Goal: Information Seeking & Learning: Learn about a topic

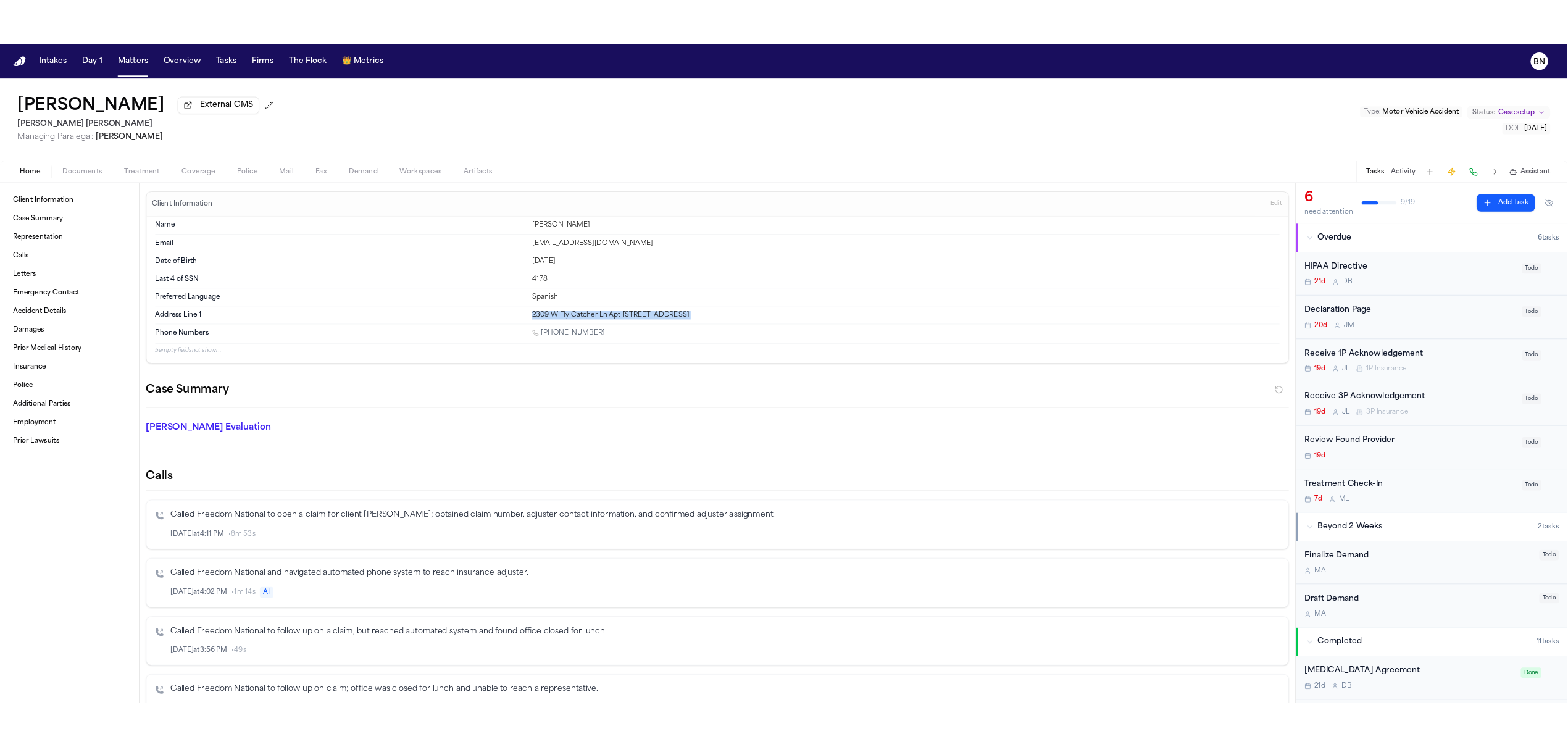
scroll to position [475, 0]
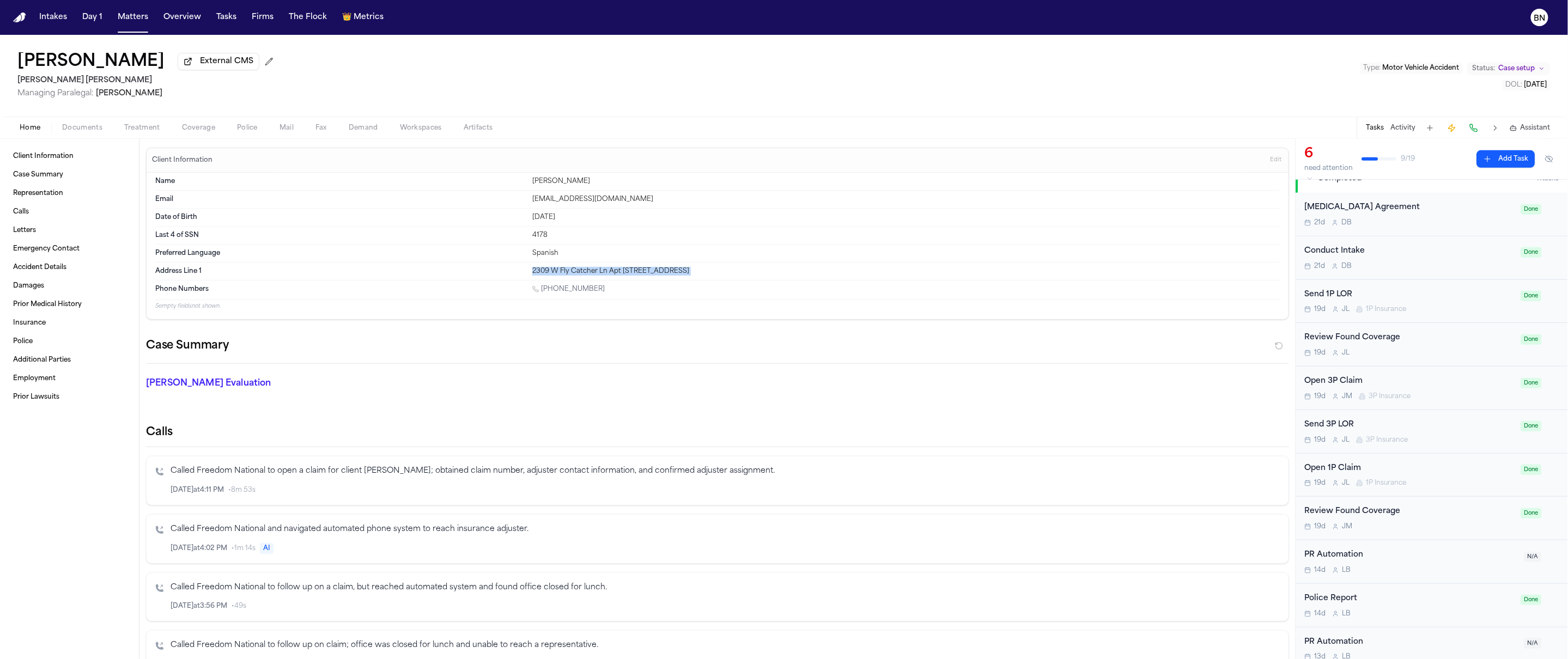
click at [204, 134] on span "button" at bounding box center [198, 134] width 46 height 1
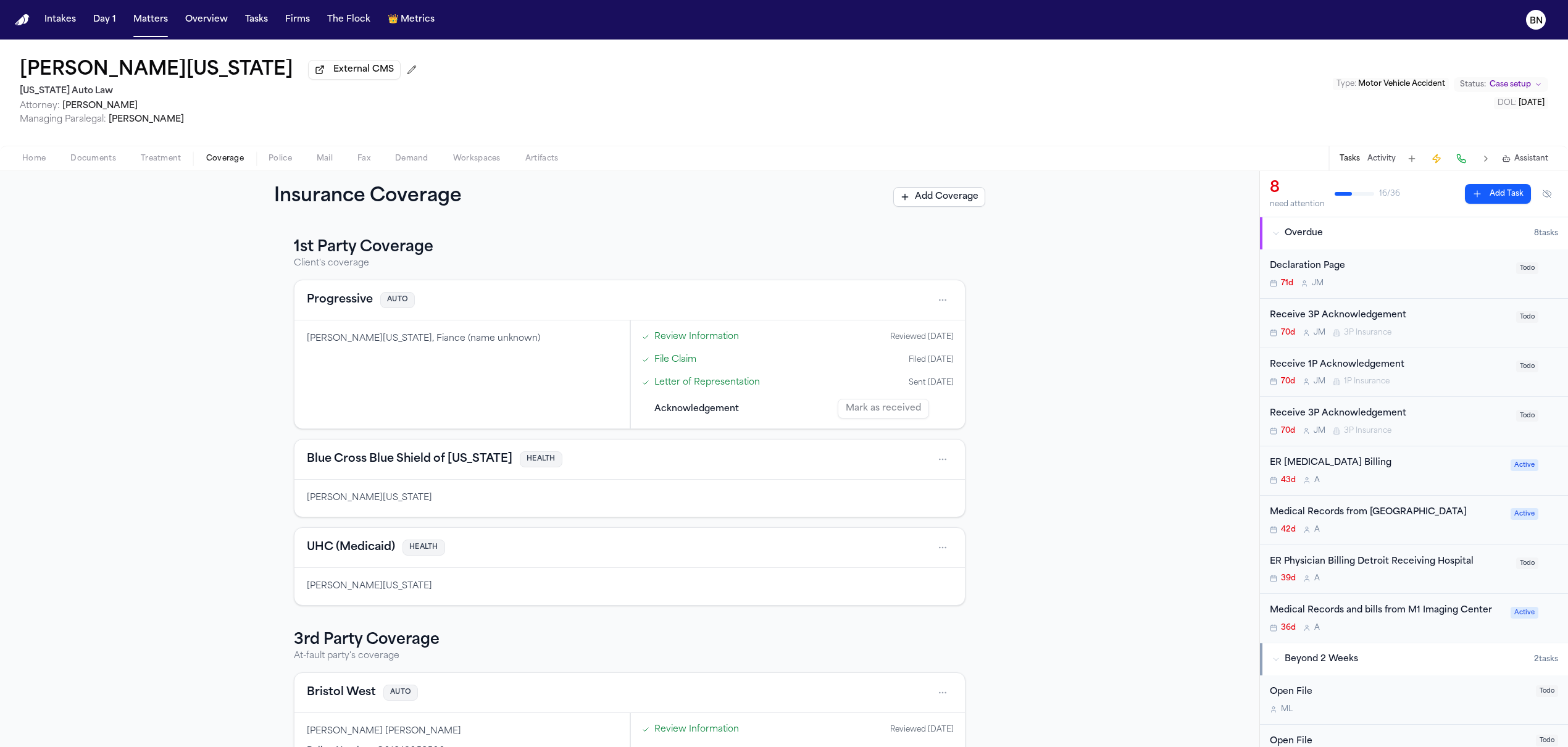
click at [101, 152] on div "Home Documents Treatment Coverage Police Mail Fax Demand Workspaces Artifacts T…" at bounding box center [784, 158] width 1568 height 25
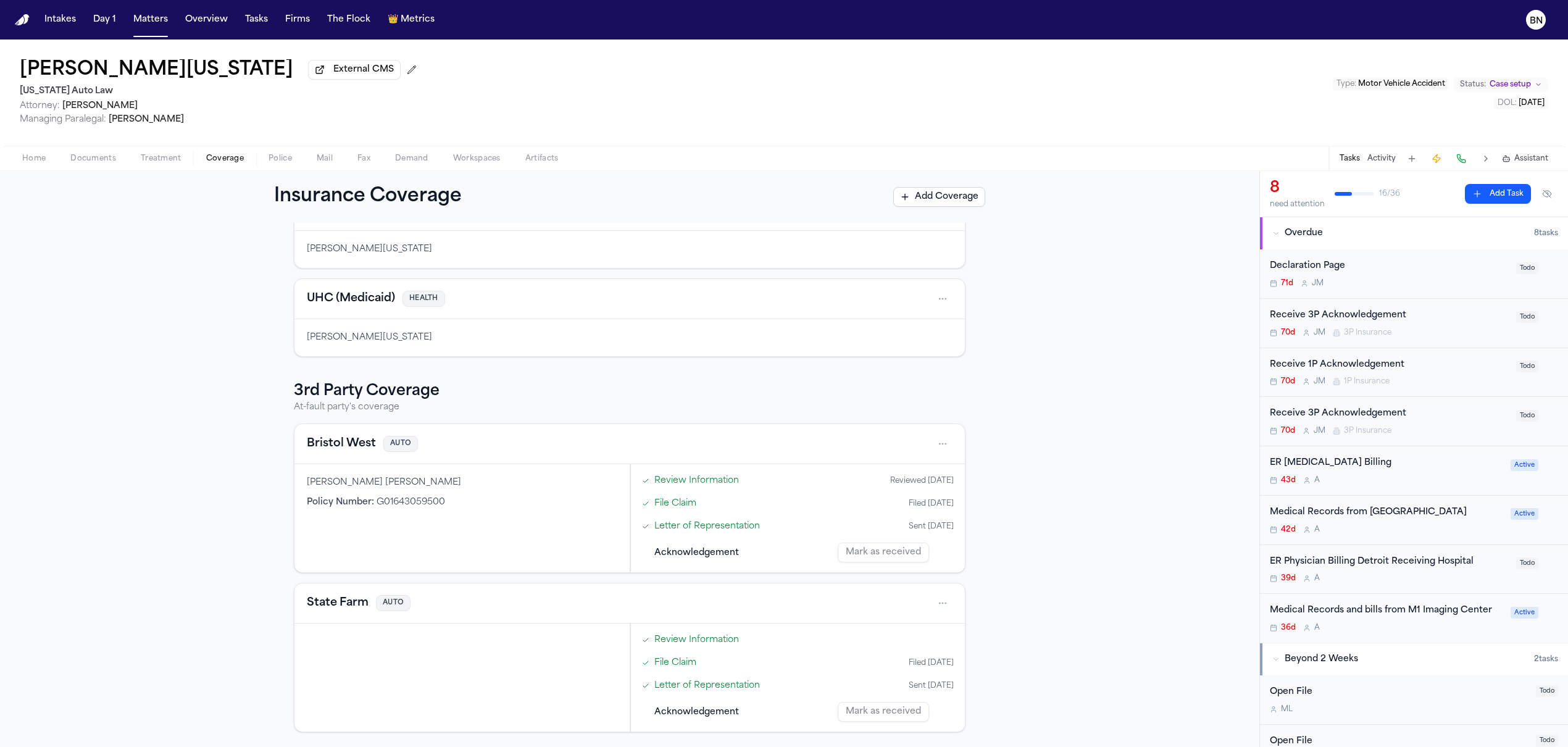
scroll to position [255, 0]
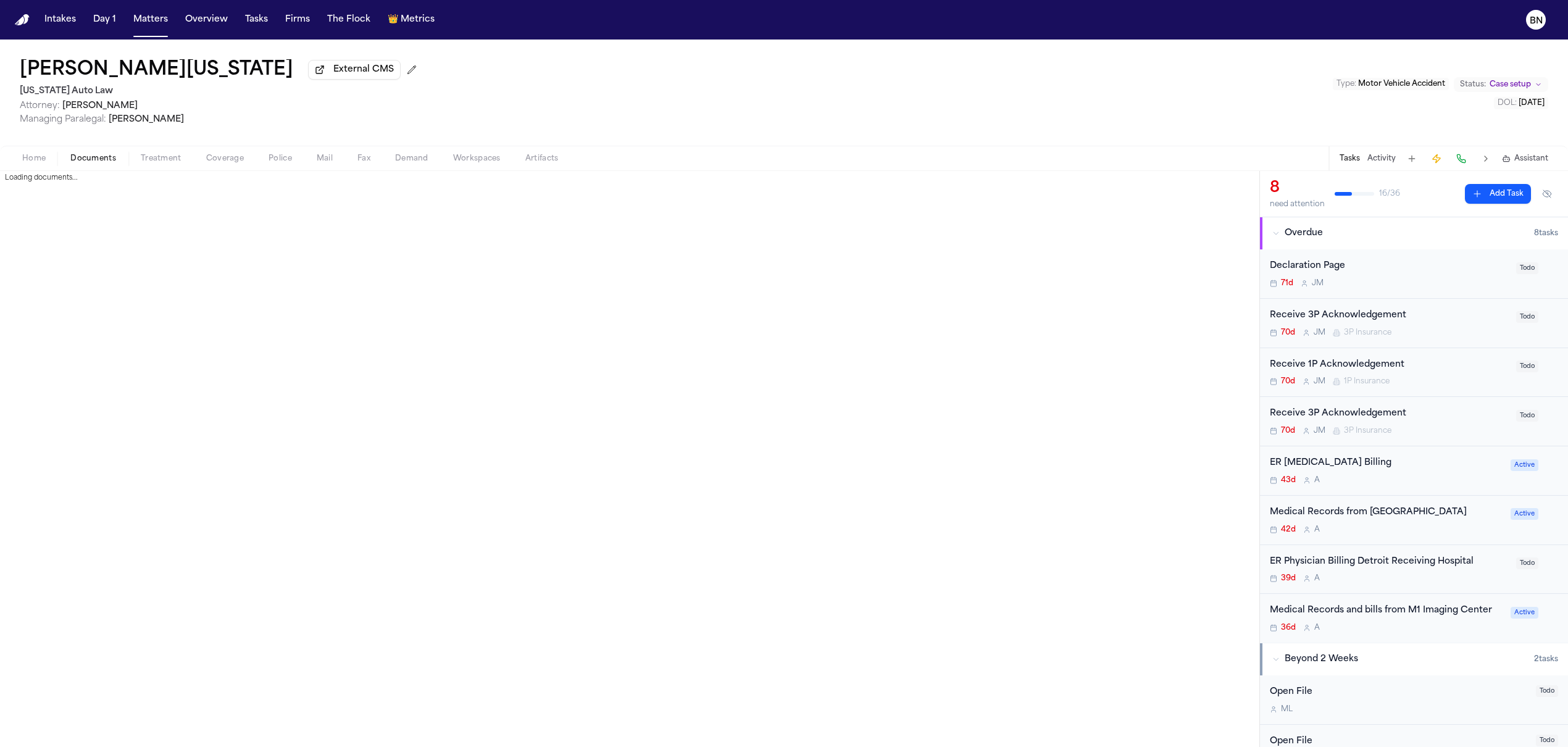
click at [103, 160] on span "Documents" at bounding box center [93, 159] width 46 height 10
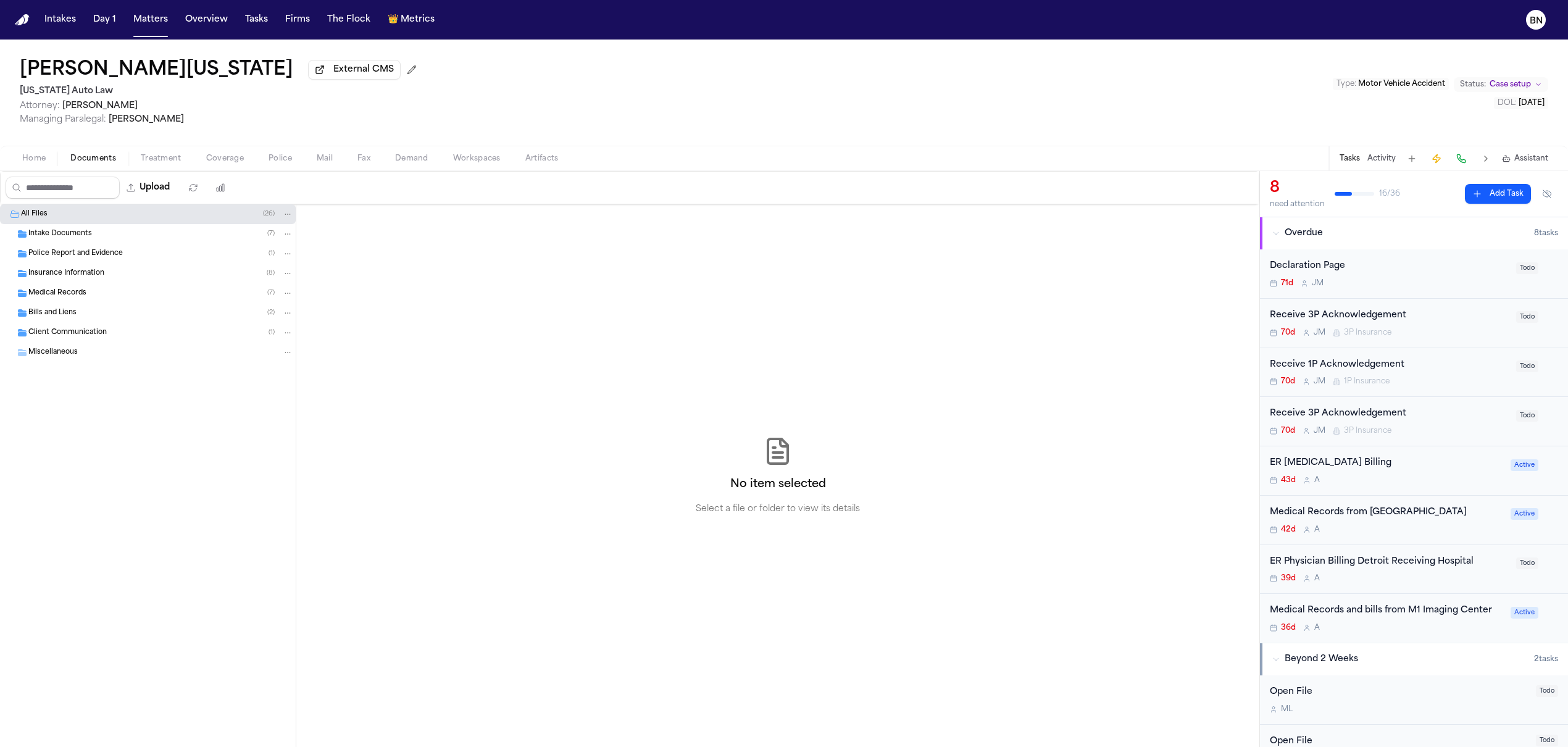
click at [101, 258] on span "Police Report and Evidence" at bounding box center [75, 254] width 94 height 10
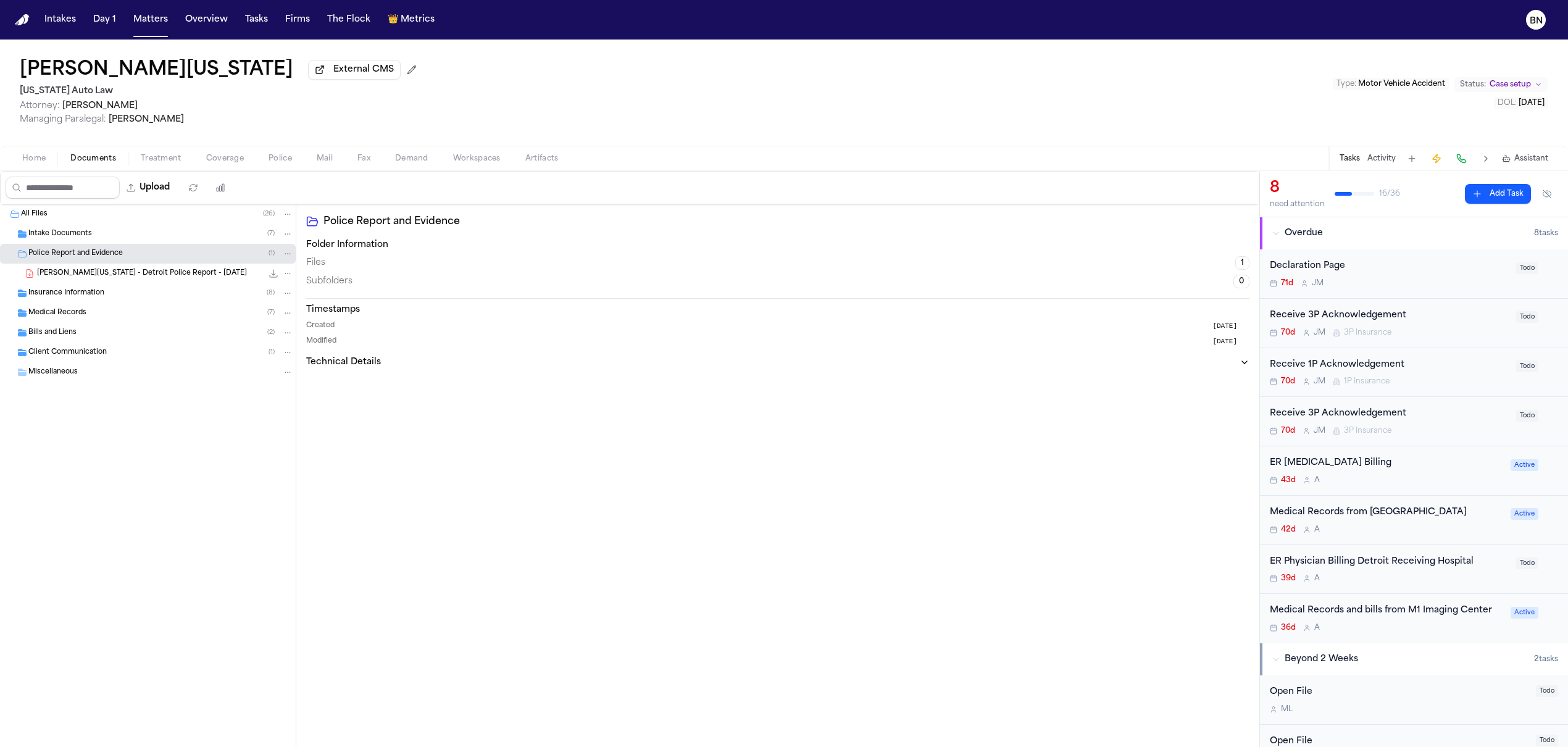
click at [106, 279] on span "S. Washington - Detroit Police Report - 6.26.25" at bounding box center [141, 273] width 210 height 10
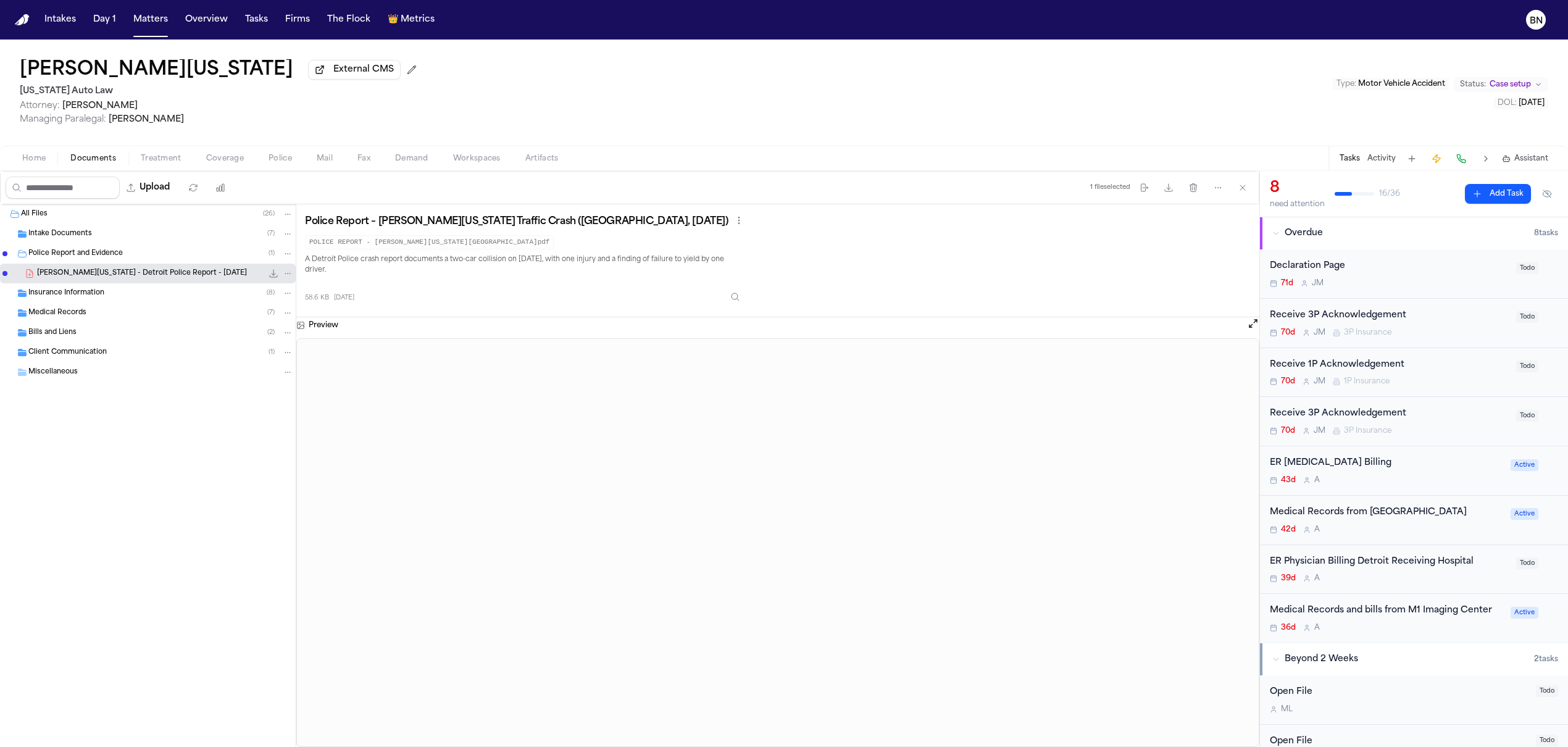
click at [96, 239] on div "Intake Documents ( 7 )" at bounding box center [160, 234] width 265 height 11
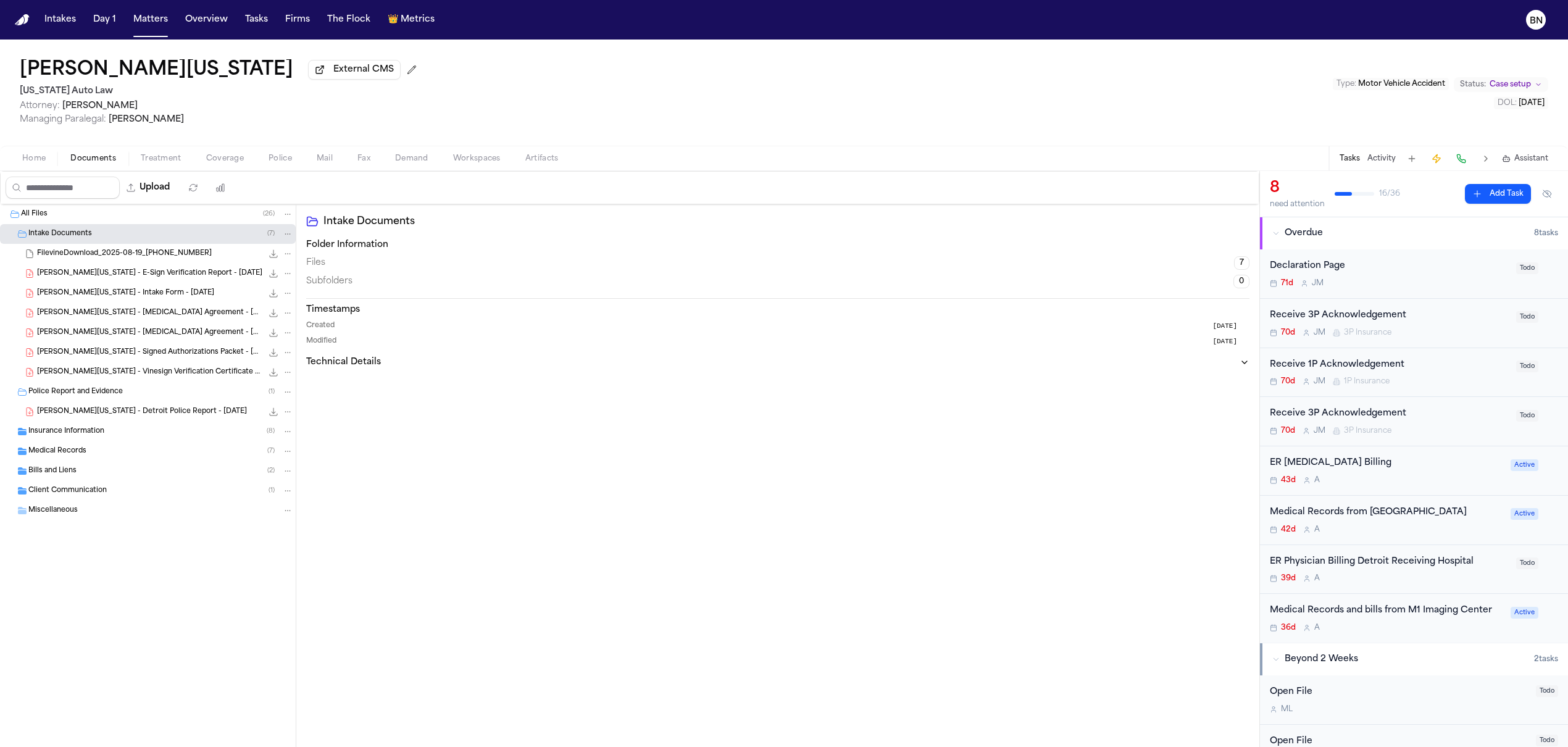
click at [127, 299] on span "S. Washington - Intake Form - 6.25.25" at bounding box center [125, 294] width 177 height 10
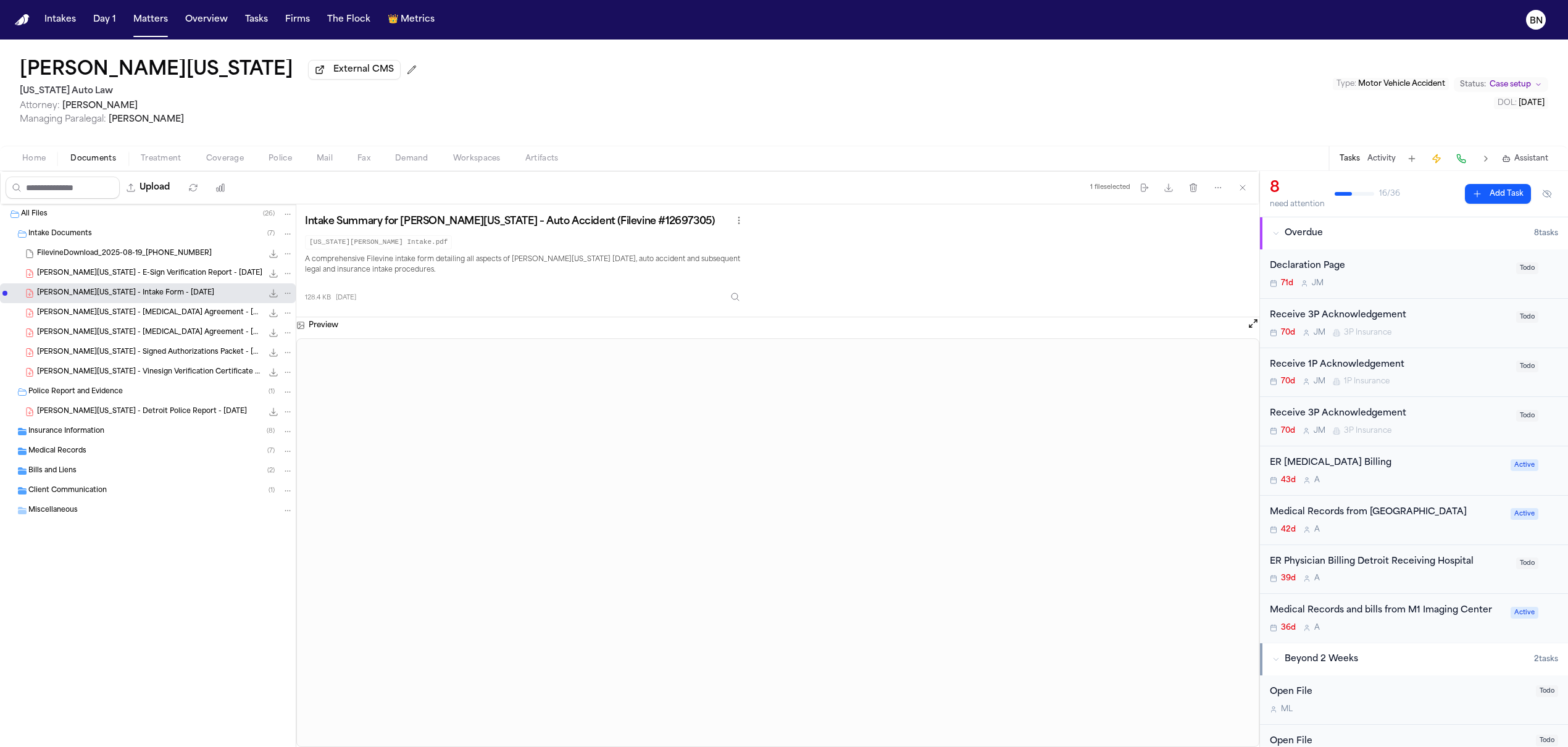
click at [94, 416] on span "S. Washington - Detroit Police Report - 6.26.25" at bounding box center [141, 412] width 210 height 10
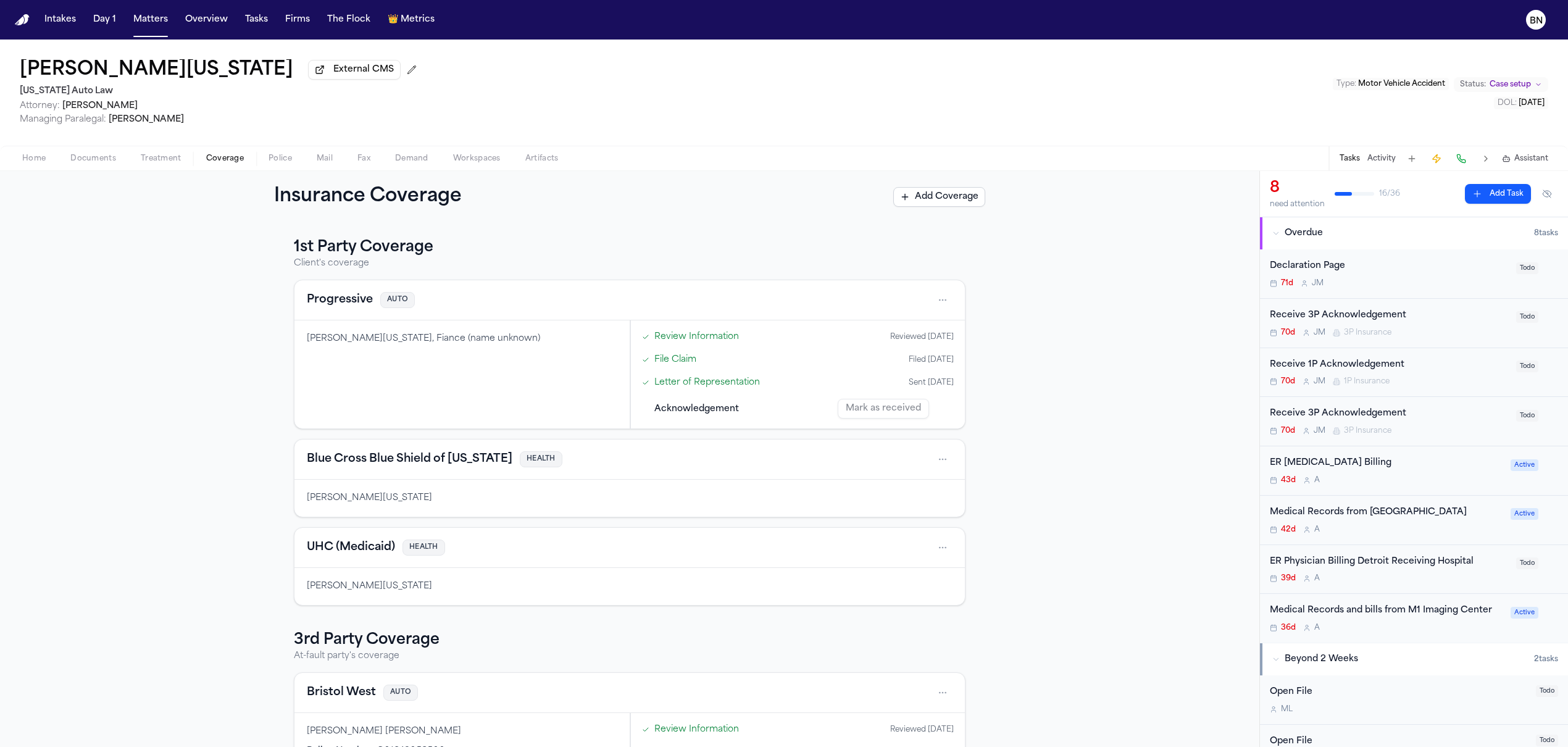
click at [216, 164] on span "Coverage" at bounding box center [225, 159] width 38 height 10
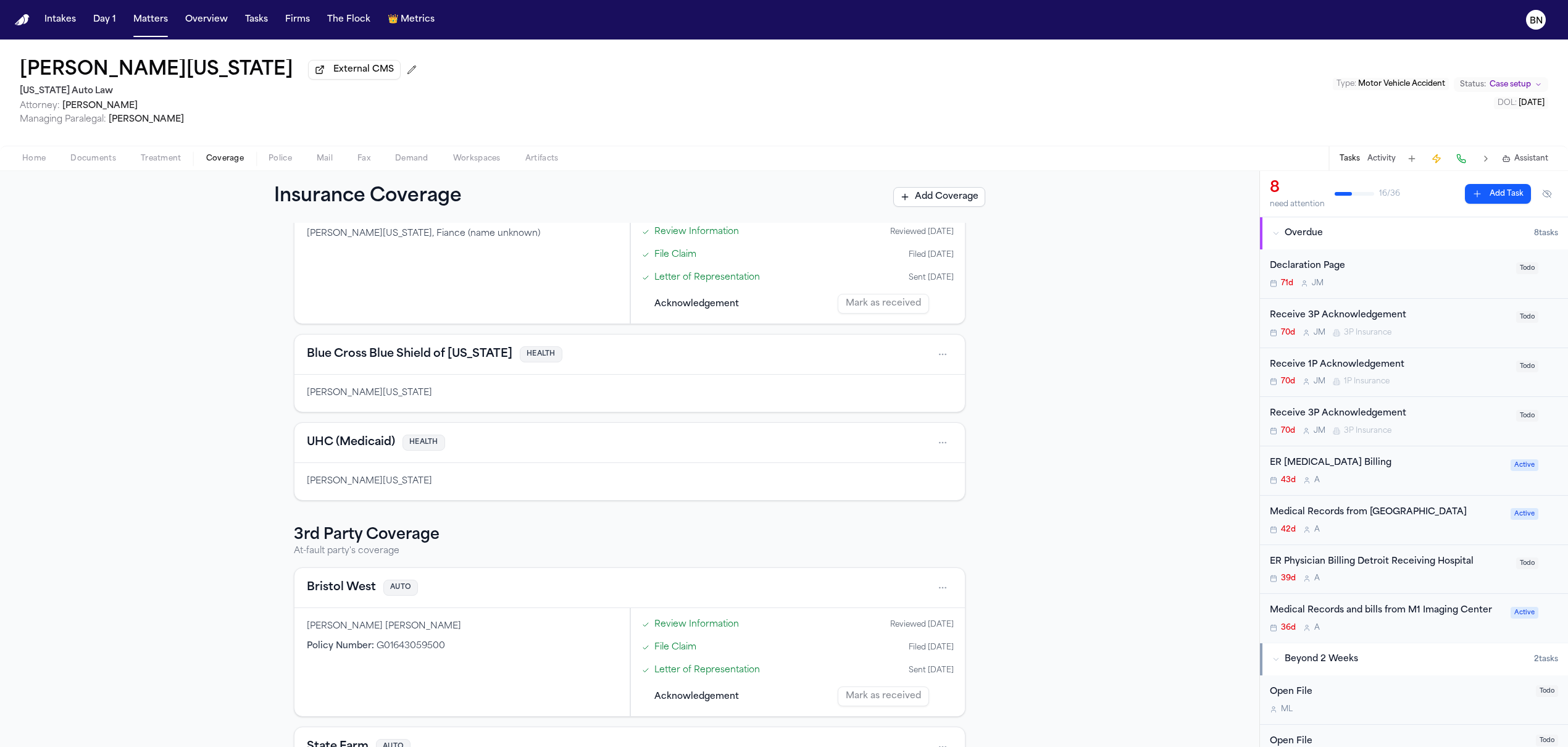
scroll to position [255, 0]
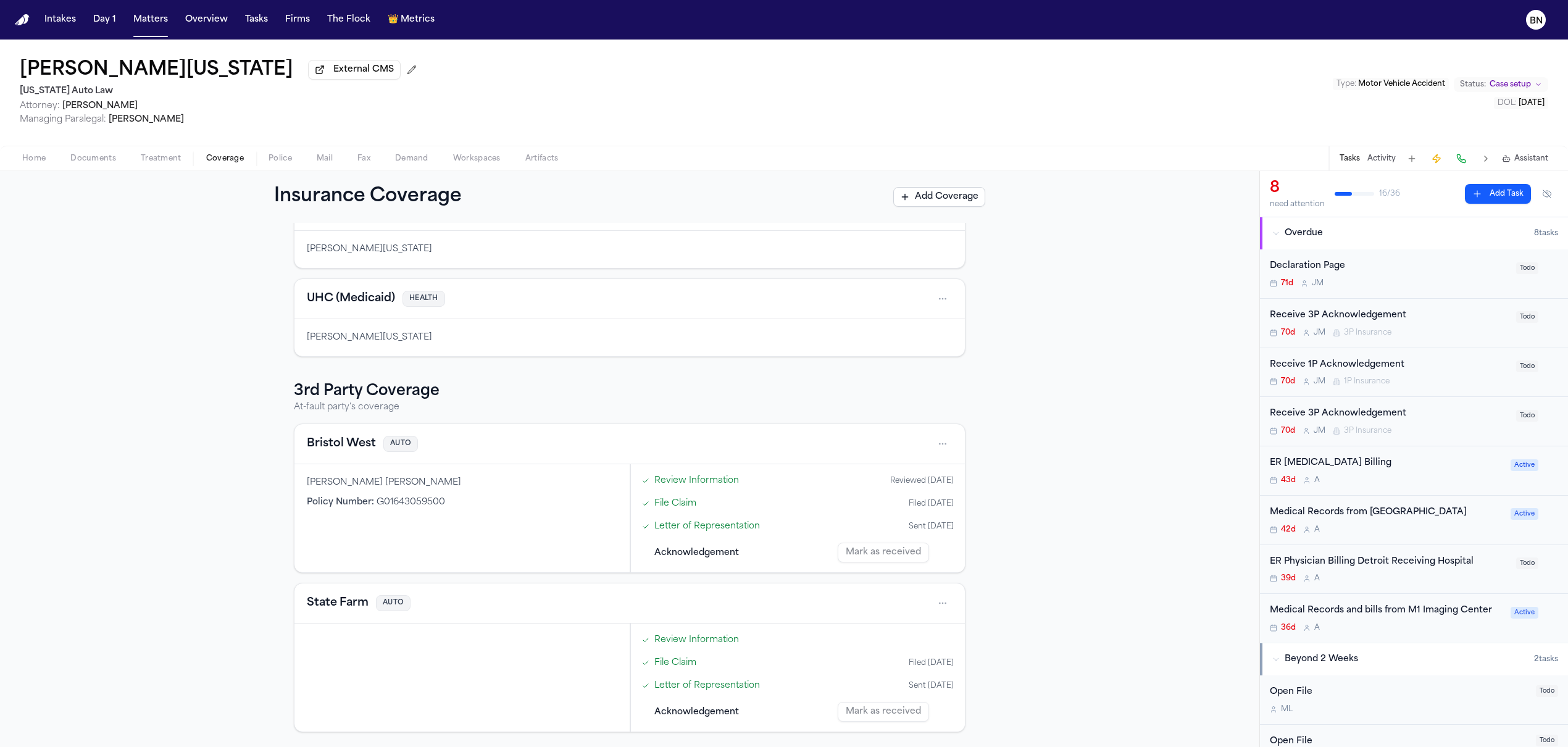
click at [683, 482] on link "Review Information" at bounding box center [696, 481] width 85 height 13
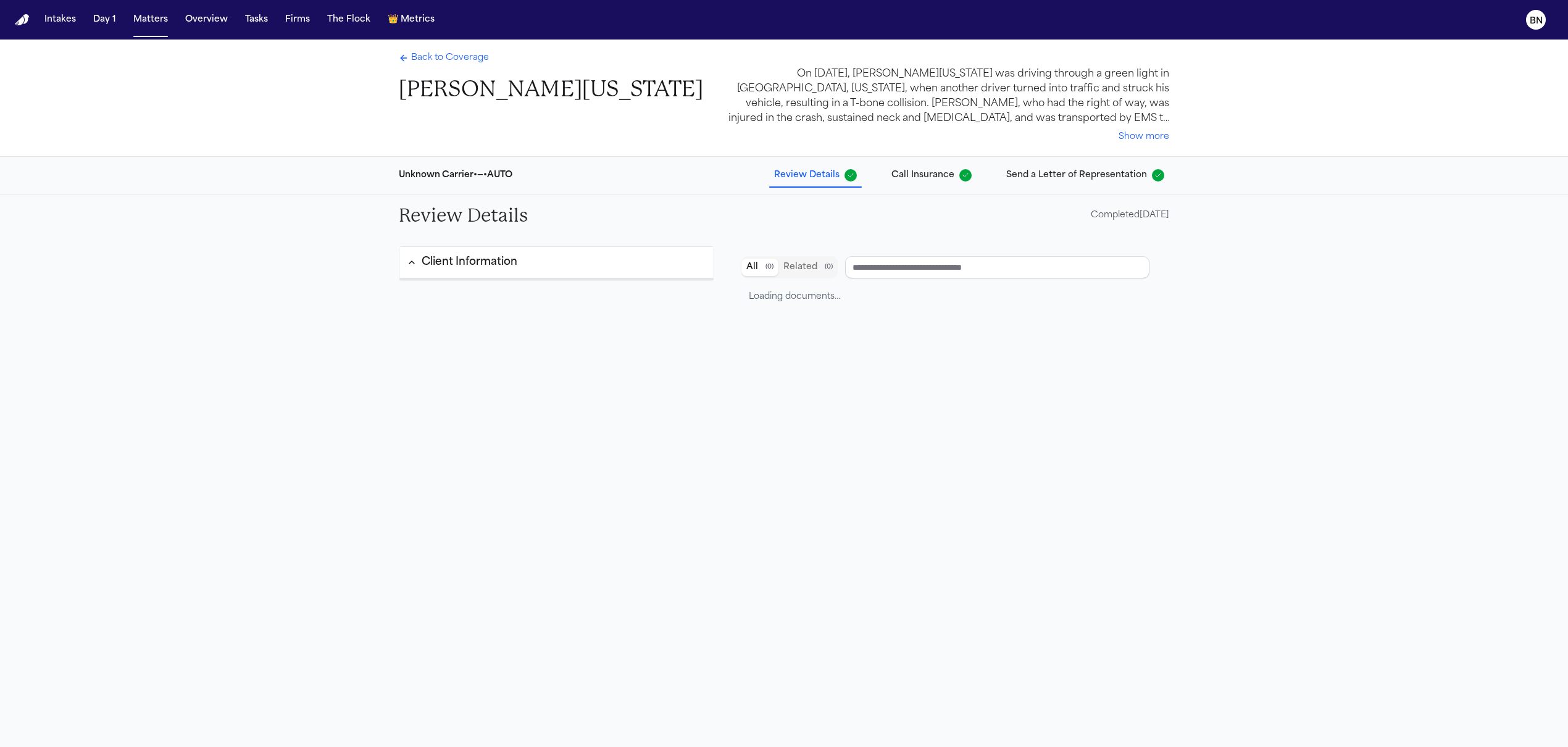
type input "**********"
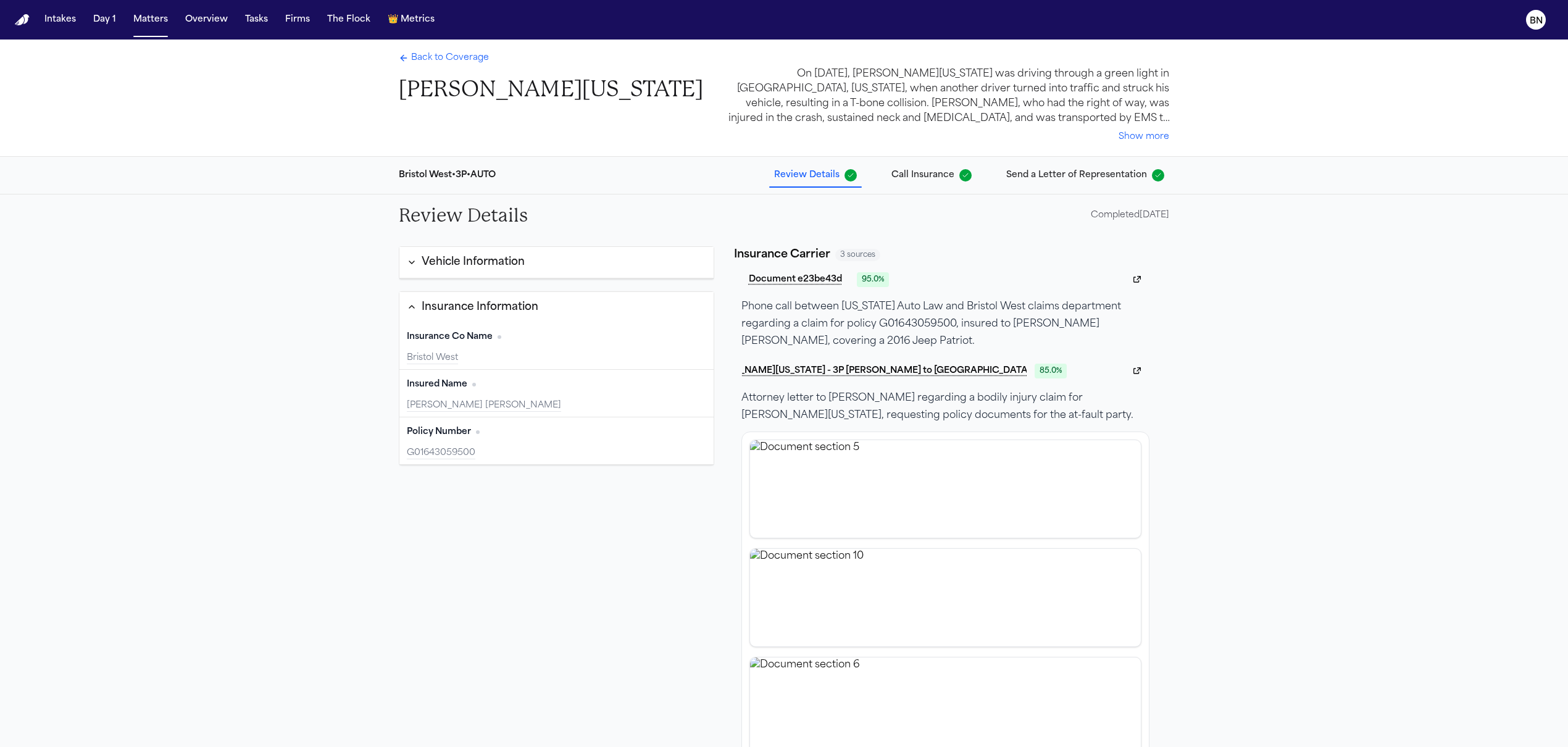
click at [933, 184] on button "Call Insurance" at bounding box center [931, 175] width 90 height 22
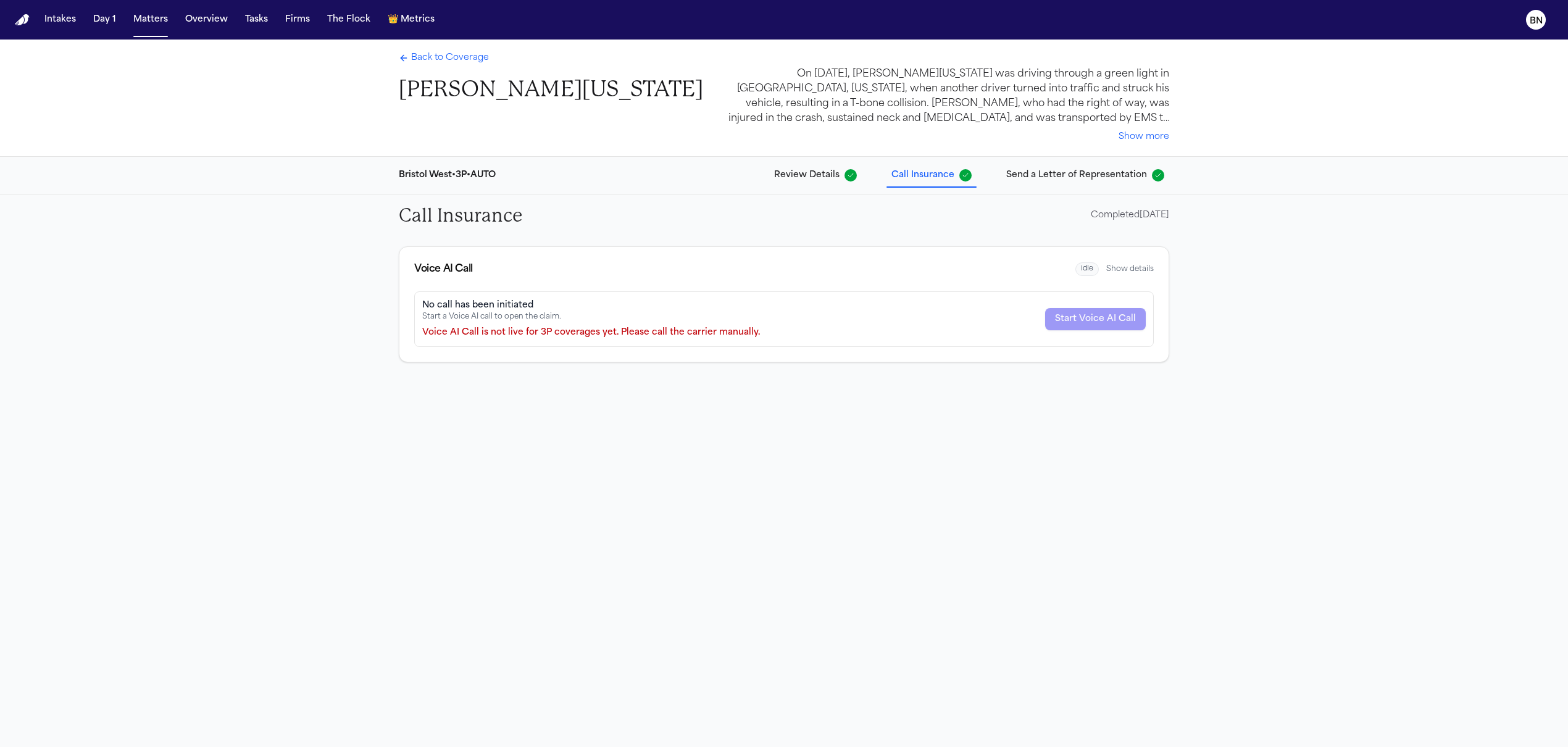
click at [821, 175] on span "Review Details" at bounding box center [806, 175] width 65 height 12
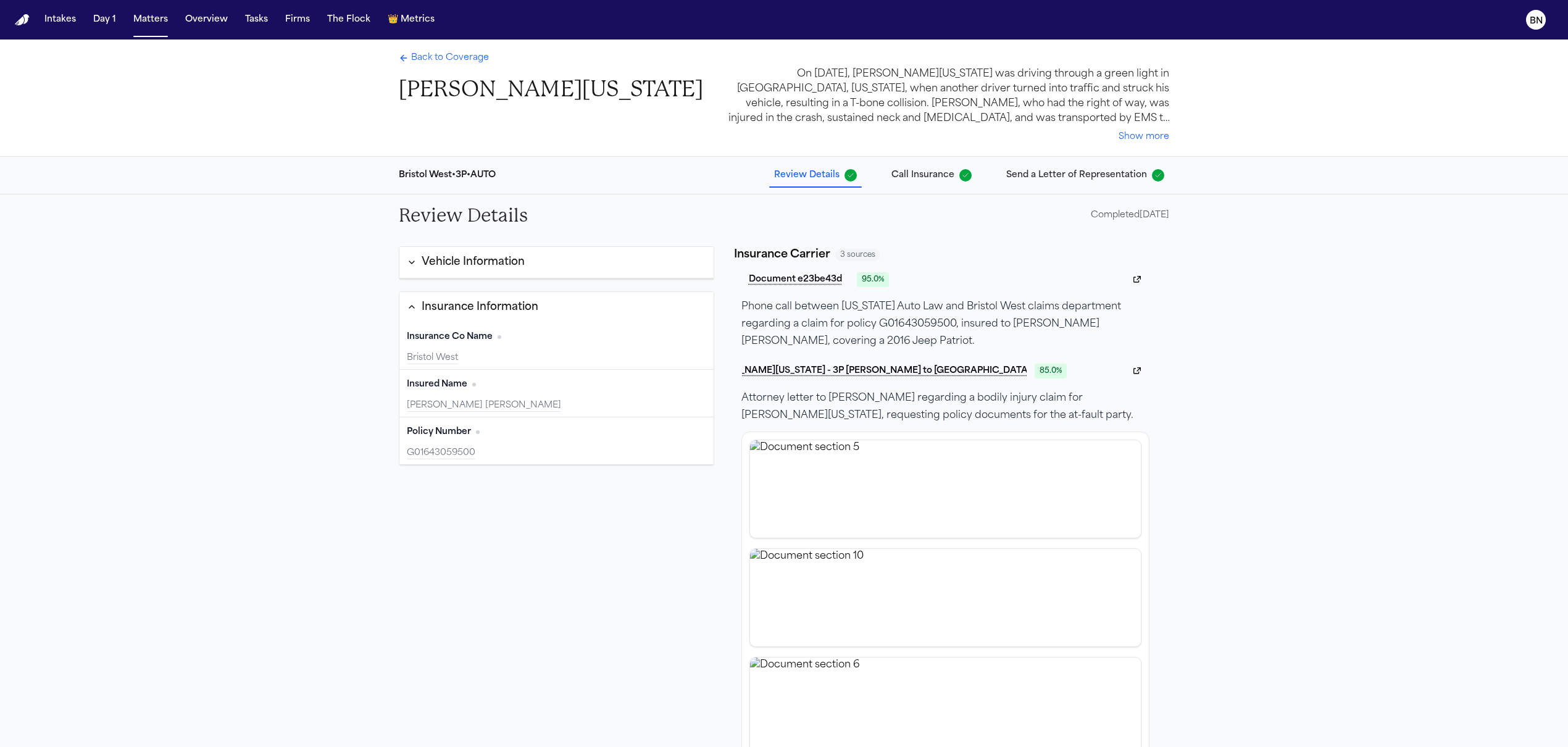
click at [477, 267] on div "Vehicle Information" at bounding box center [473, 263] width 103 height 16
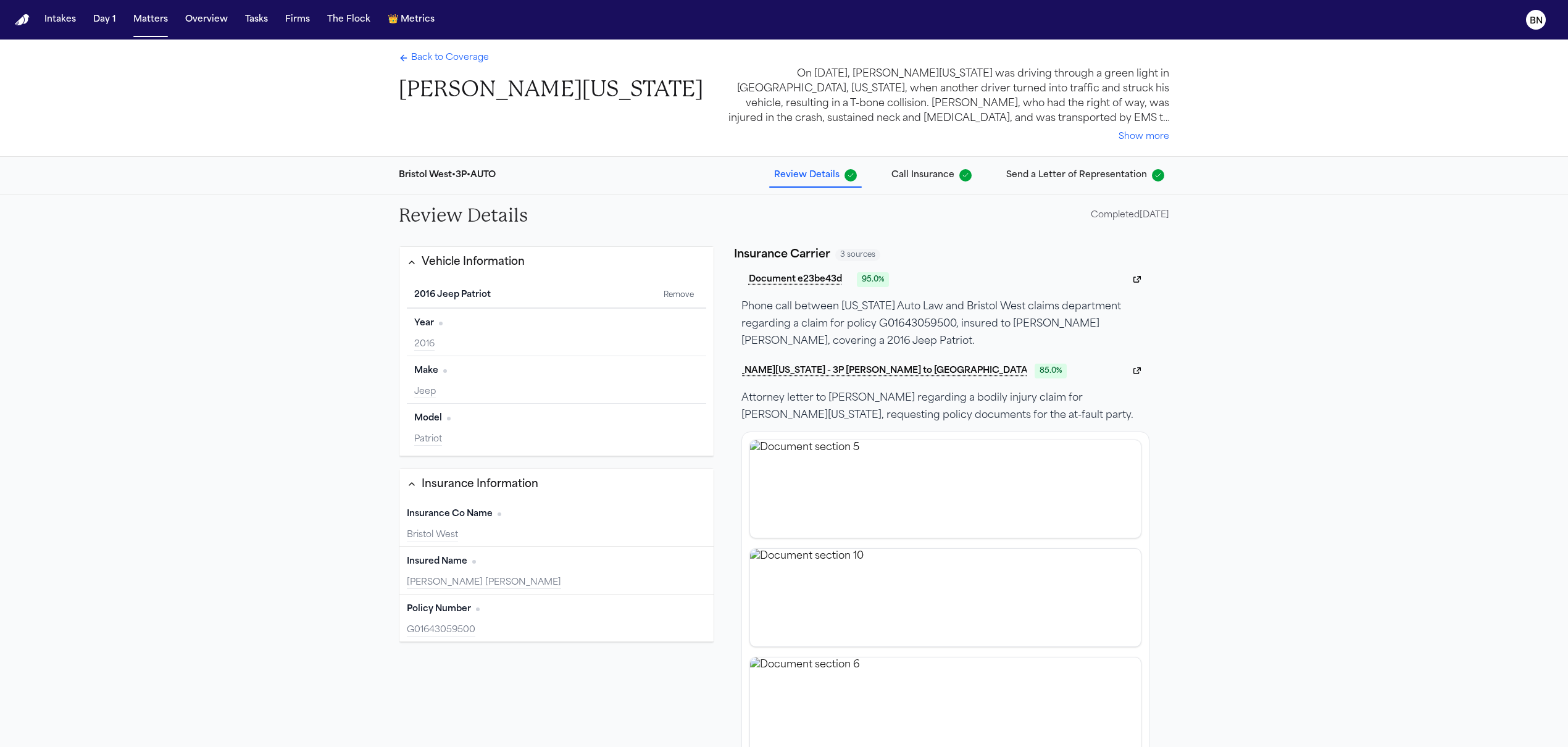
click at [437, 61] on span "Back to Coverage" at bounding box center [450, 58] width 78 height 12
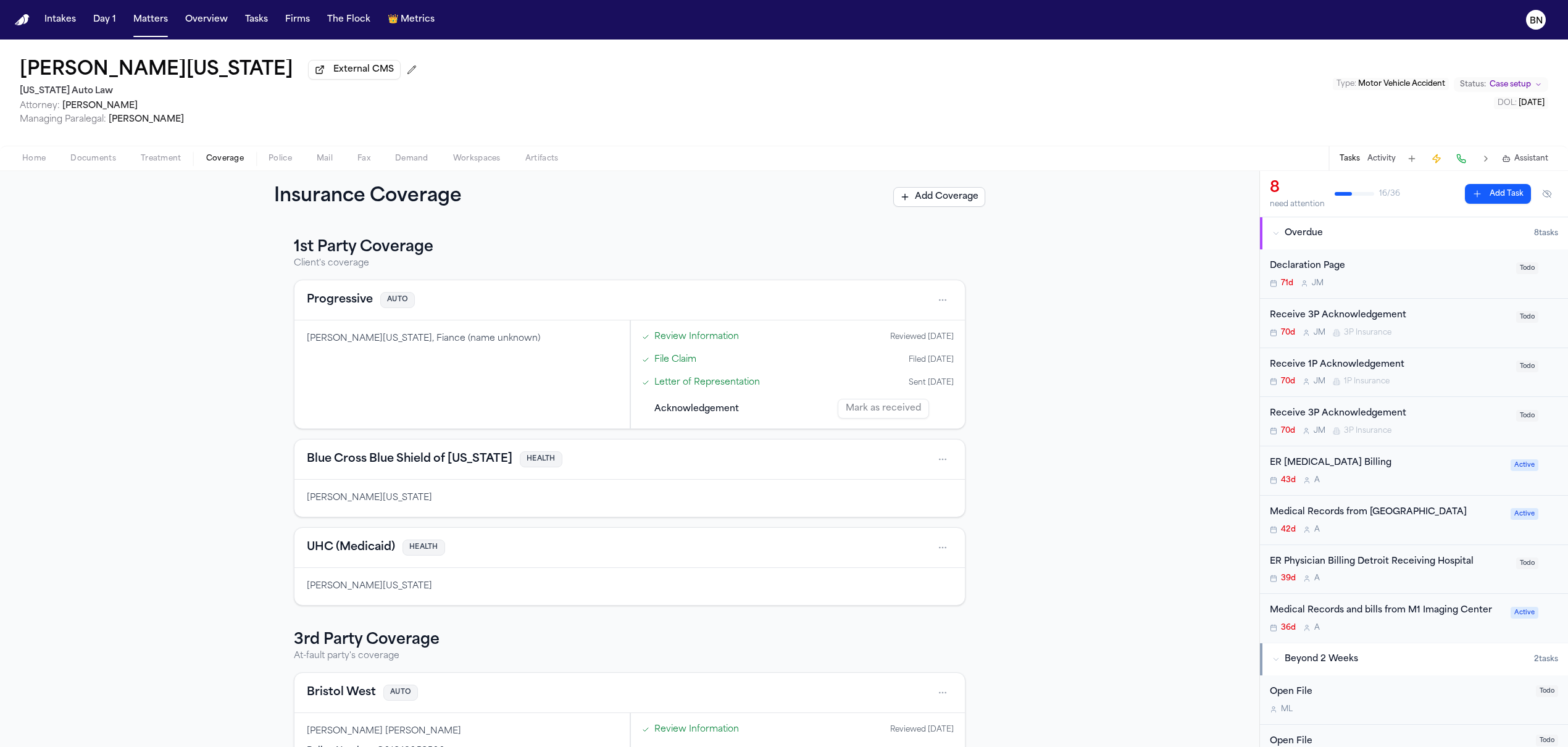
click at [334, 308] on button "Progressive" at bounding box center [339, 300] width 66 height 17
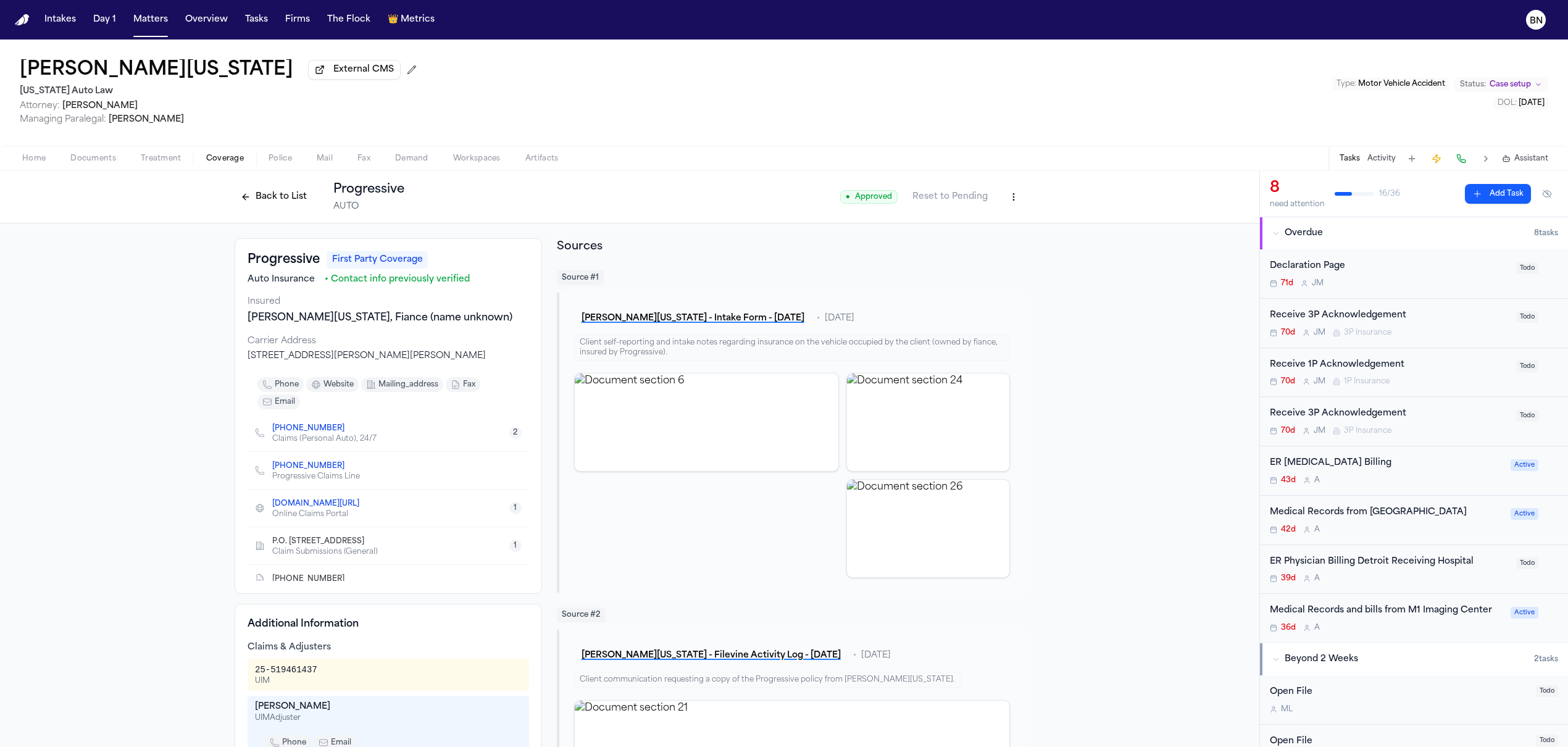
click at [276, 192] on button "Back to List" at bounding box center [273, 197] width 78 height 20
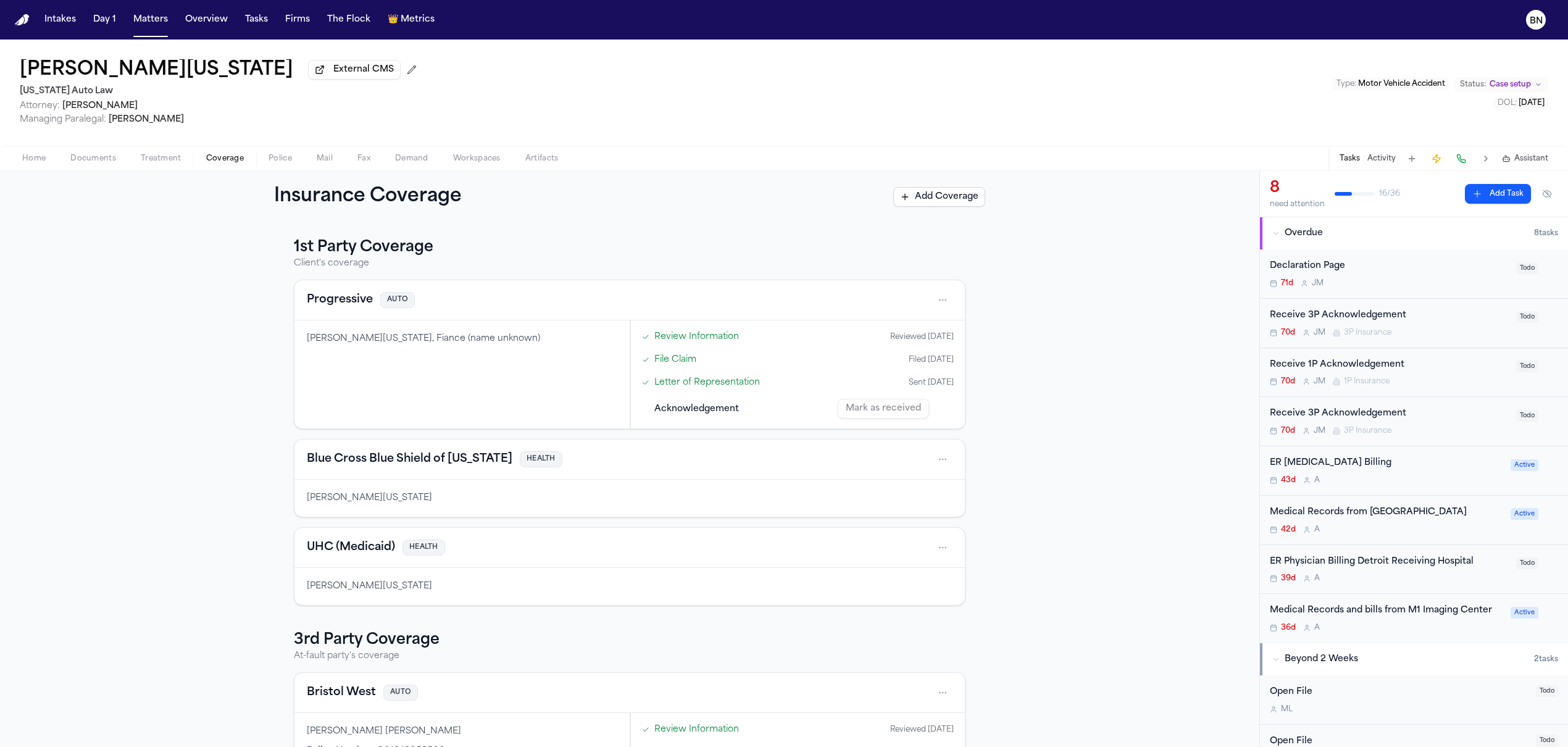
click at [677, 334] on link "Review Information" at bounding box center [696, 337] width 85 height 13
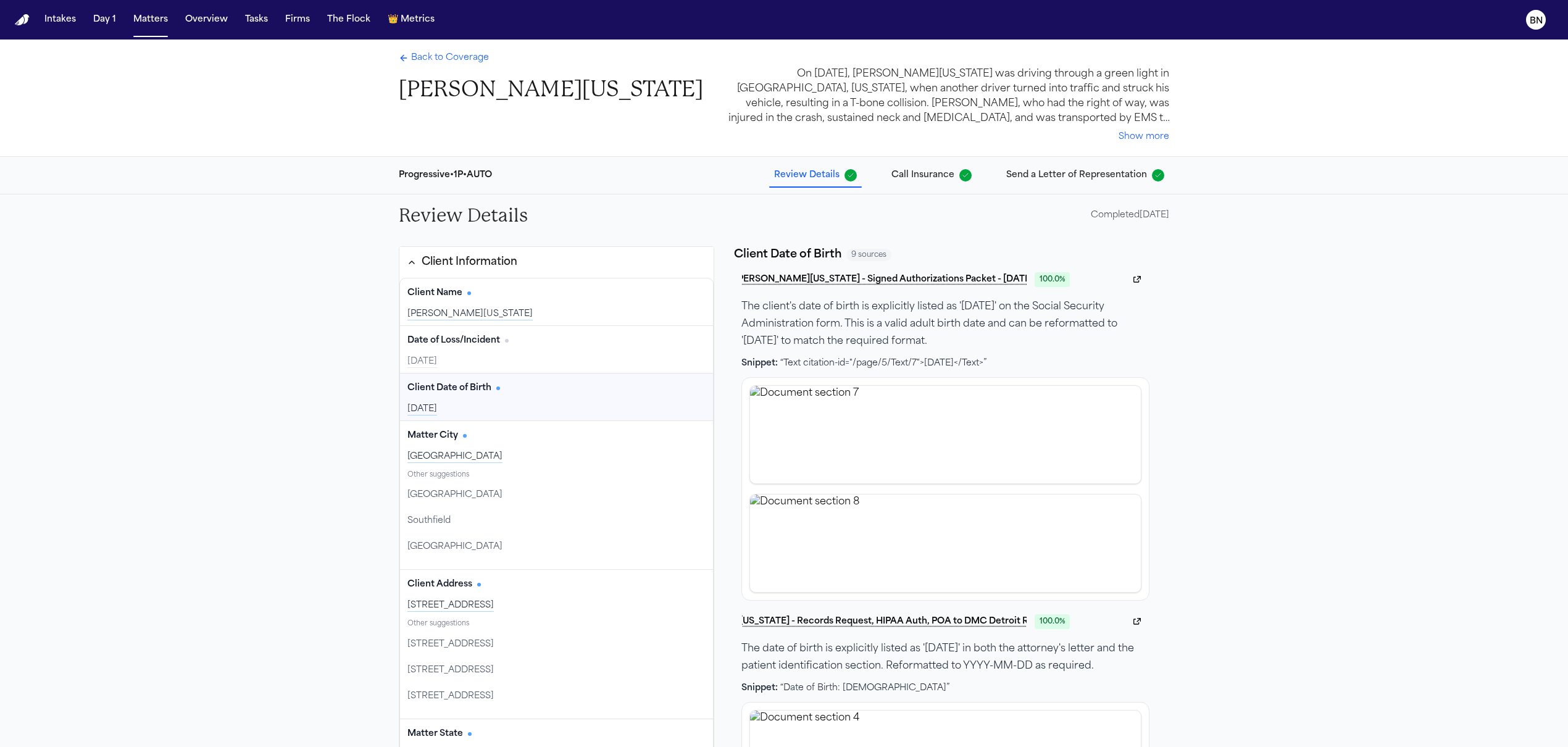
click at [404, 50] on div "Back to Coverage Shimon Washington On June 25, 2025, Shimon Washington was driv…" at bounding box center [784, 97] width 791 height 117
click at [404, 59] on icon "Back to Coverage" at bounding box center [404, 58] width 10 height 10
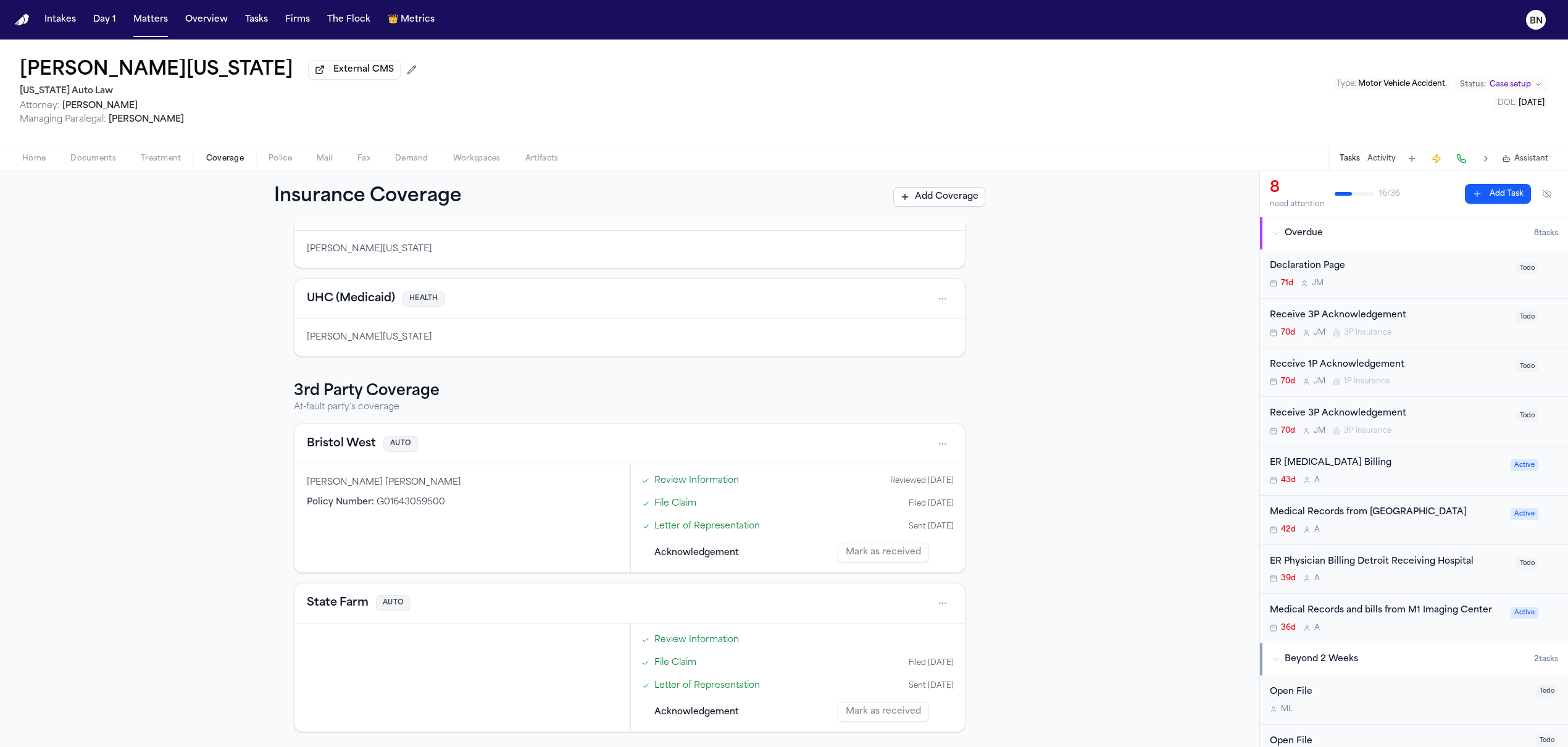
scroll to position [255, 0]
click at [703, 643] on link "Review Information" at bounding box center [696, 640] width 85 height 13
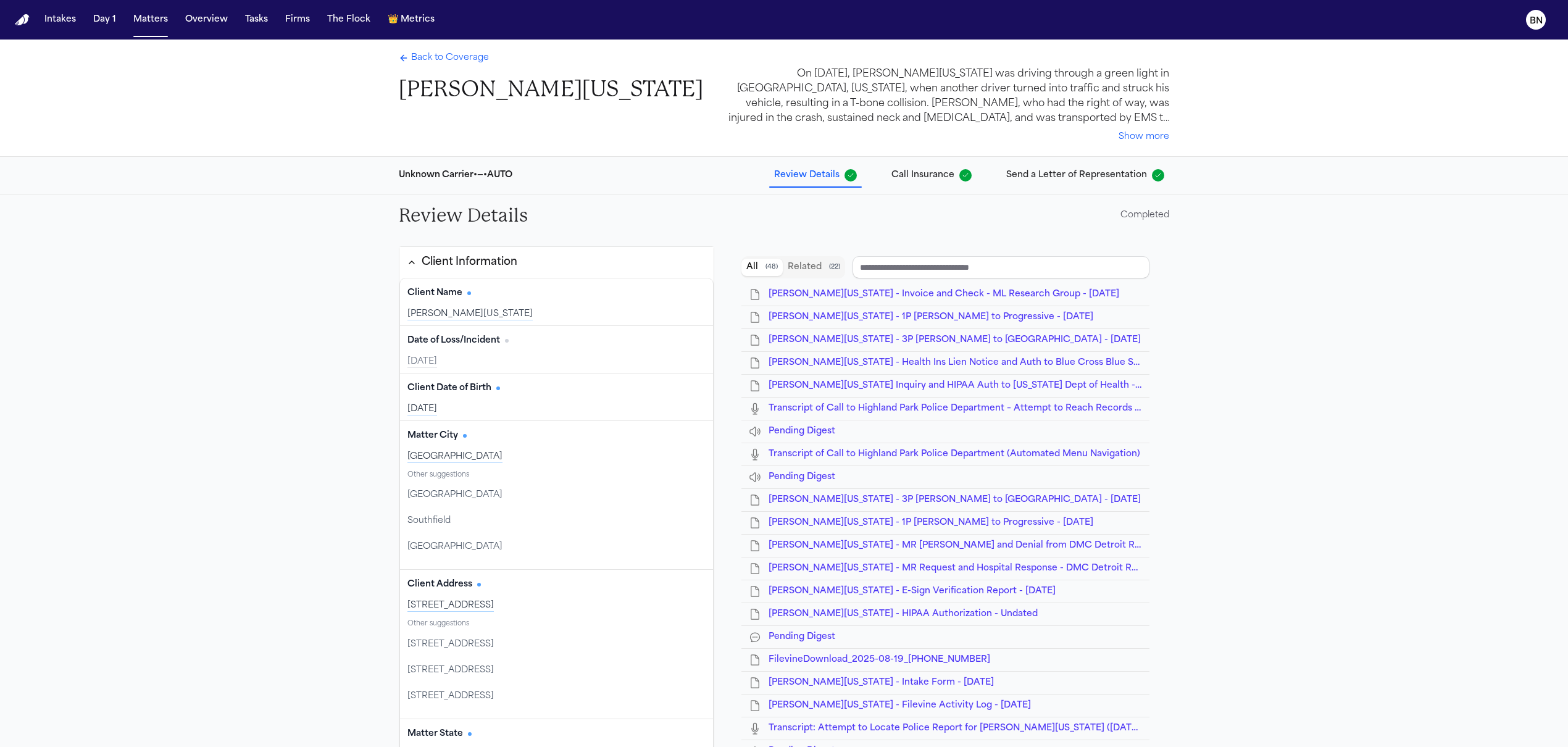
type input "**********"
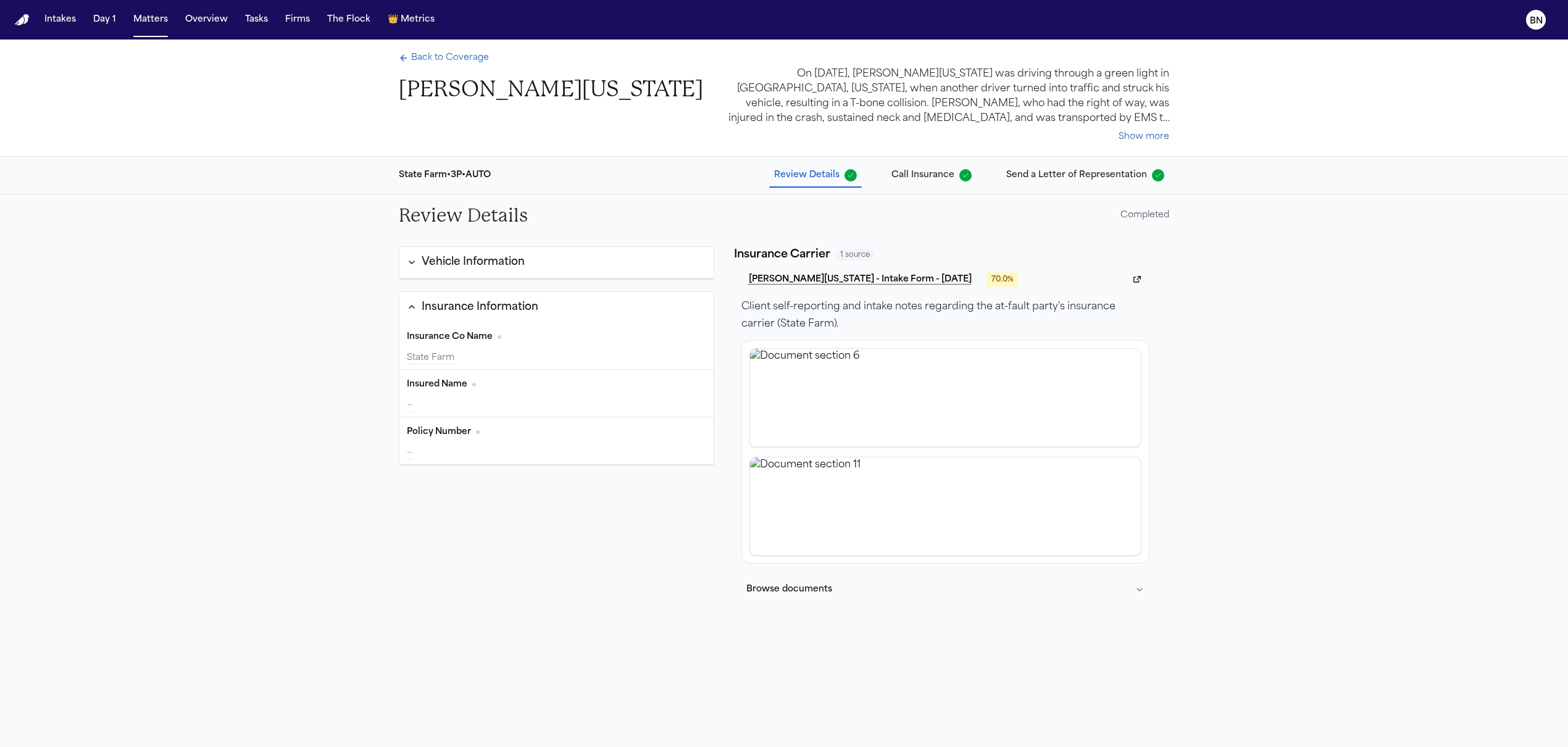
click at [505, 263] on div "Vehicle Information" at bounding box center [473, 263] width 103 height 16
click at [419, 49] on div "Back to Coverage Shimon Washington On June 25, 2025, Shimon Washington was driv…" at bounding box center [784, 97] width 791 height 117
click at [420, 57] on span "Back to Coverage" at bounding box center [450, 58] width 78 height 12
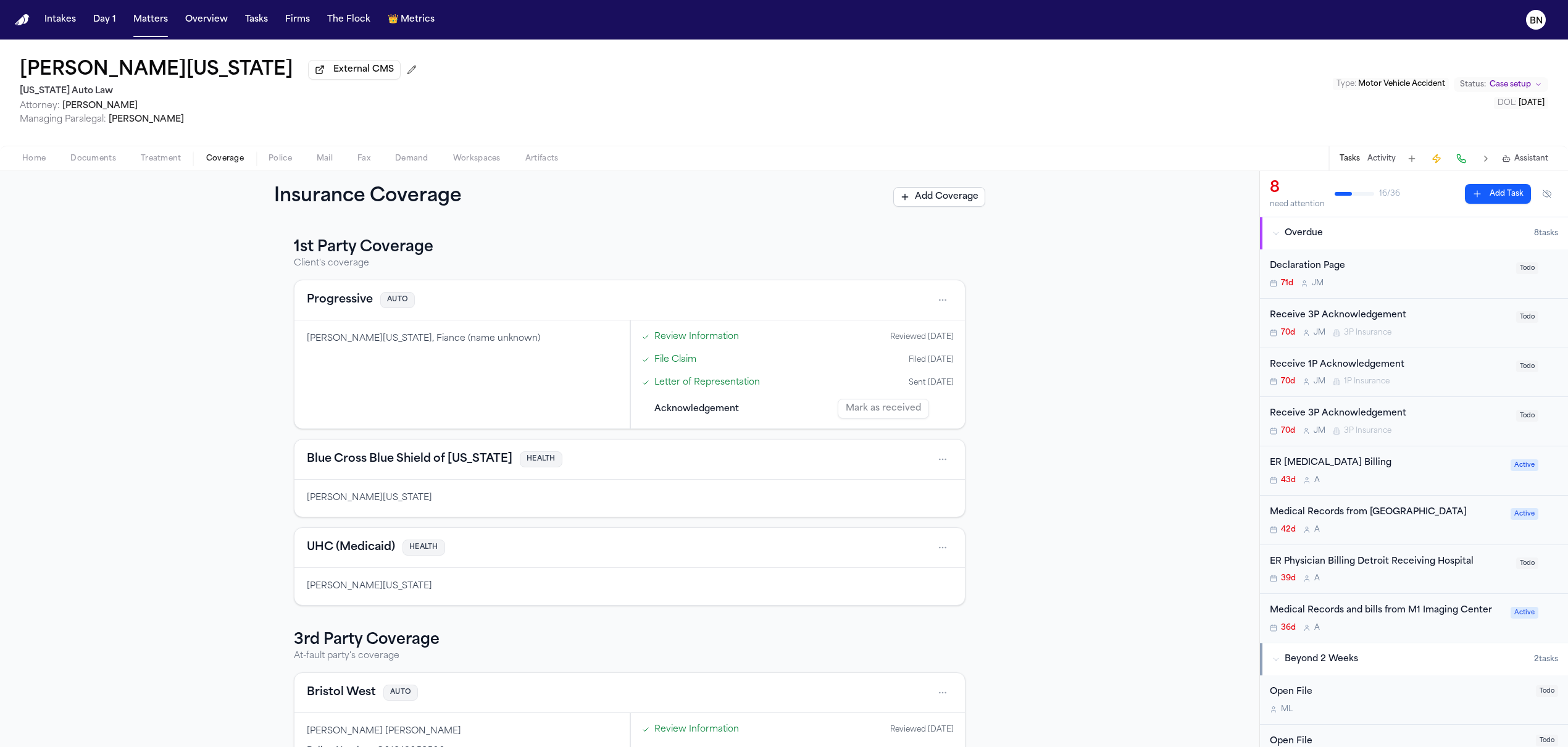
click at [96, 161] on span "Documents" at bounding box center [93, 159] width 46 height 10
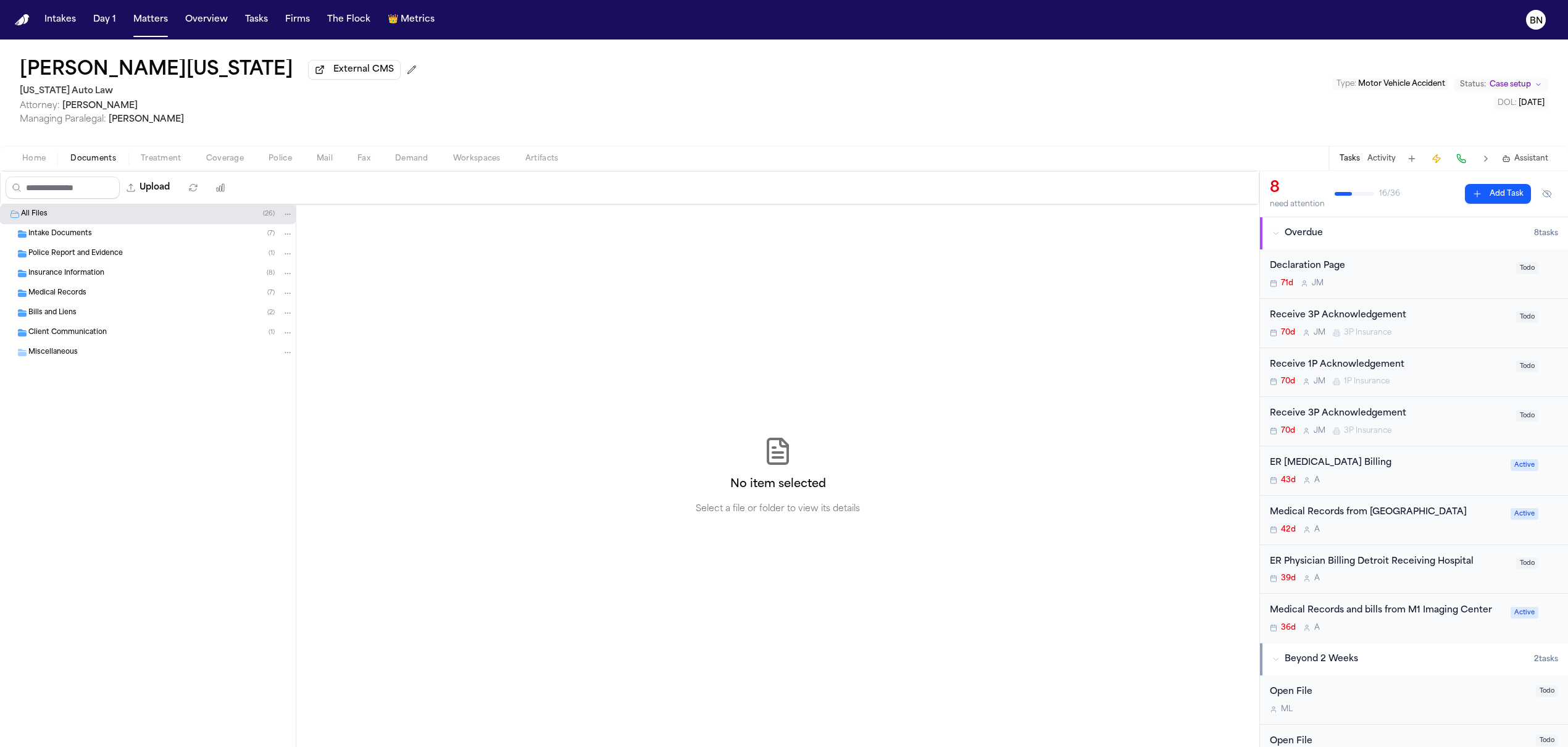
click at [93, 287] on div "Medical Records ( 7 )" at bounding box center [148, 293] width 296 height 20
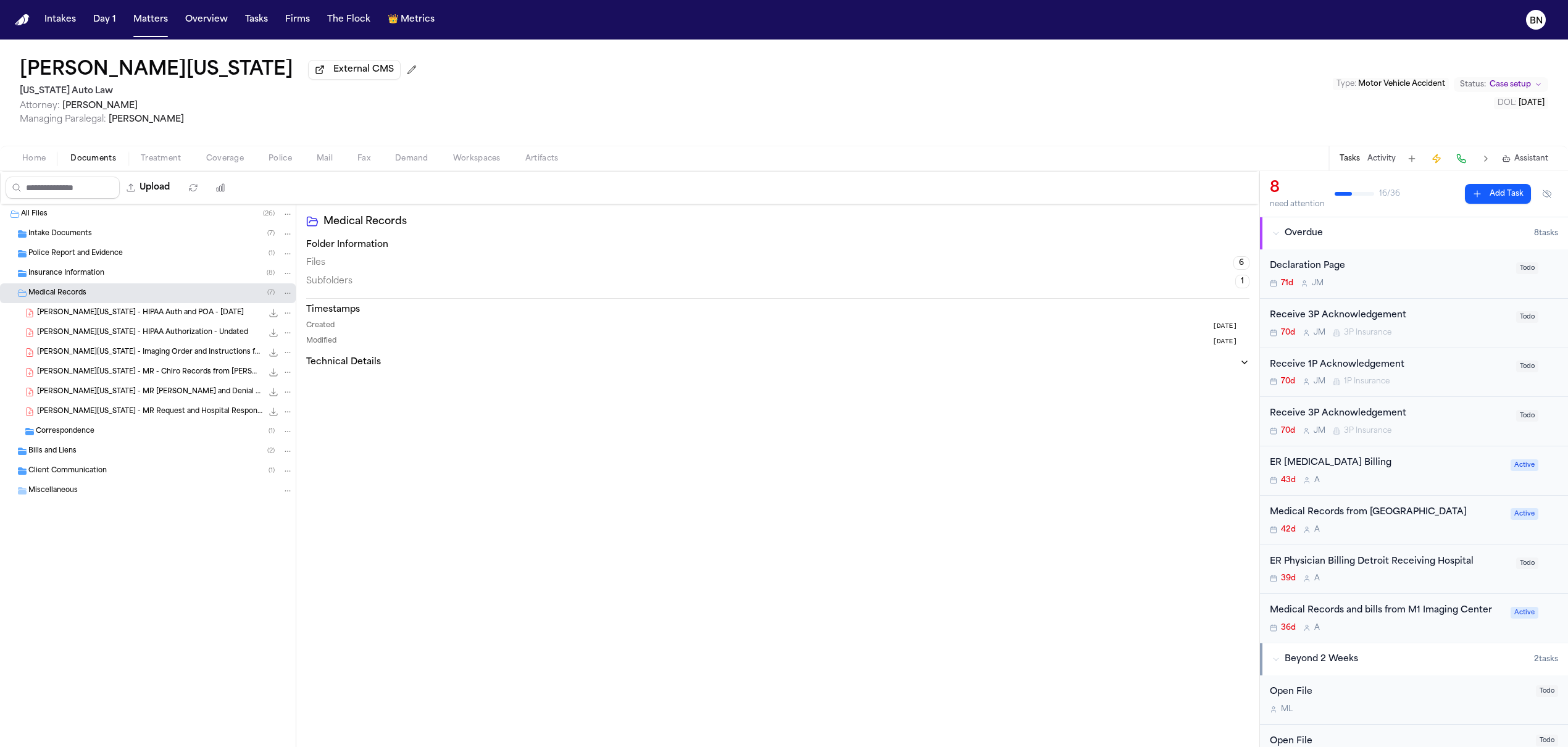
click at [95, 279] on span "Insurance Information" at bounding box center [66, 273] width 76 height 10
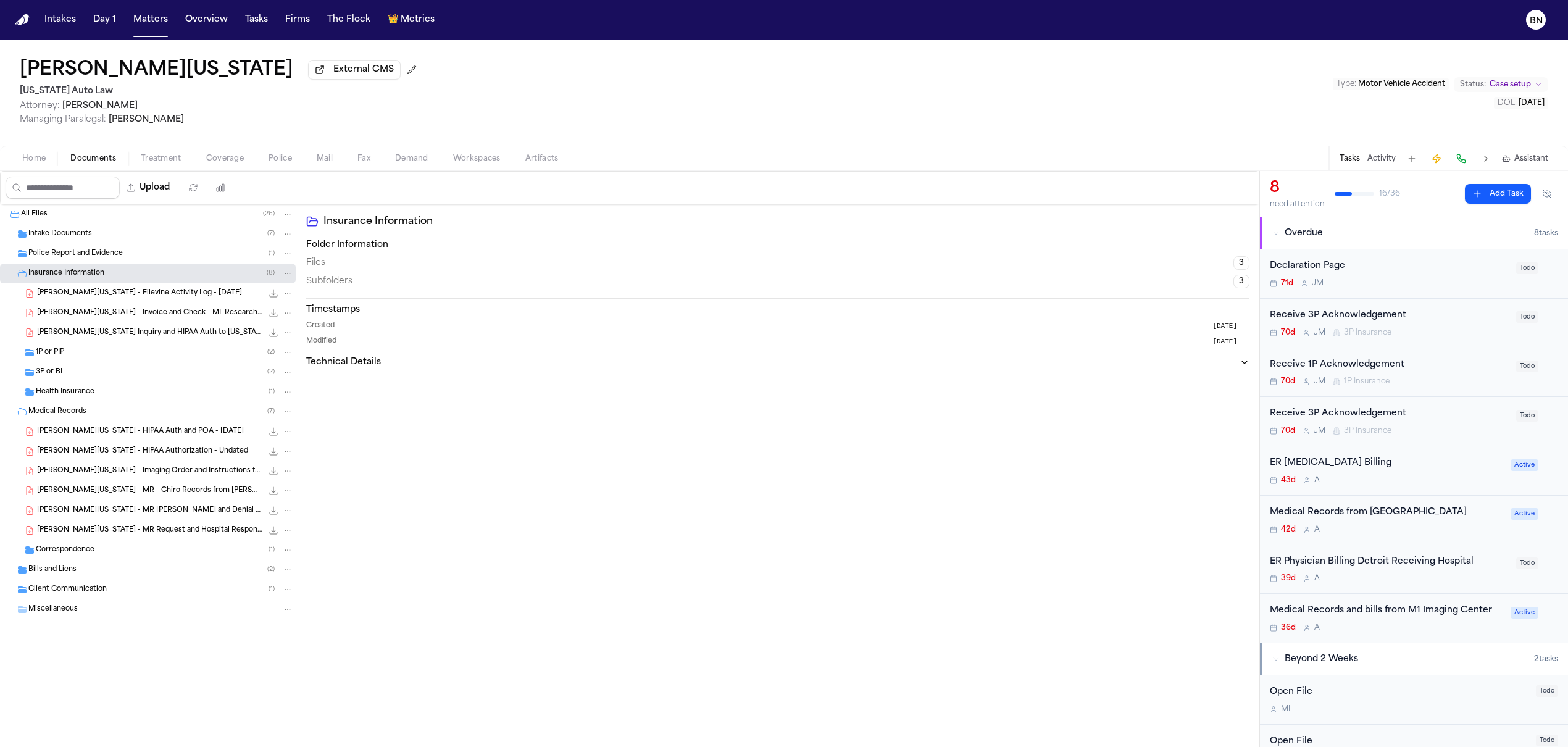
click at [110, 389] on div "Health Insurance ( 1 )" at bounding box center [164, 392] width 257 height 11
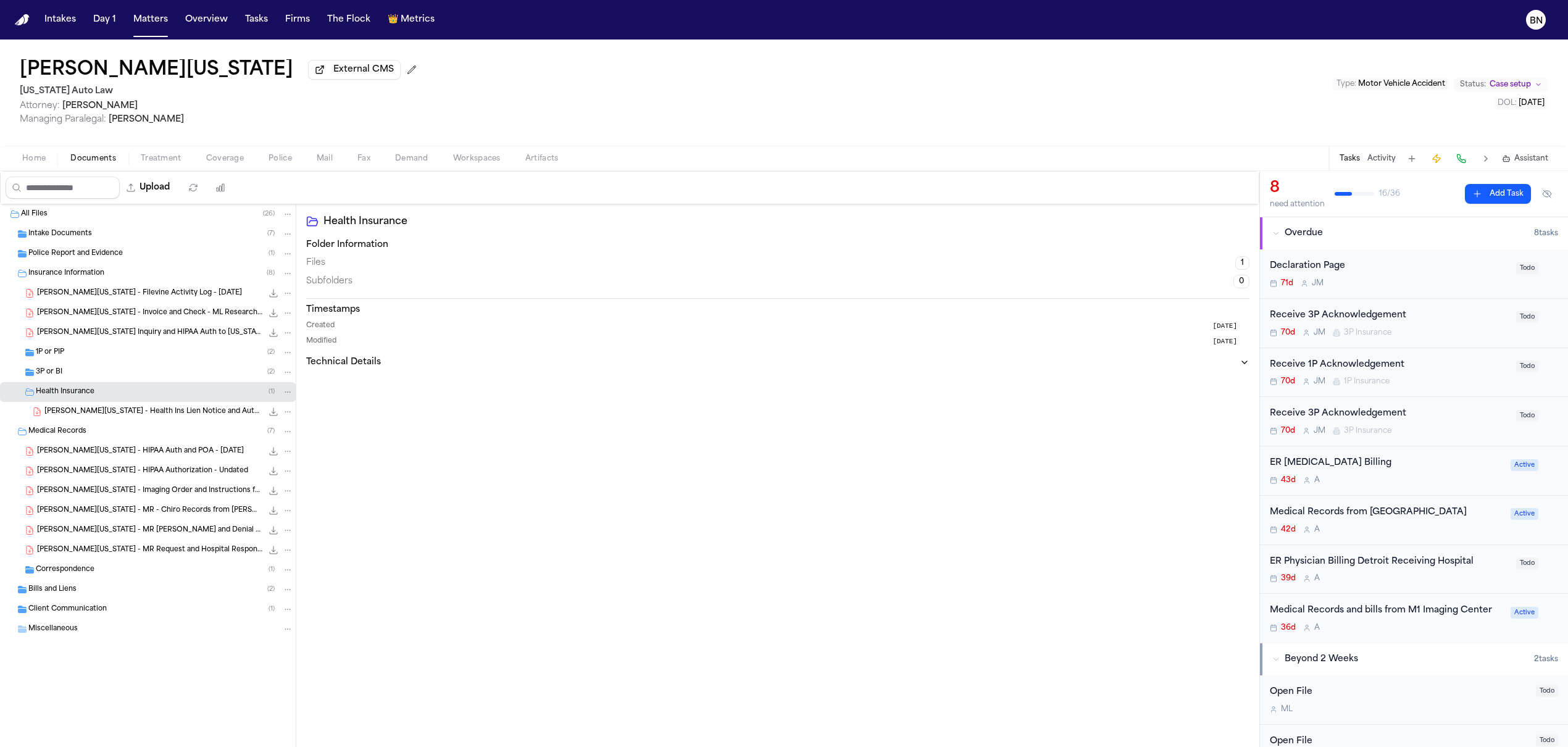
click at [107, 375] on div "3P or BI ( 2 )" at bounding box center [164, 372] width 257 height 11
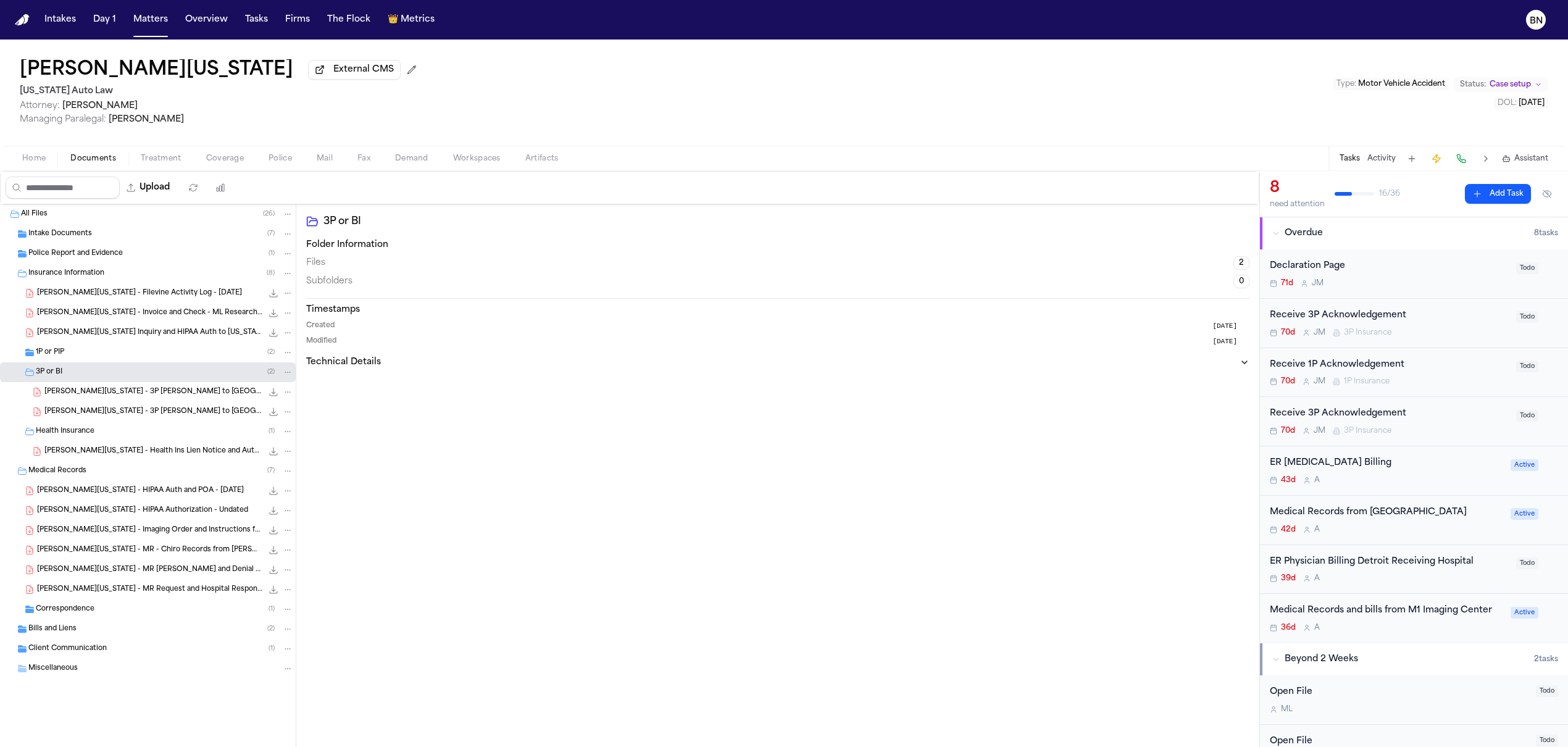
click at [123, 416] on span "S. Washington - 3P LOR to Bristol West - 8.26.25" at bounding box center [153, 412] width 218 height 10
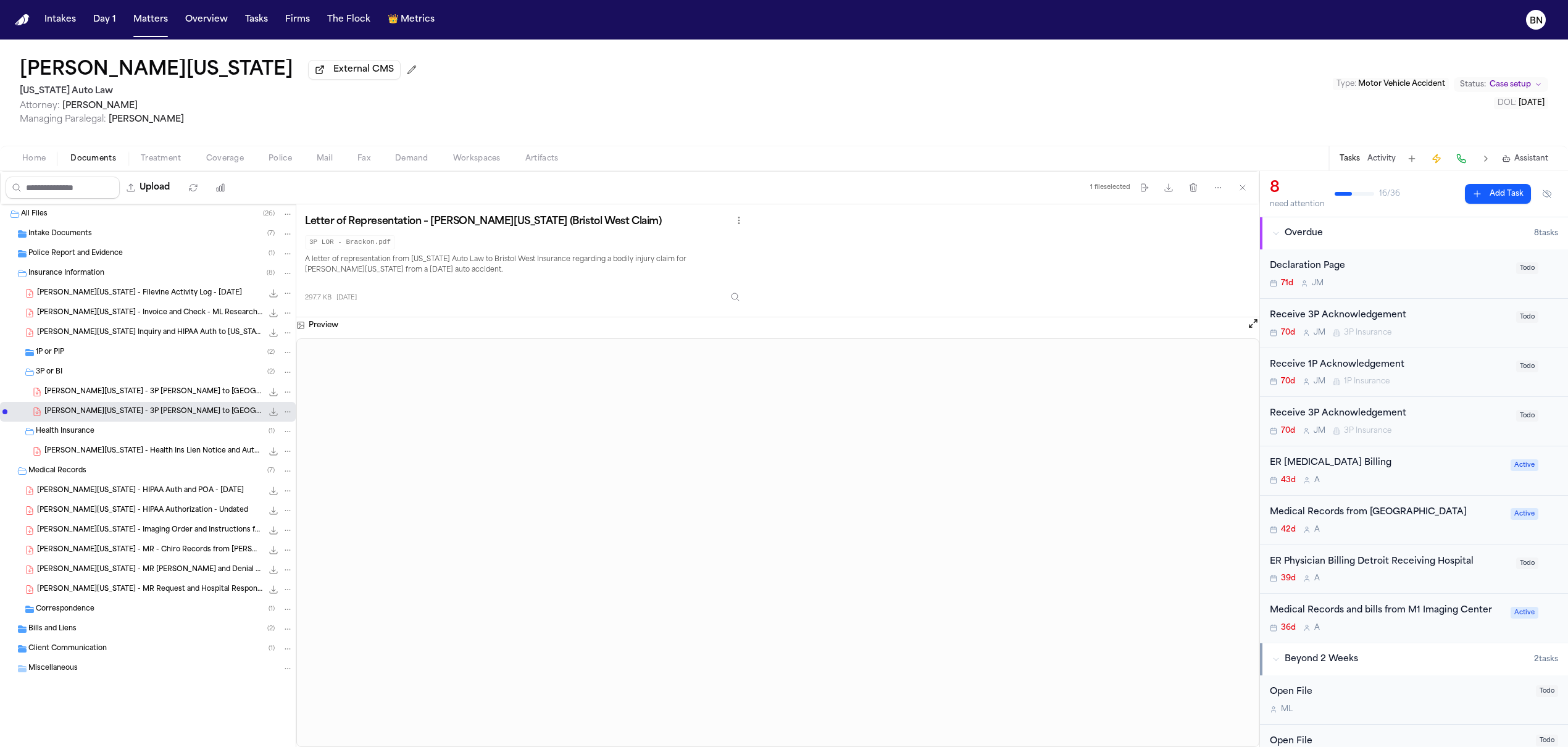
click at [129, 396] on span "S. Washington - 3P LOR to Bristol West - 8.26.25" at bounding box center [153, 392] width 218 height 10
click at [118, 247] on div "Police Report and Evidence ( 1 )" at bounding box center [148, 253] width 296 height 20
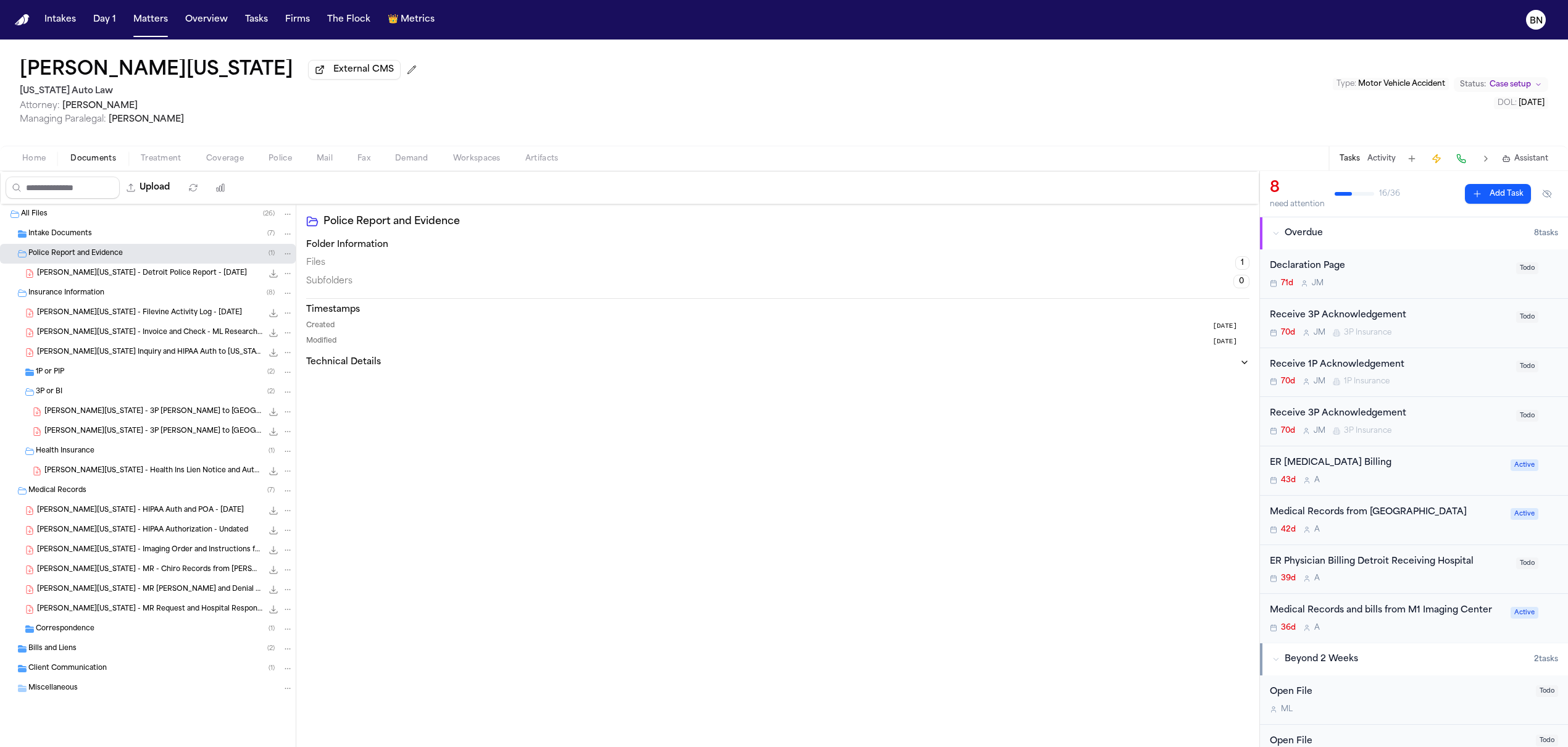
click at [120, 276] on span "S. Washington - Detroit Police Report - 6.26.25" at bounding box center [141, 273] width 210 height 10
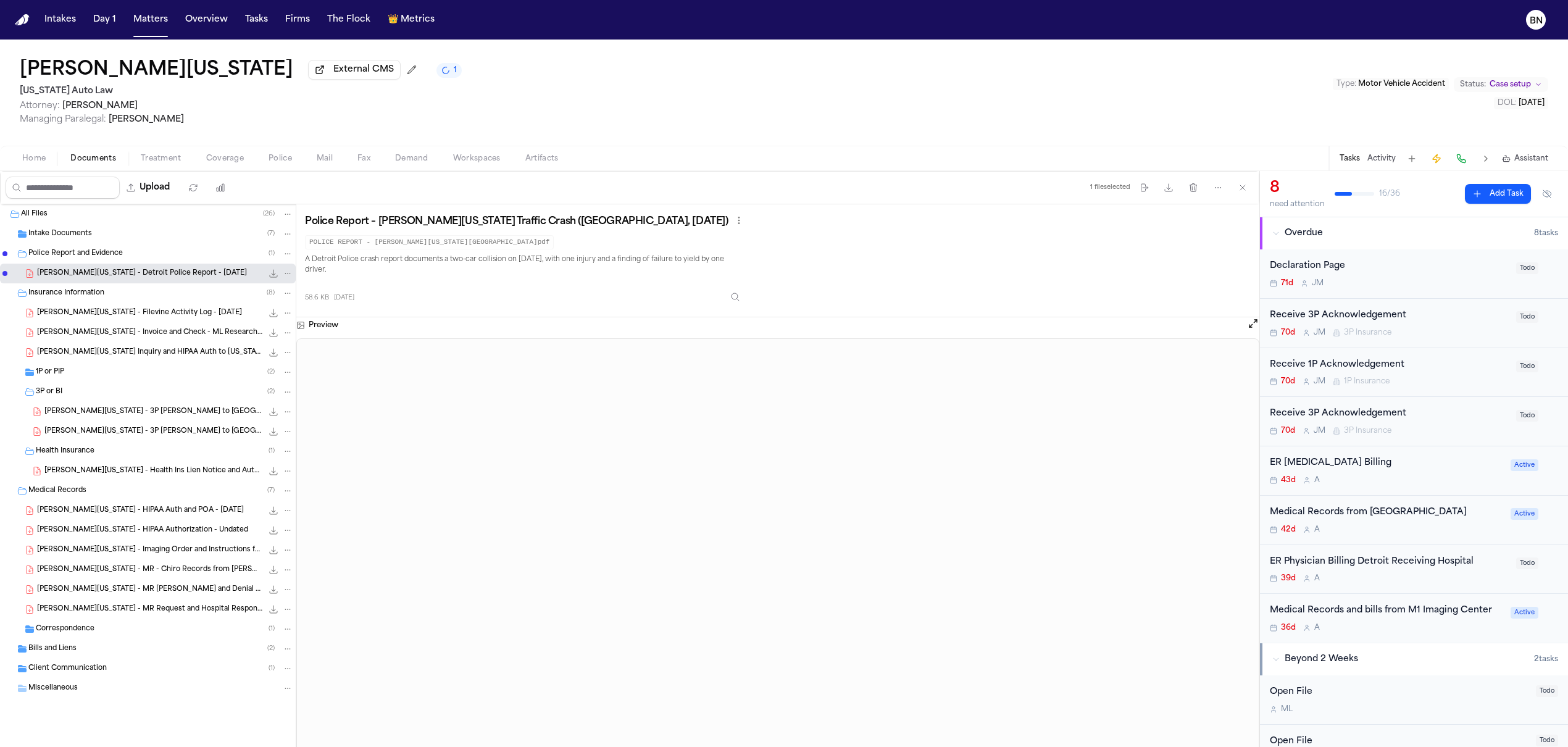
click at [56, 417] on span "S. Washington - 3P LOR to Bristol West - 8.26.25" at bounding box center [153, 412] width 218 height 10
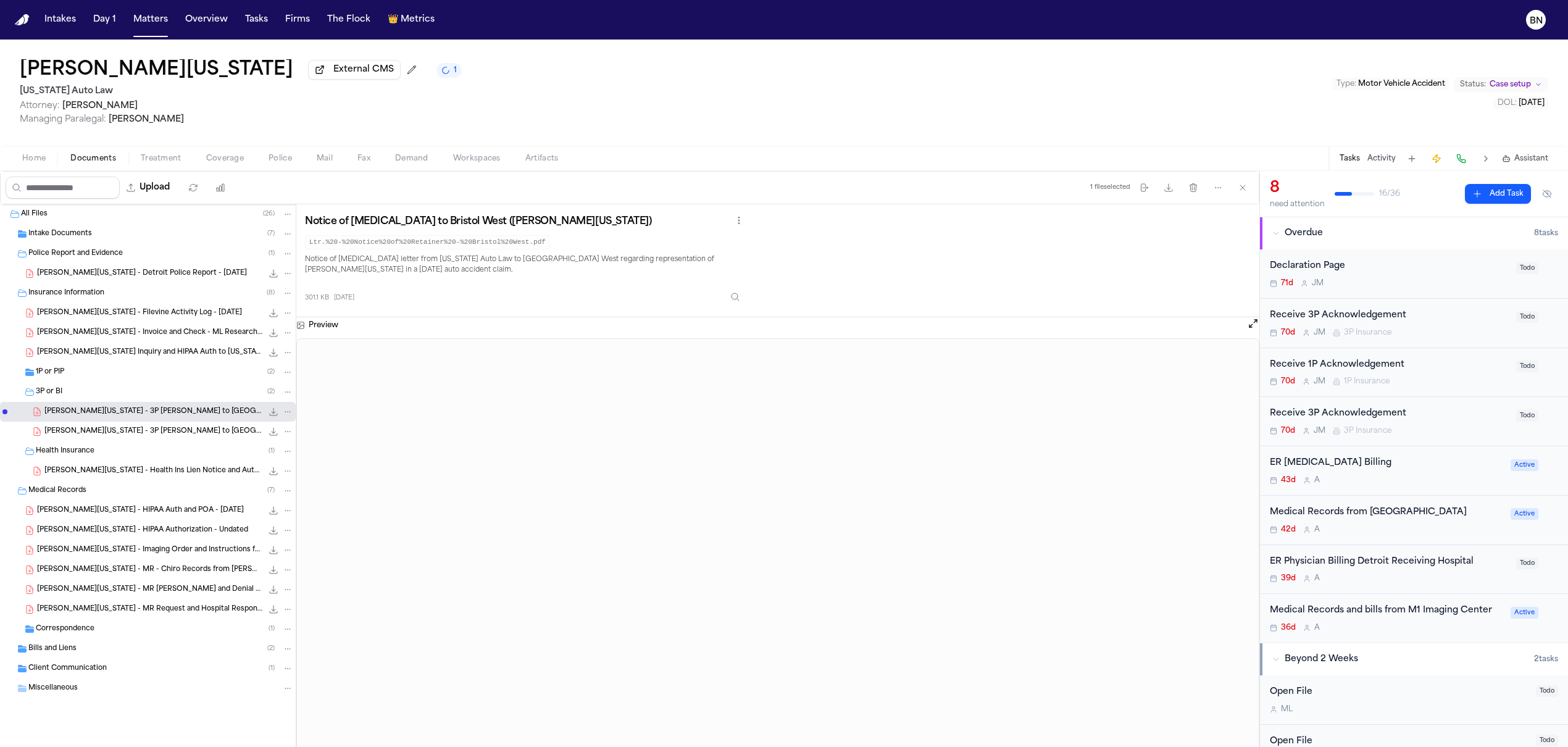
click at [62, 381] on div "1P or PIP ( 2 )" at bounding box center [148, 372] width 296 height 20
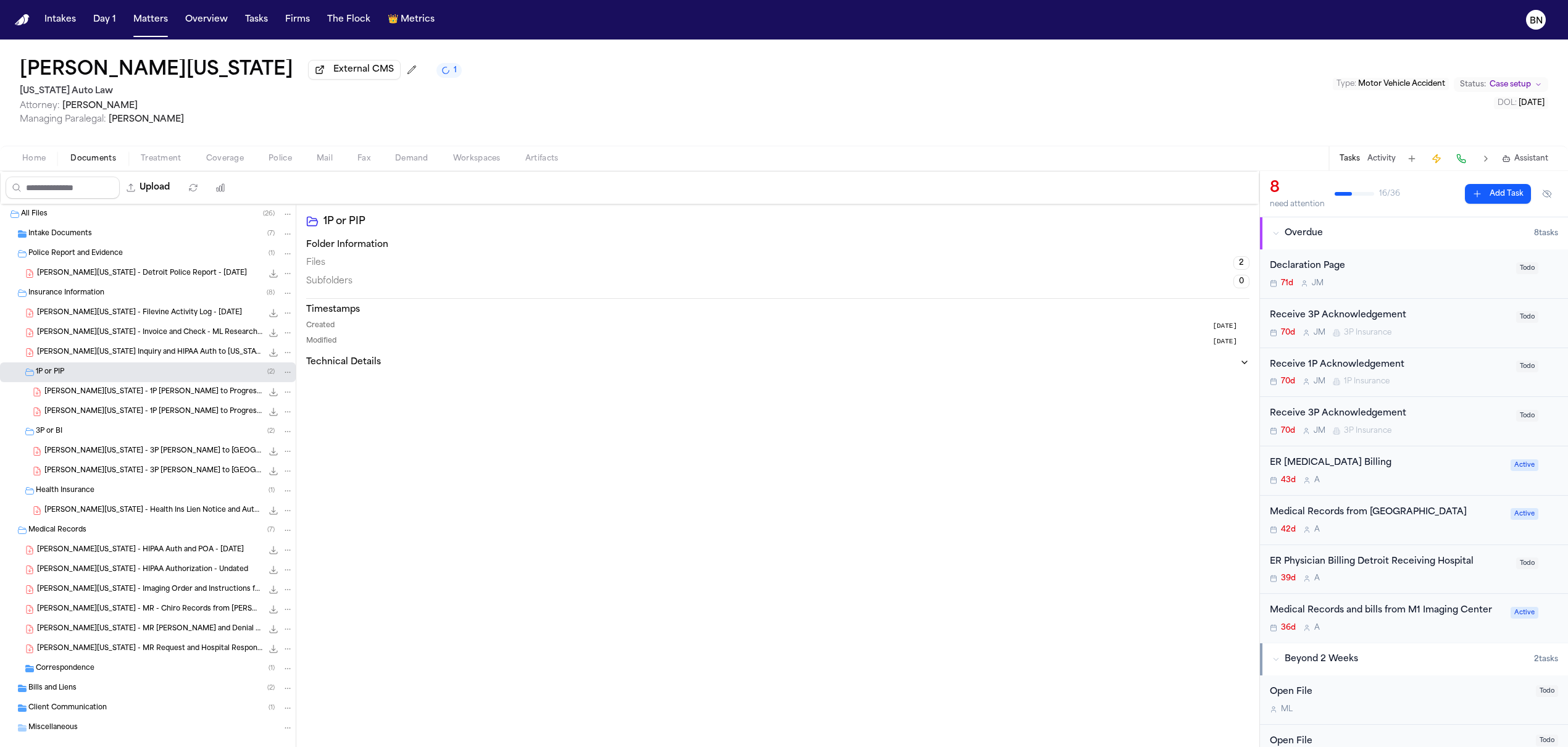
click at [75, 396] on span "S. Washington - 1P LOR to Progressive - 8.26.25" at bounding box center [153, 392] width 218 height 10
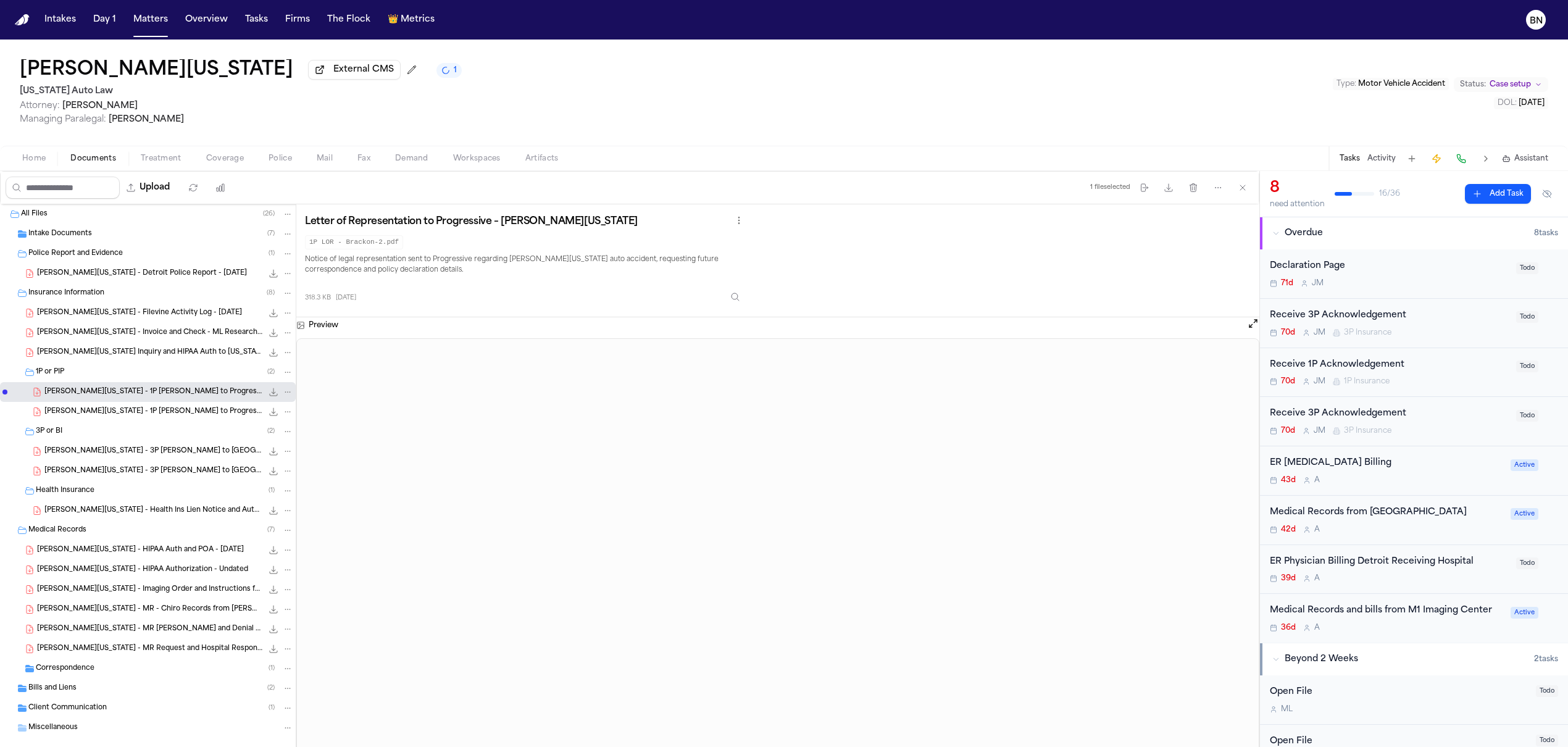
click at [141, 417] on span "S. Washington - 1P LOR to Progressive - 8.26.25" at bounding box center [153, 412] width 218 height 10
click at [142, 455] on span "S. Washington - 3P LOR to Bristol West - 8.26.25" at bounding box center [153, 451] width 218 height 10
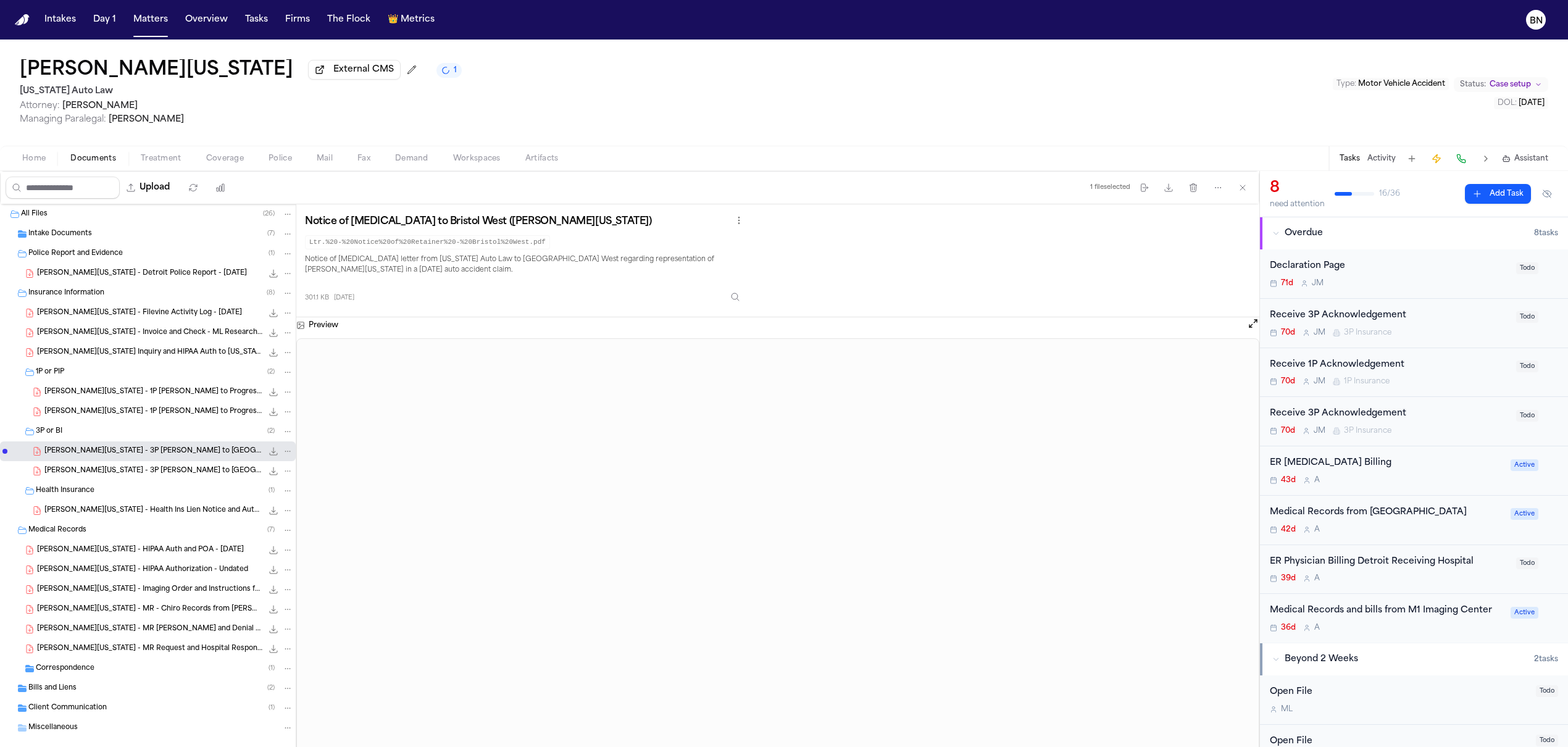
click at [139, 474] on span "S. Washington - 3P LOR to Bristol West - 8.26.25" at bounding box center [153, 471] width 218 height 10
click at [125, 394] on span "S. Washington - 1P LOR to Progressive - 8.26.25" at bounding box center [153, 392] width 218 height 10
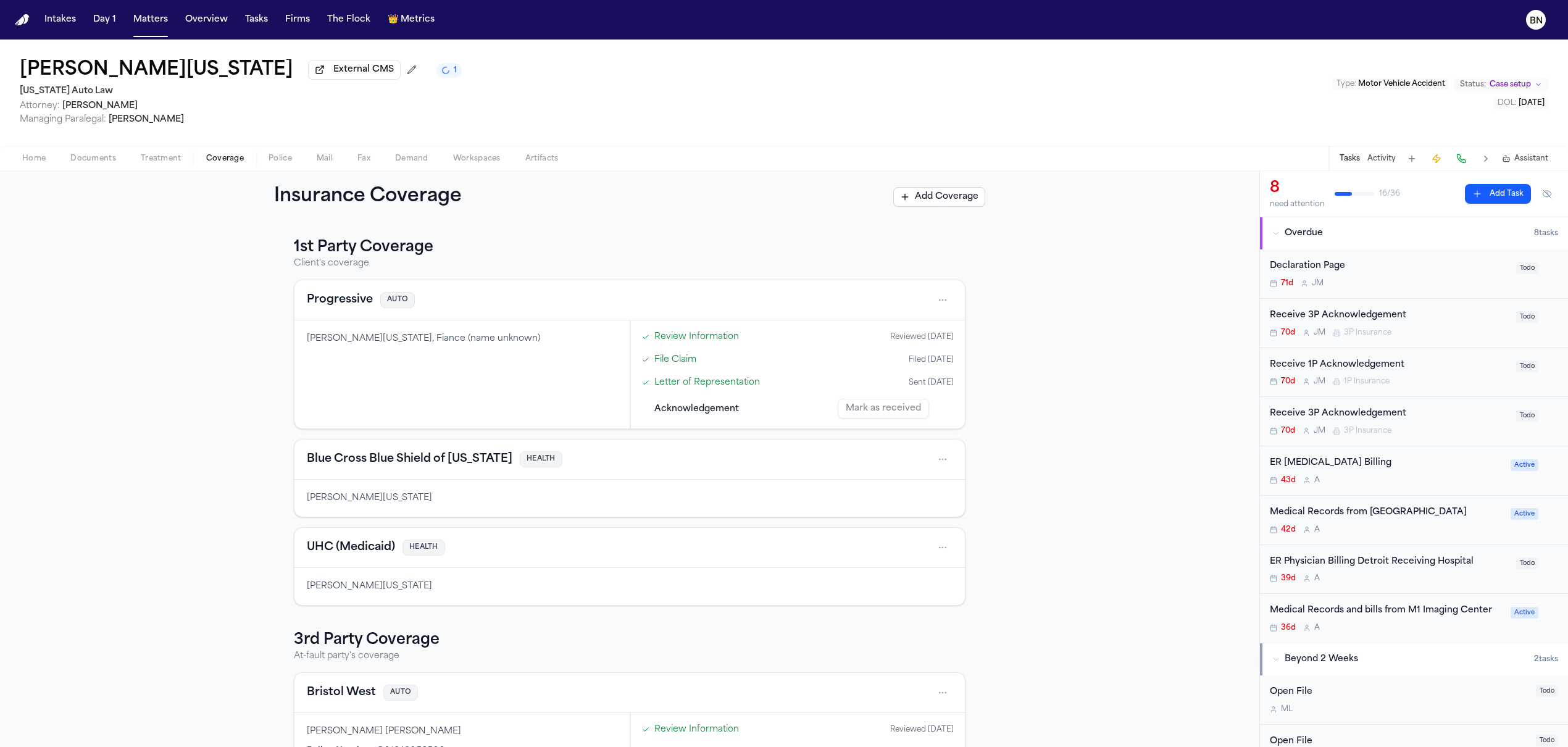
click at [240, 156] on span "Coverage" at bounding box center [225, 159] width 38 height 10
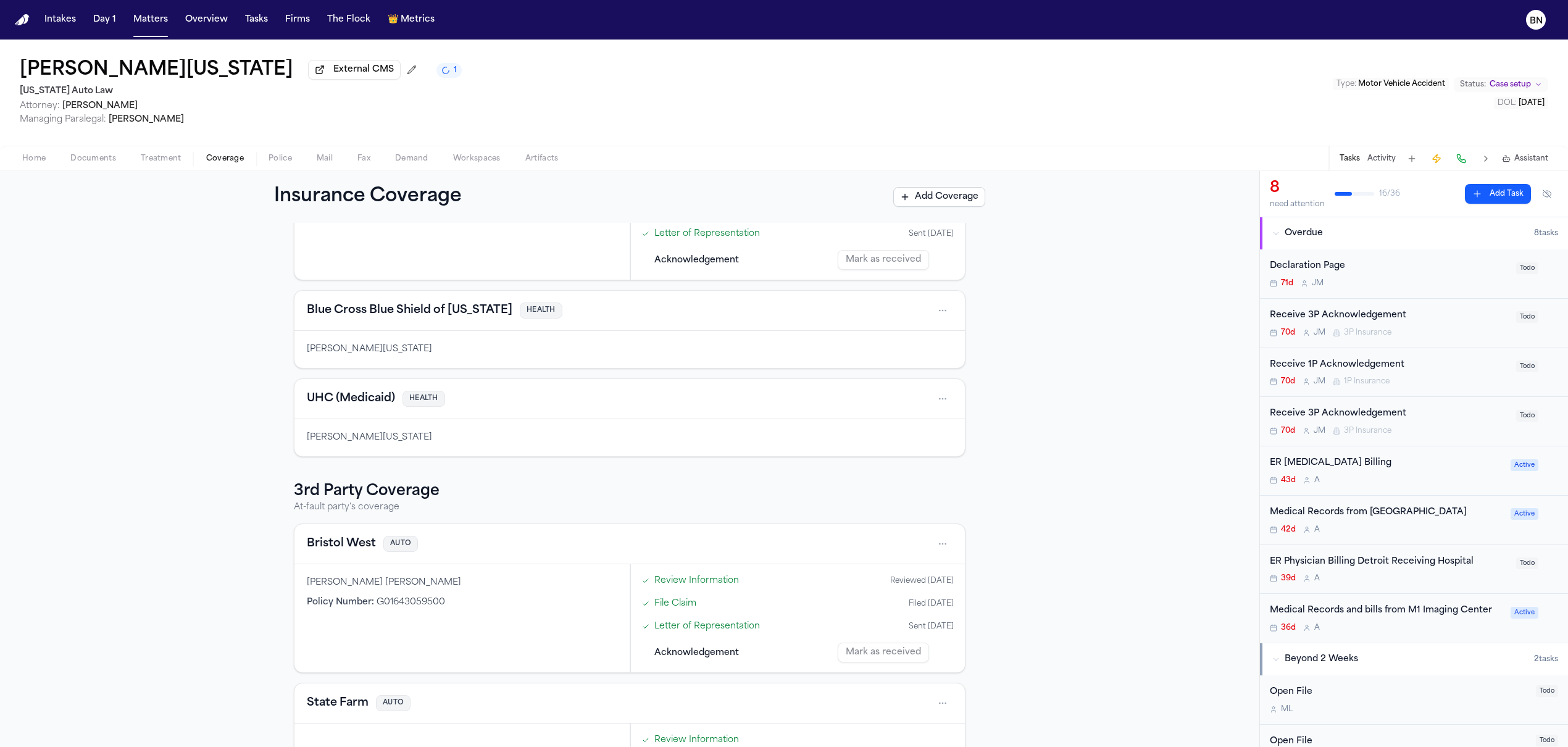
scroll to position [239, 0]
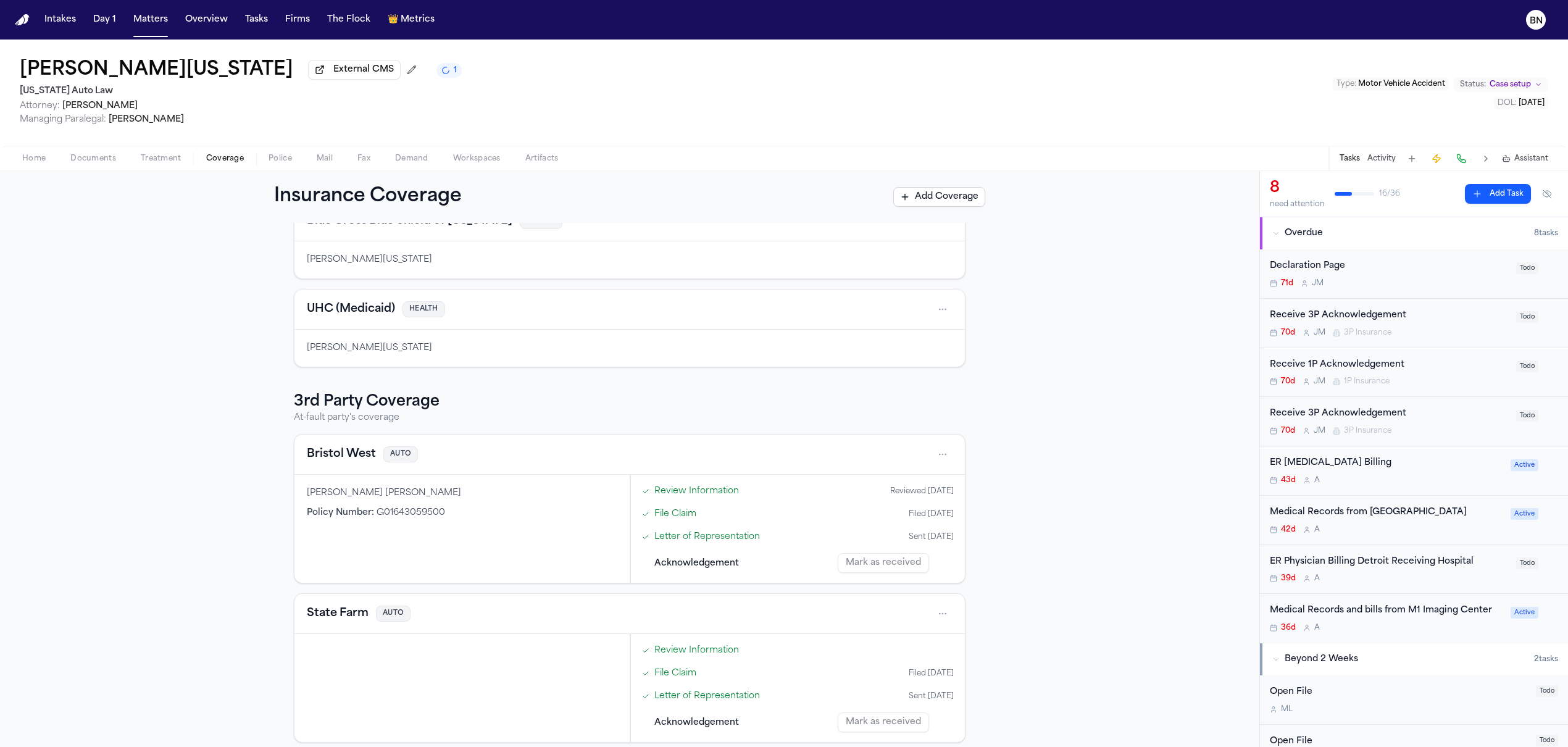
click at [318, 463] on button "Bristol West" at bounding box center [341, 455] width 69 height 17
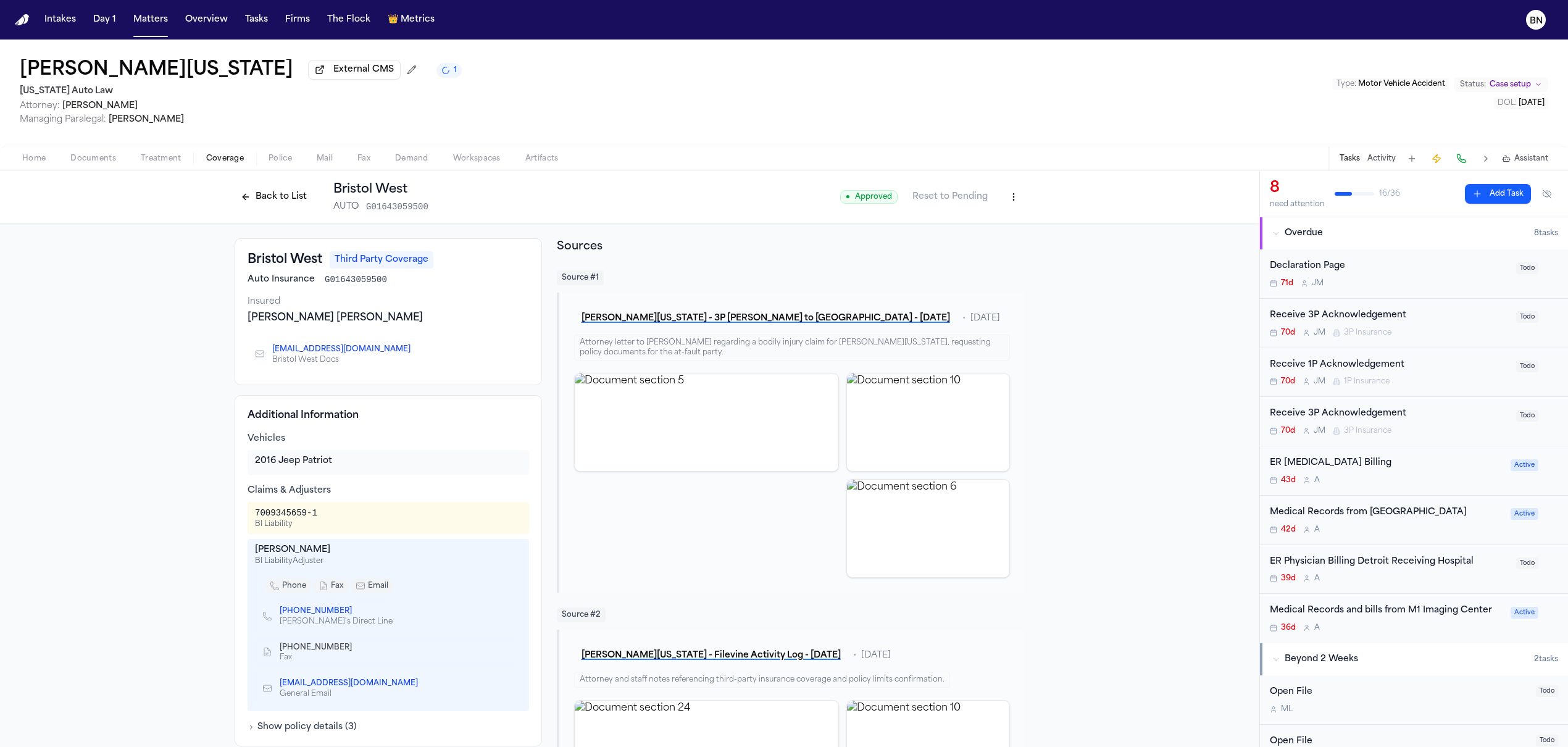
click at [272, 204] on button "Back to List" at bounding box center [273, 197] width 78 height 20
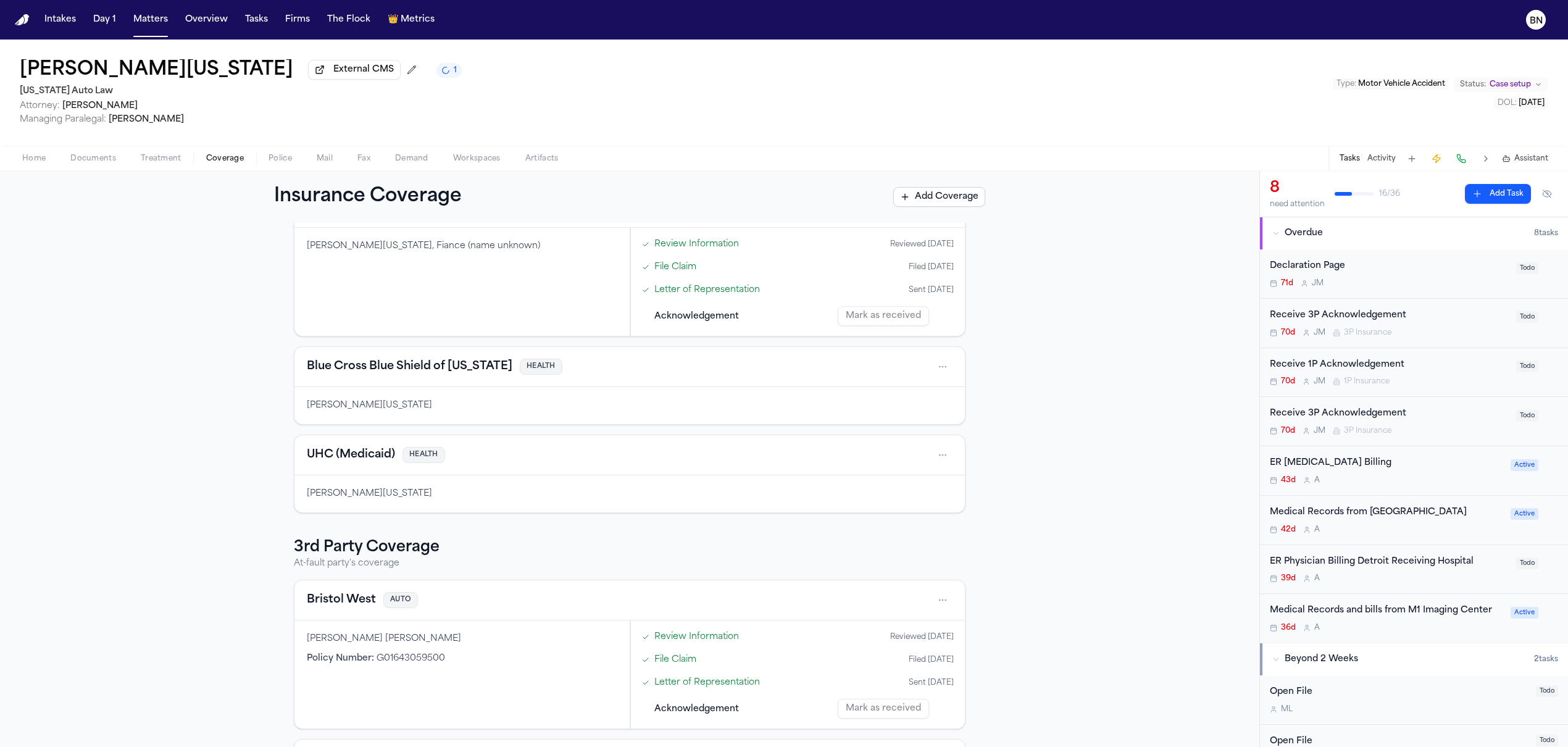
scroll to position [255, 0]
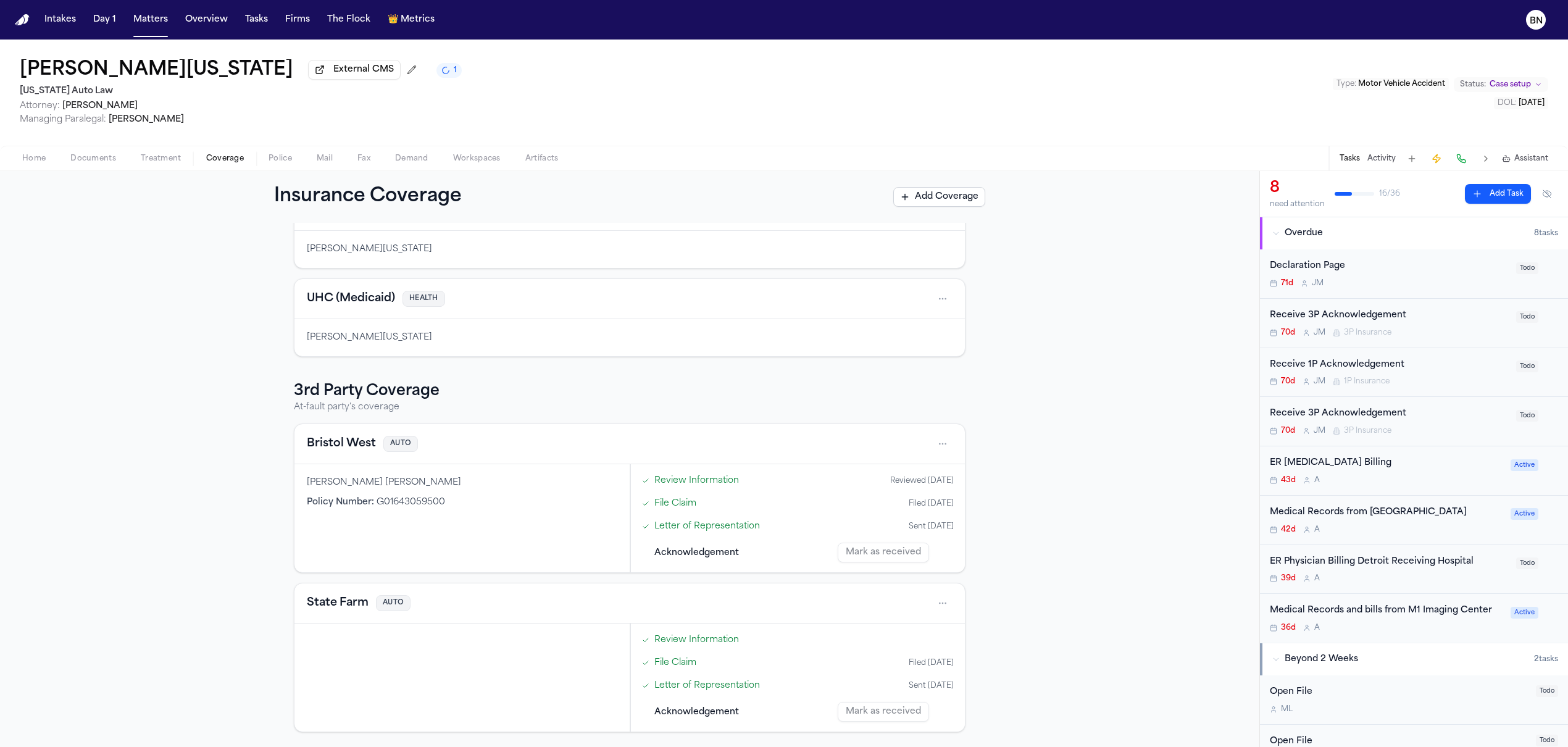
click at [685, 474] on link "Review Information" at bounding box center [696, 481] width 85 height 13
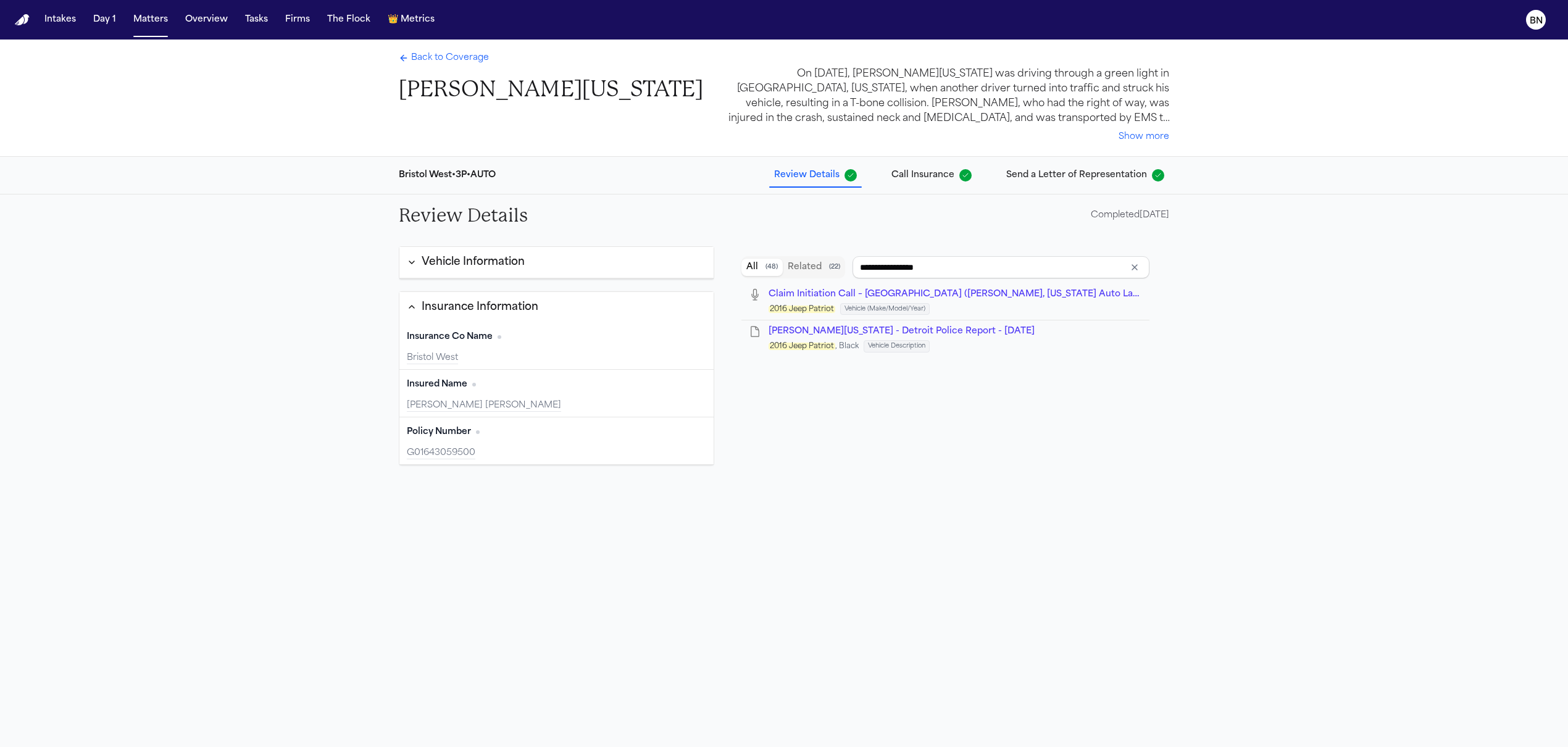
click at [820, 171] on span "Review Details" at bounding box center [806, 175] width 65 height 12
drag, startPoint x: 1131, startPoint y: 268, endPoint x: 1093, endPoint y: 272, distance: 38.2
click at [1131, 268] on icon "Clear input" at bounding box center [1135, 268] width 10 height 10
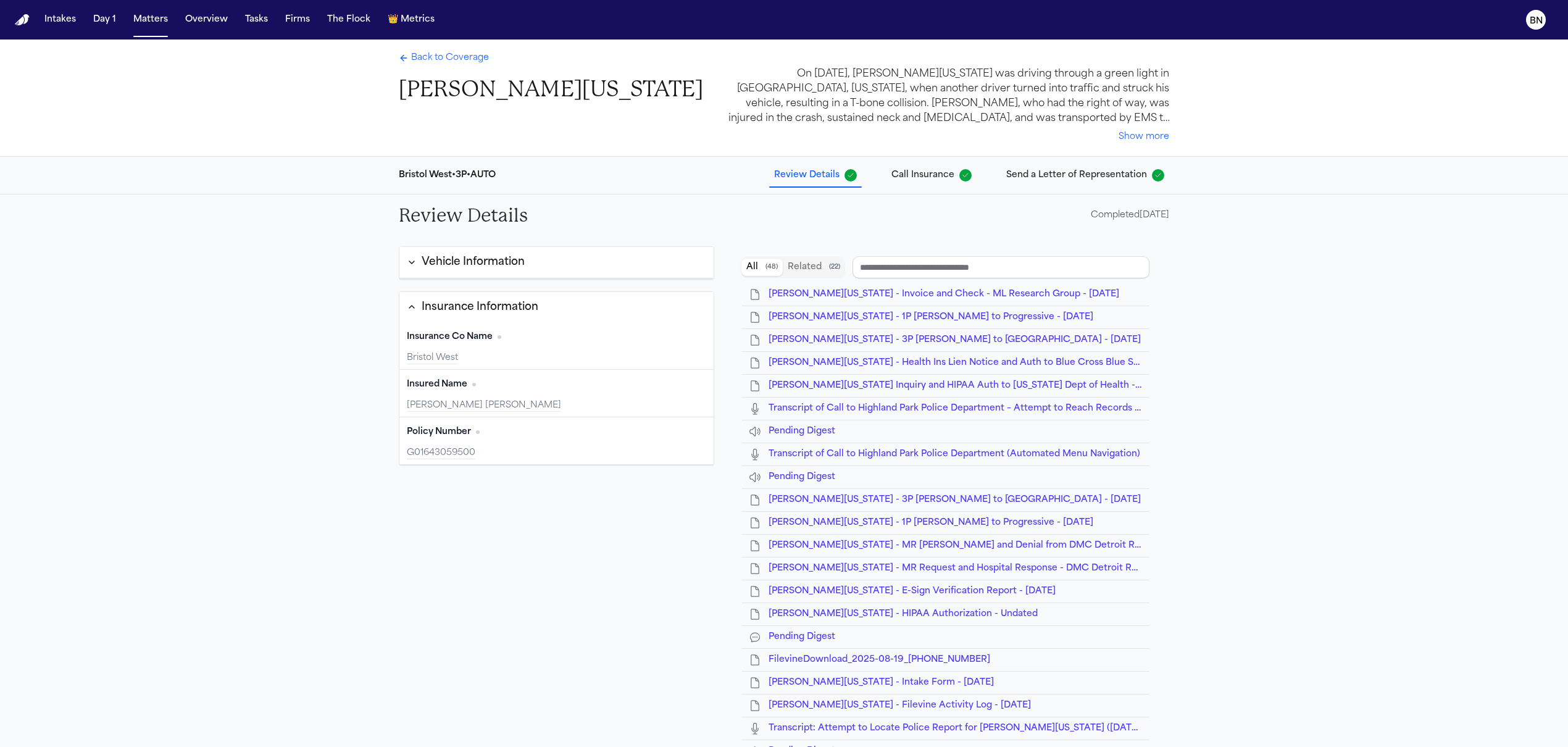
click at [573, 248] on button "Vehicle Information" at bounding box center [556, 262] width 314 height 31
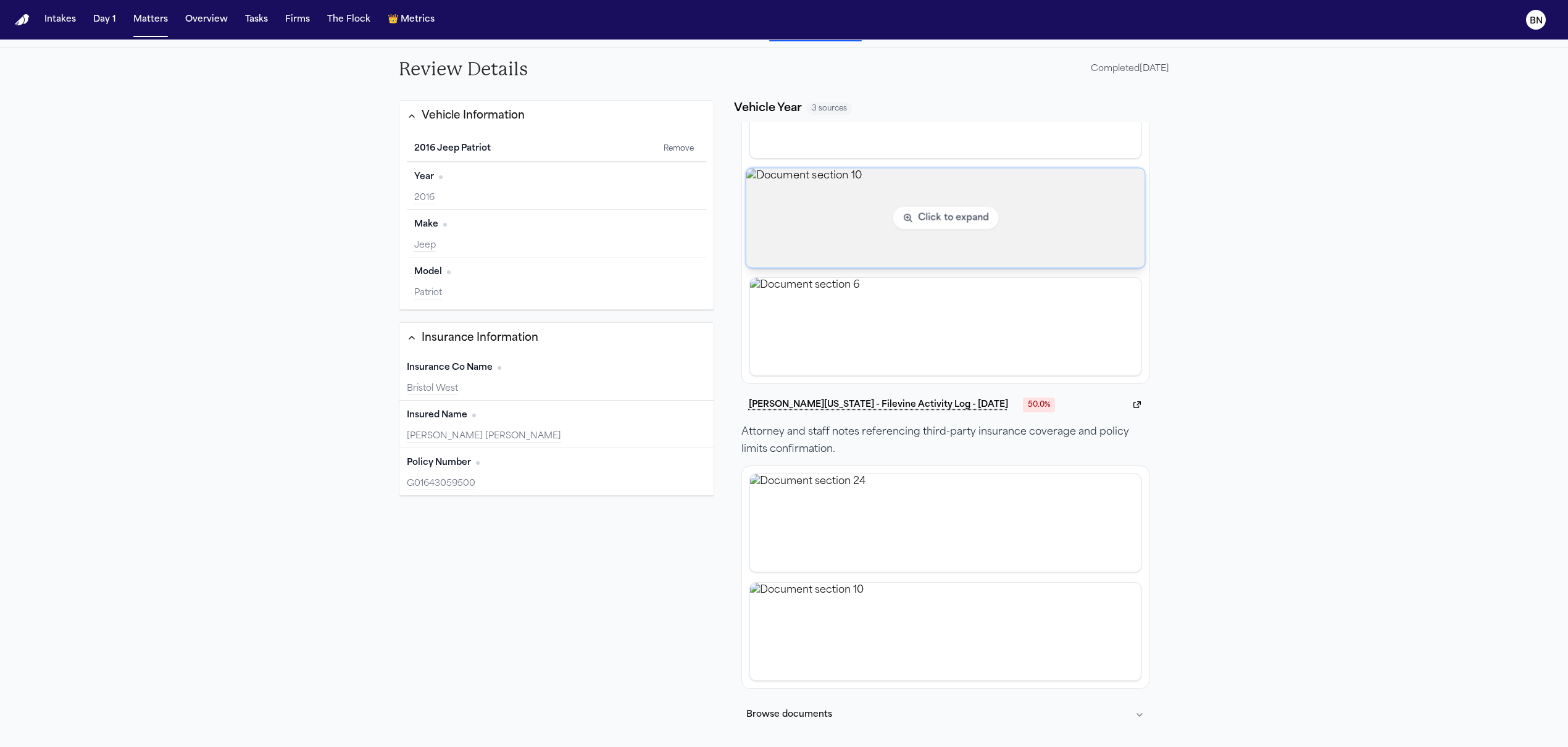
scroll to position [149, 0]
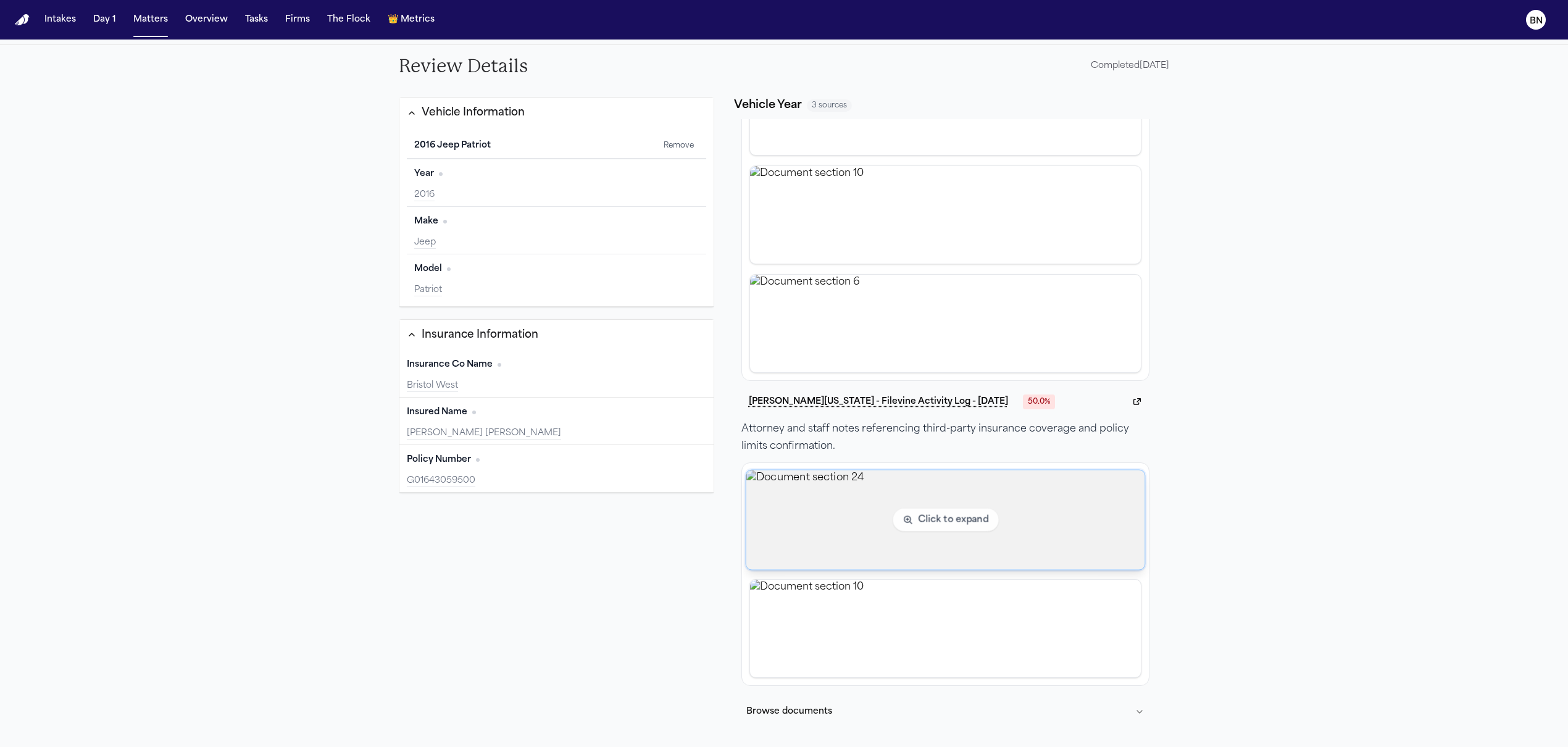
click at [824, 496] on img "View document section 24" at bounding box center [945, 519] width 399 height 99
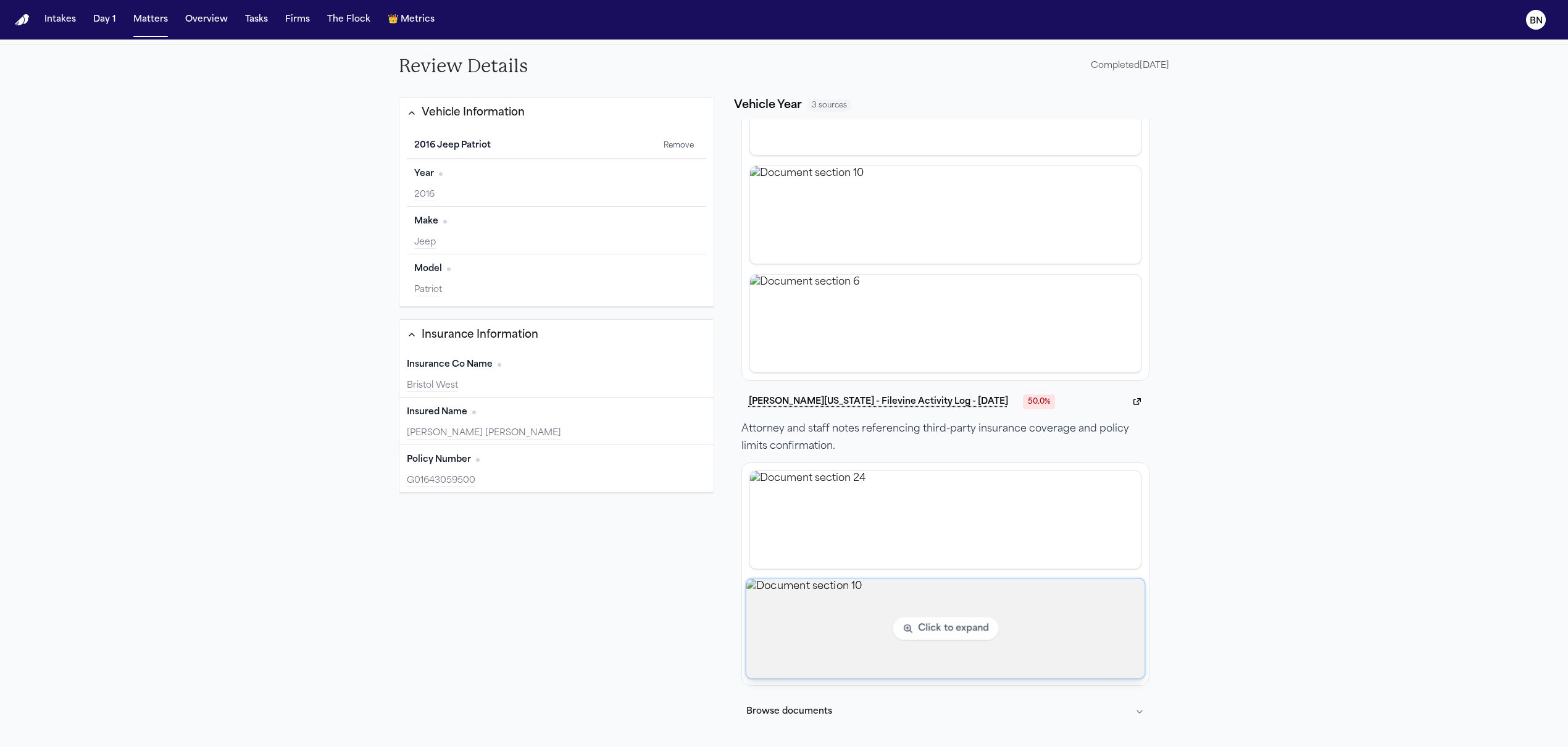
click at [950, 590] on img "View document section 10" at bounding box center [945, 628] width 399 height 99
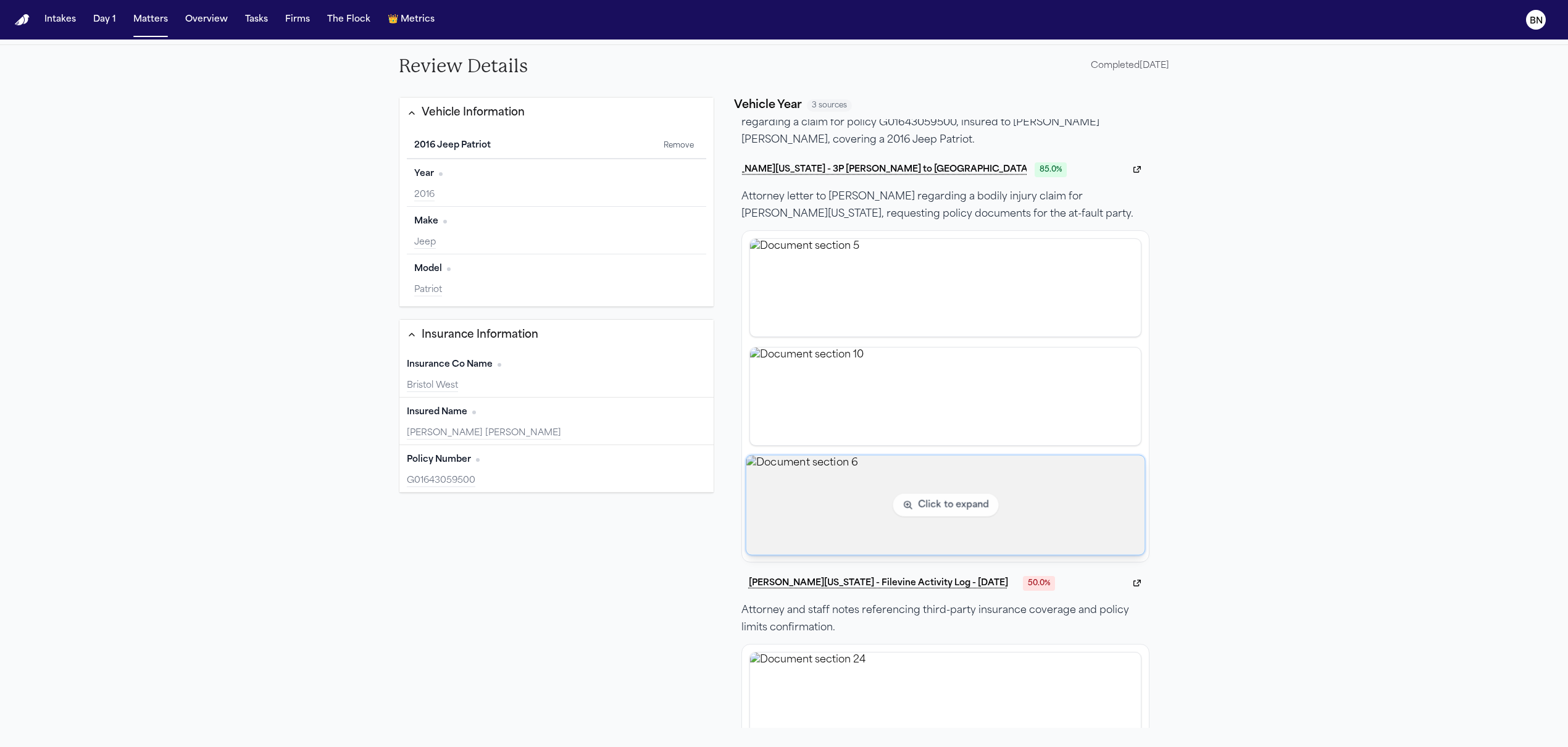
scroll to position [51, 0]
click at [891, 490] on img "View document section 6" at bounding box center [945, 505] width 399 height 99
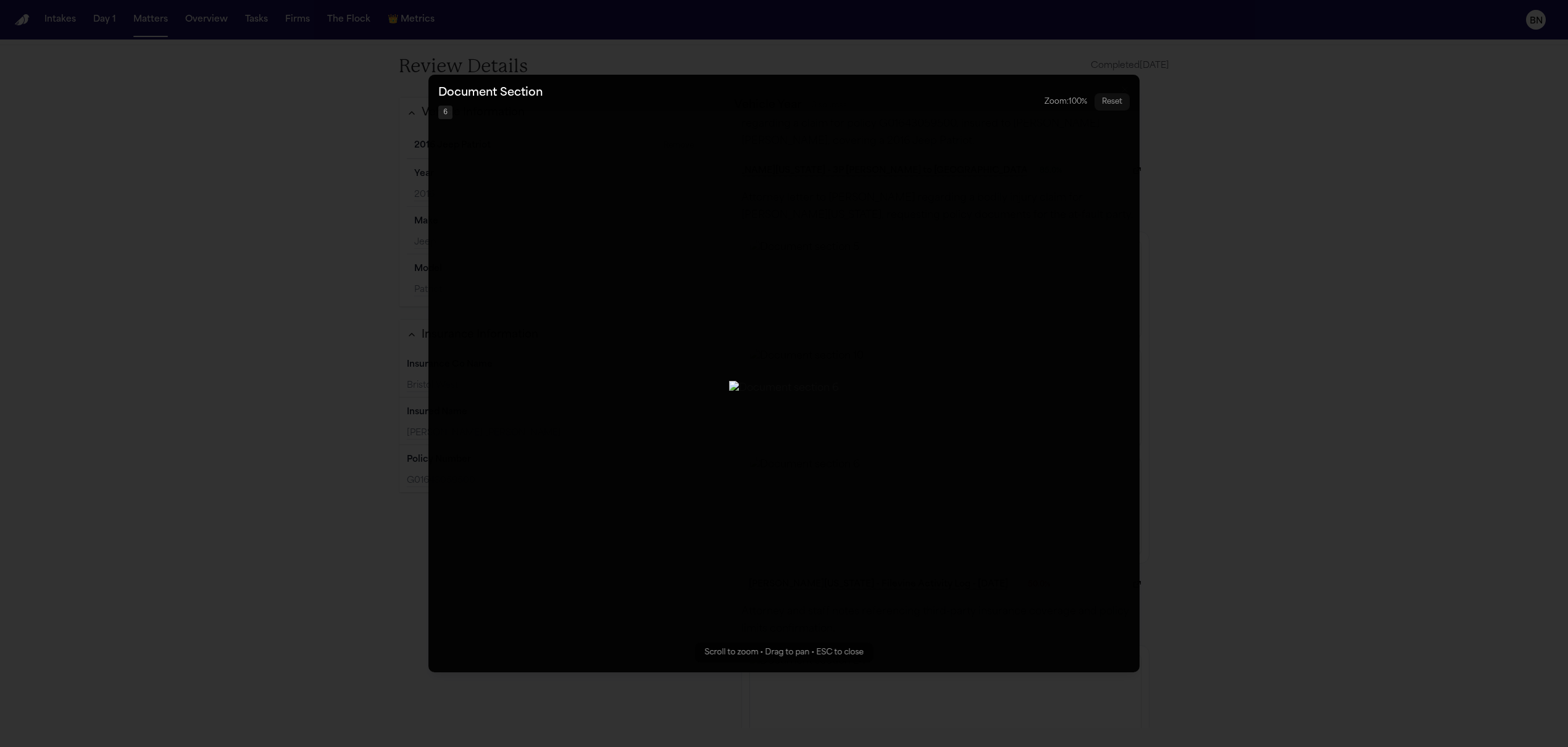
drag, startPoint x: 1227, startPoint y: 466, endPoint x: 1147, endPoint y: 453, distance: 81.0
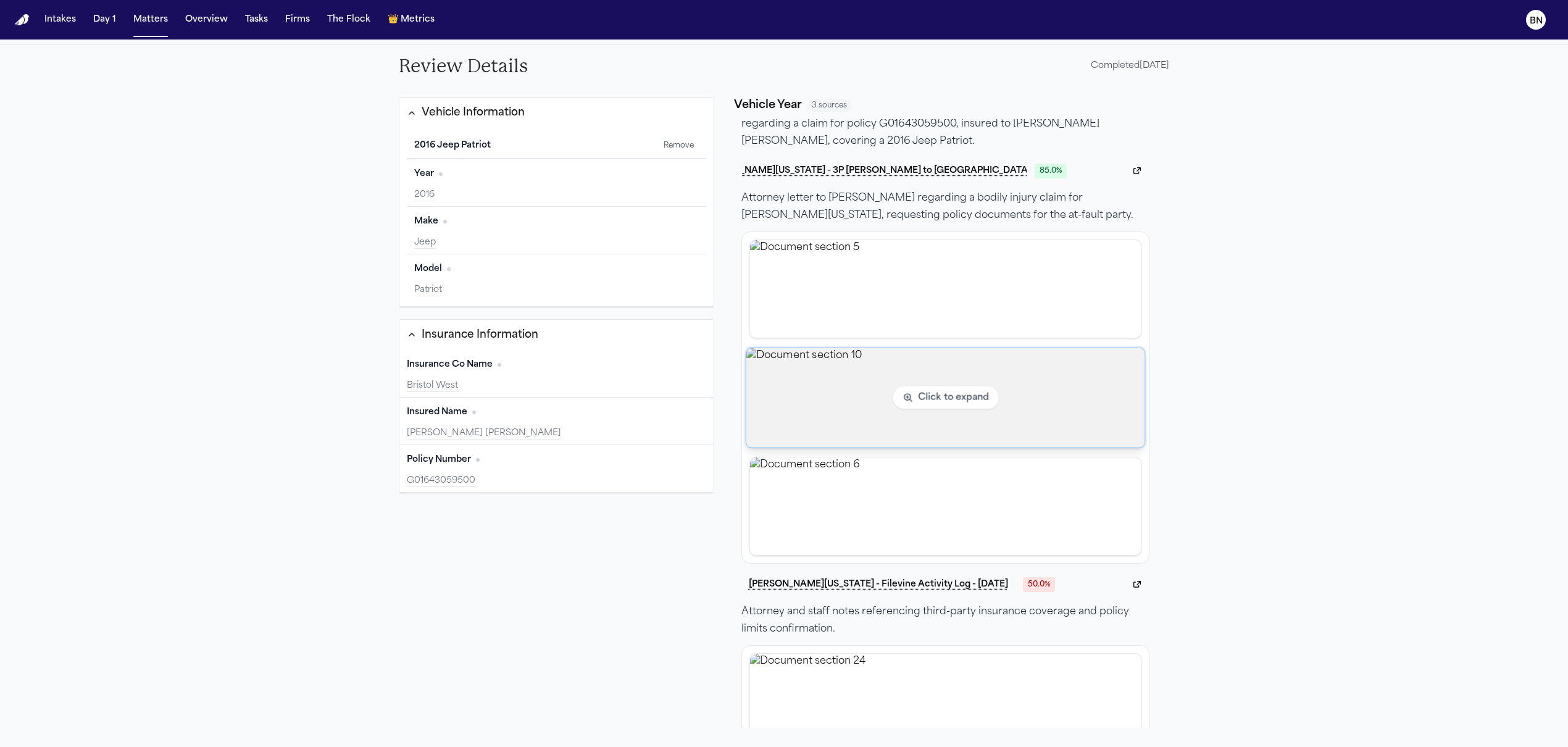
click at [1035, 405] on img "View document section 10" at bounding box center [945, 397] width 399 height 99
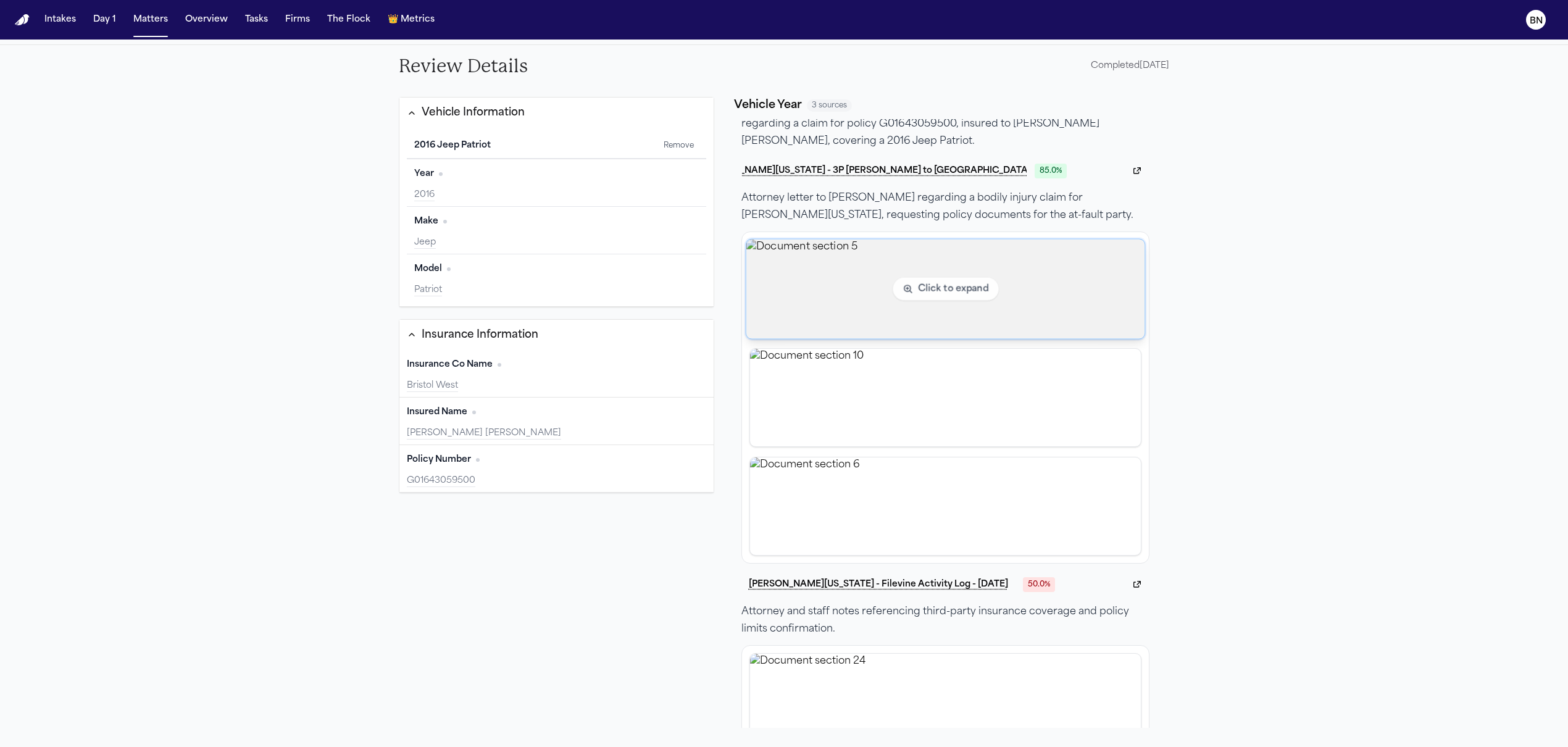
click at [1049, 305] on img "View document section 5" at bounding box center [945, 288] width 399 height 99
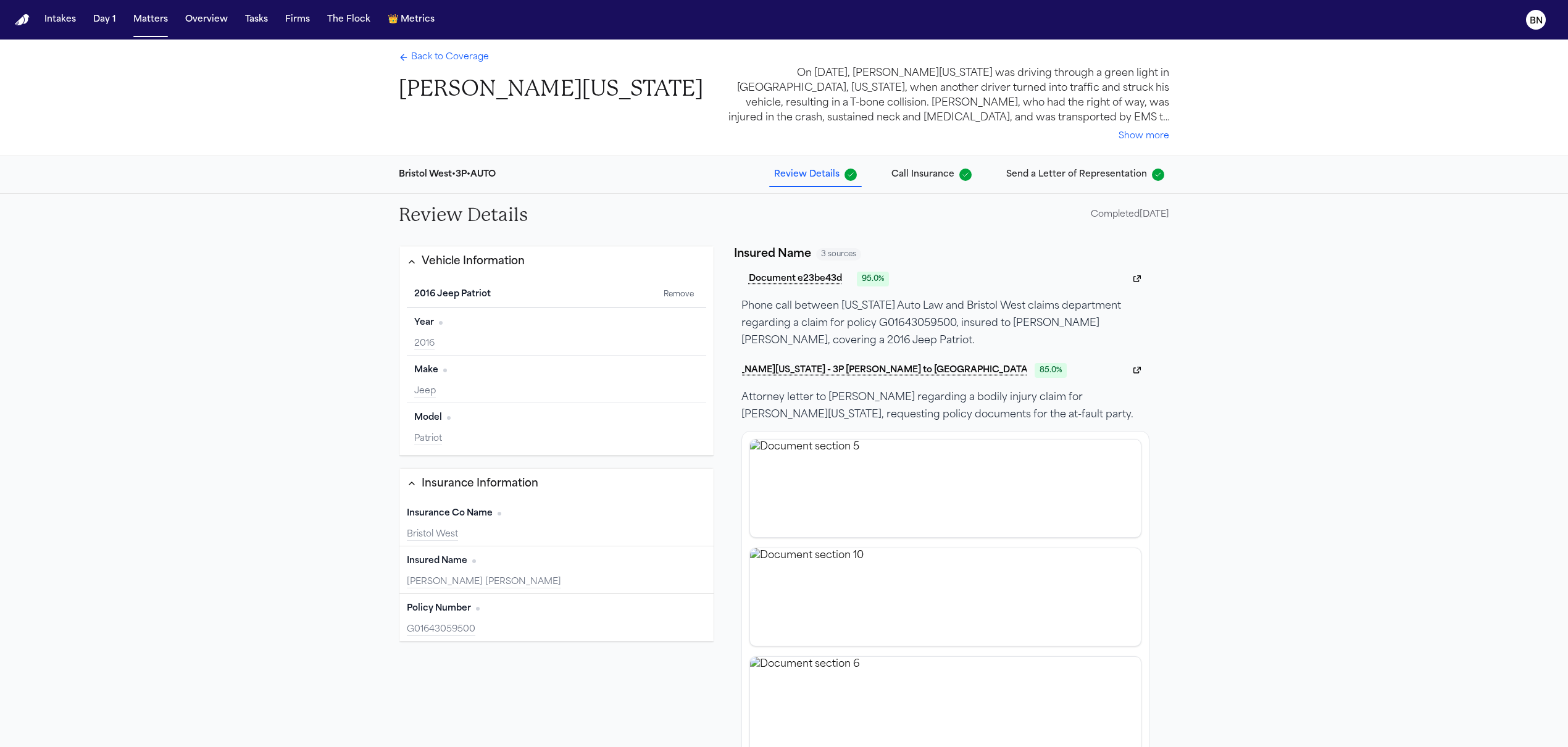
scroll to position [0, 0]
click at [432, 54] on span "Back to Coverage" at bounding box center [450, 58] width 78 height 12
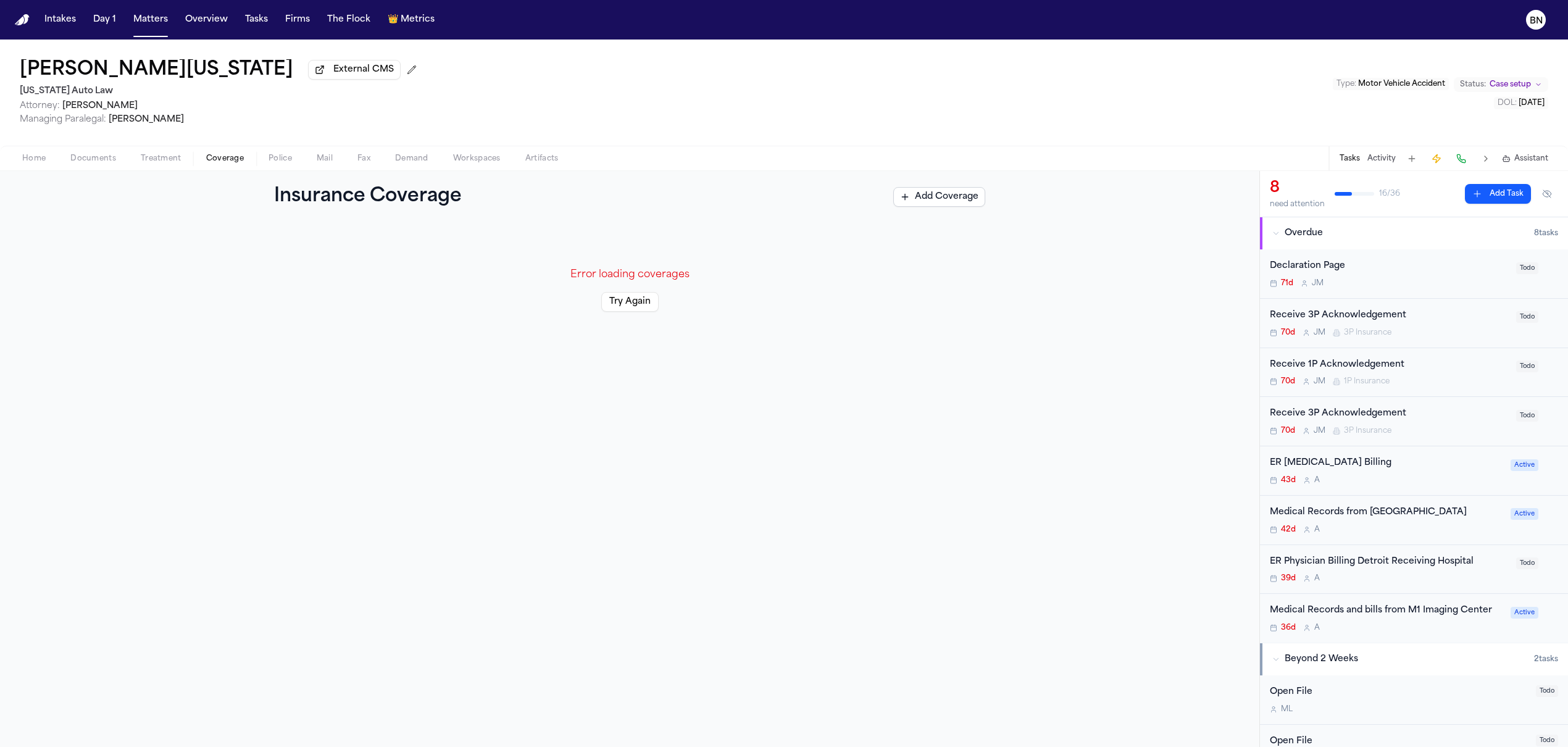
click at [81, 160] on span "Documents" at bounding box center [93, 159] width 46 height 10
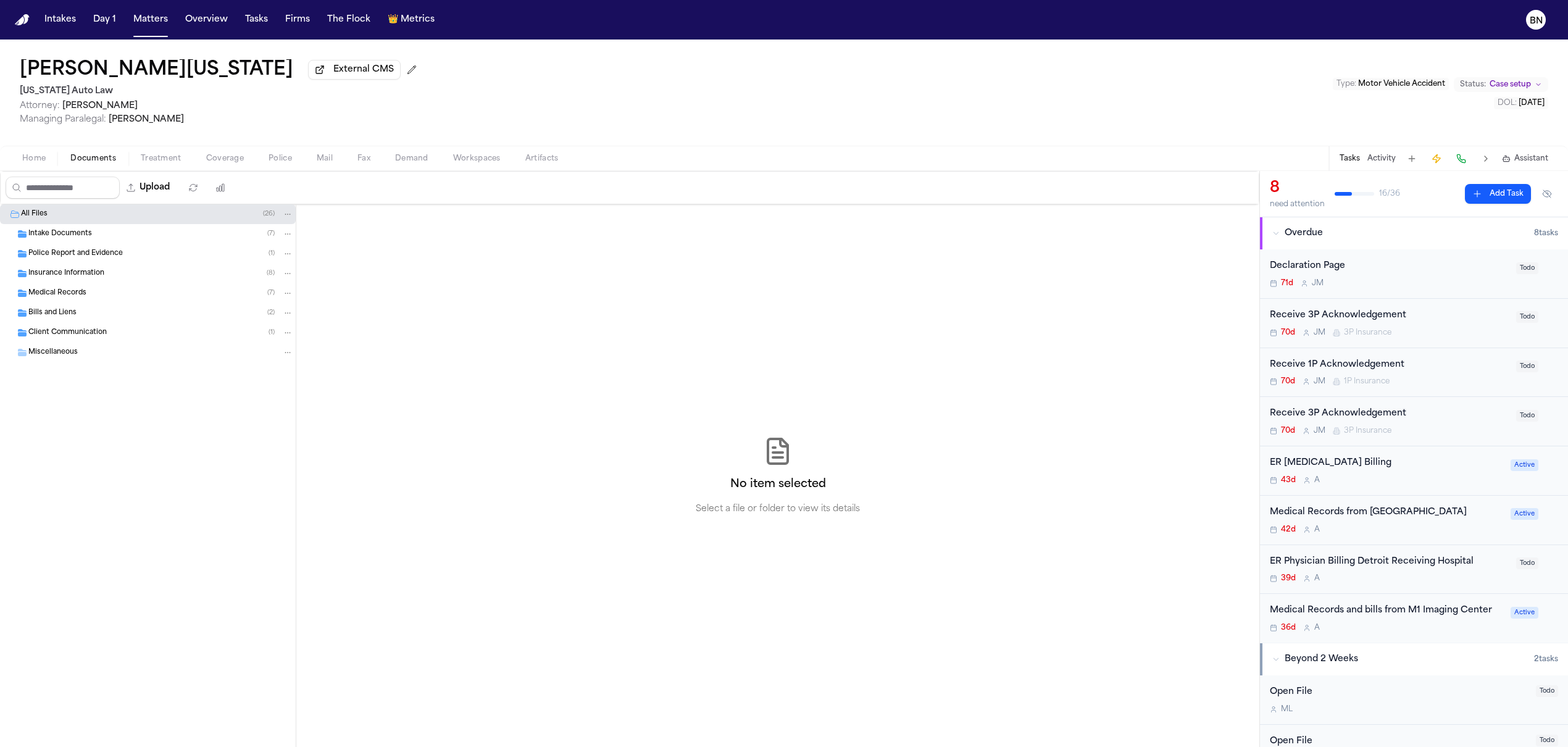
click at [98, 255] on span "Police Report and Evidence" at bounding box center [75, 254] width 94 height 10
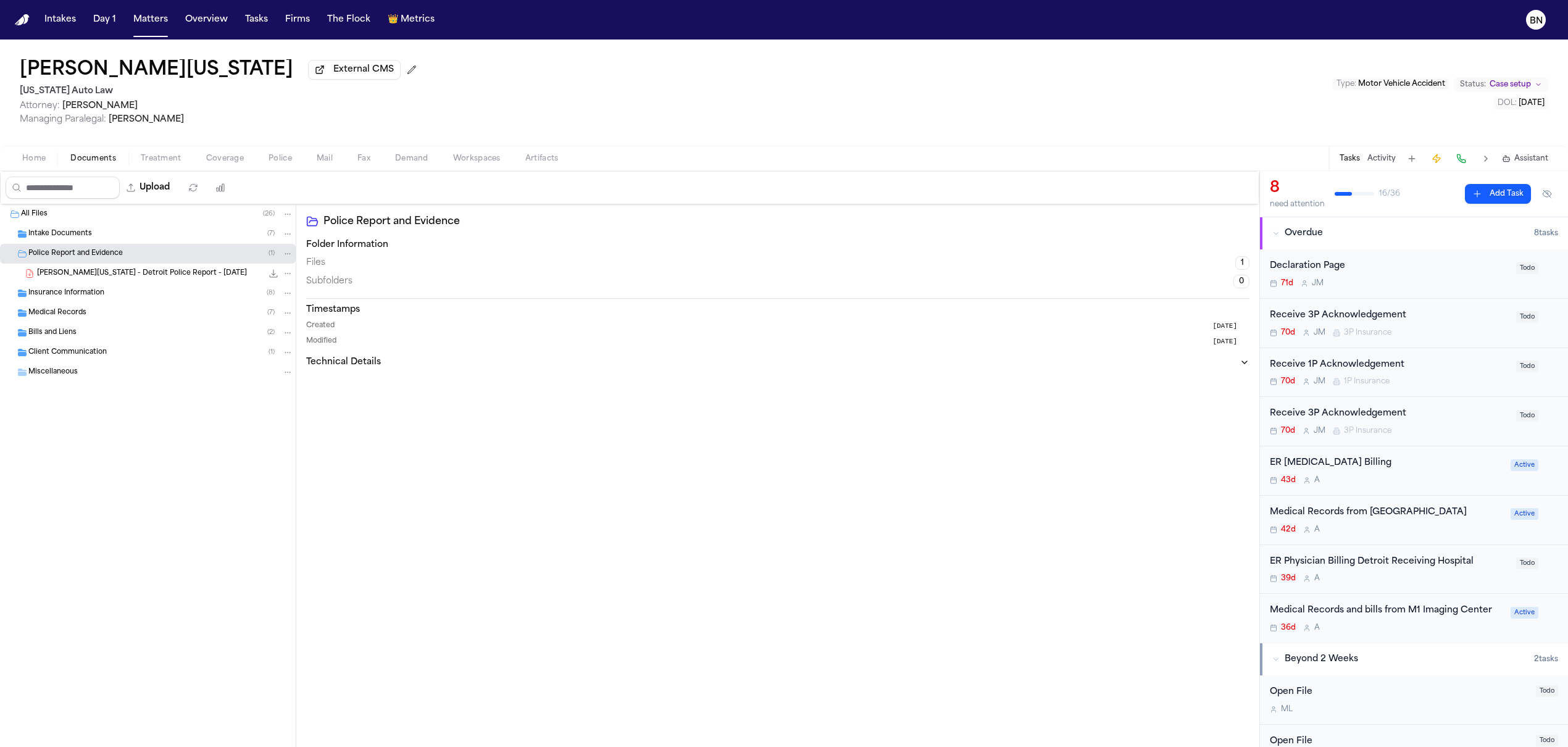
click at [108, 284] on div "S. Washington - Detroit Police Report - 6.26.25 58.6 KB • PDF" at bounding box center [148, 273] width 296 height 20
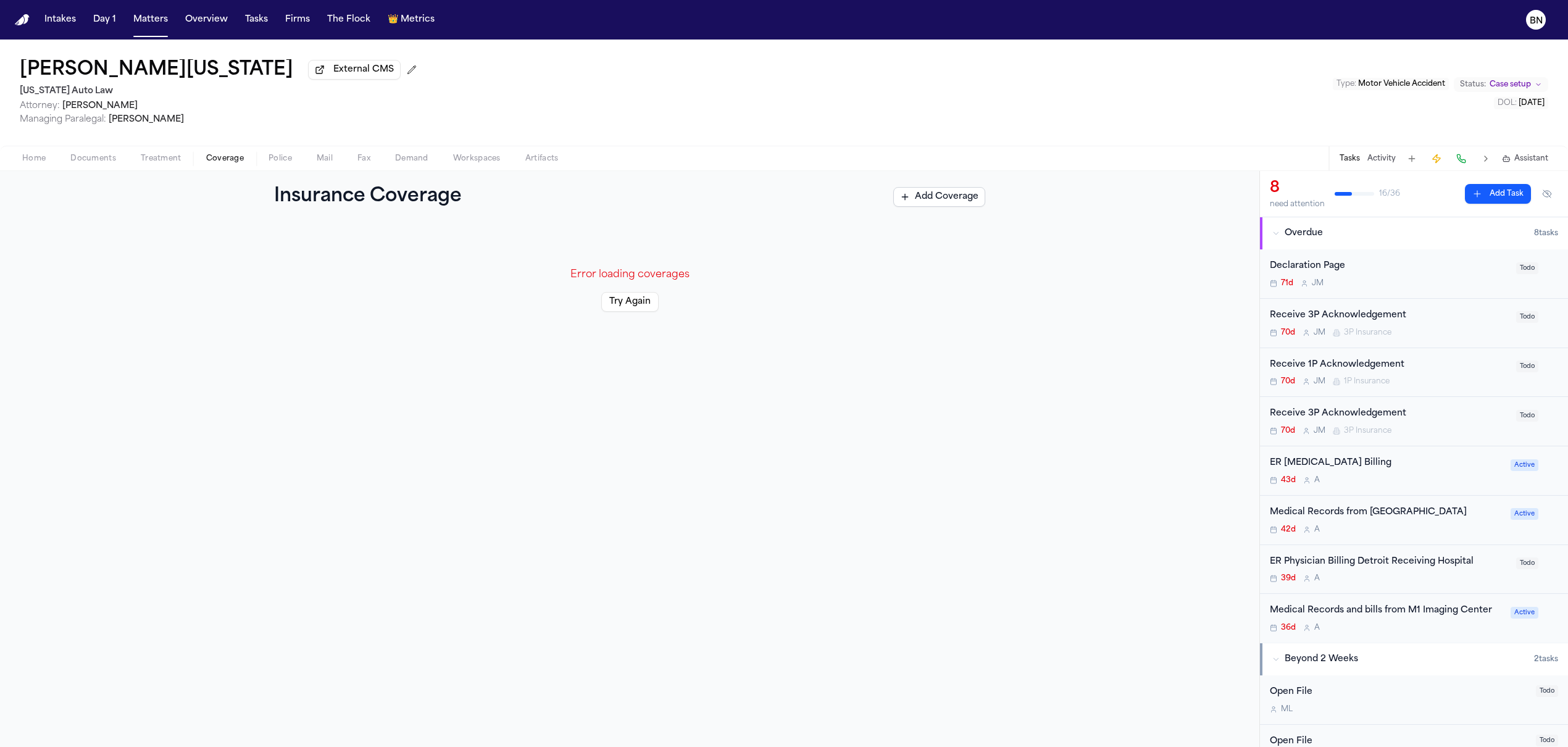
click at [215, 166] on span "button" at bounding box center [225, 165] width 52 height 1
click at [621, 299] on button "Try Again" at bounding box center [630, 302] width 57 height 20
click at [627, 305] on button "Try Again" at bounding box center [630, 302] width 57 height 20
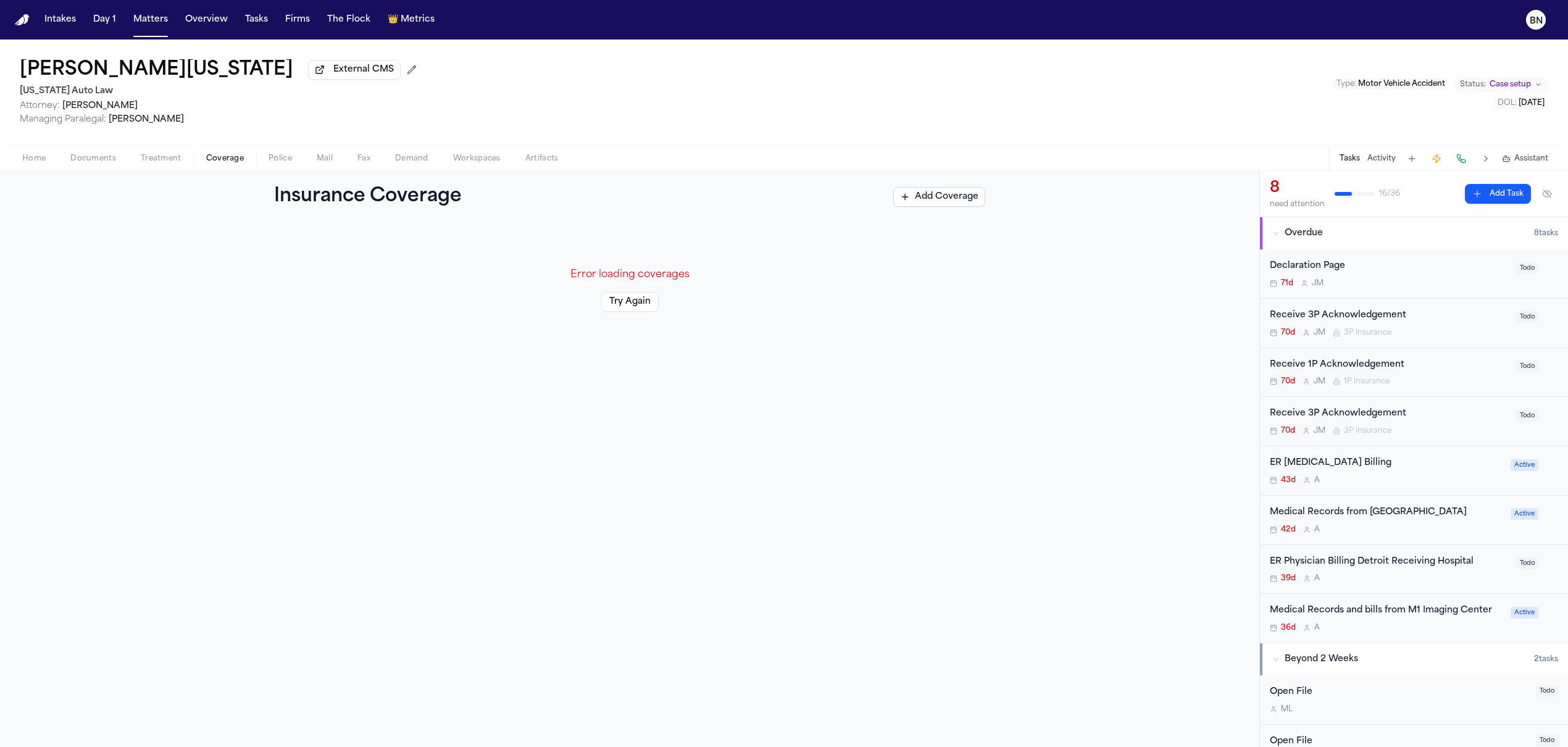
click at [151, 161] on span "Treatment" at bounding box center [161, 159] width 41 height 10
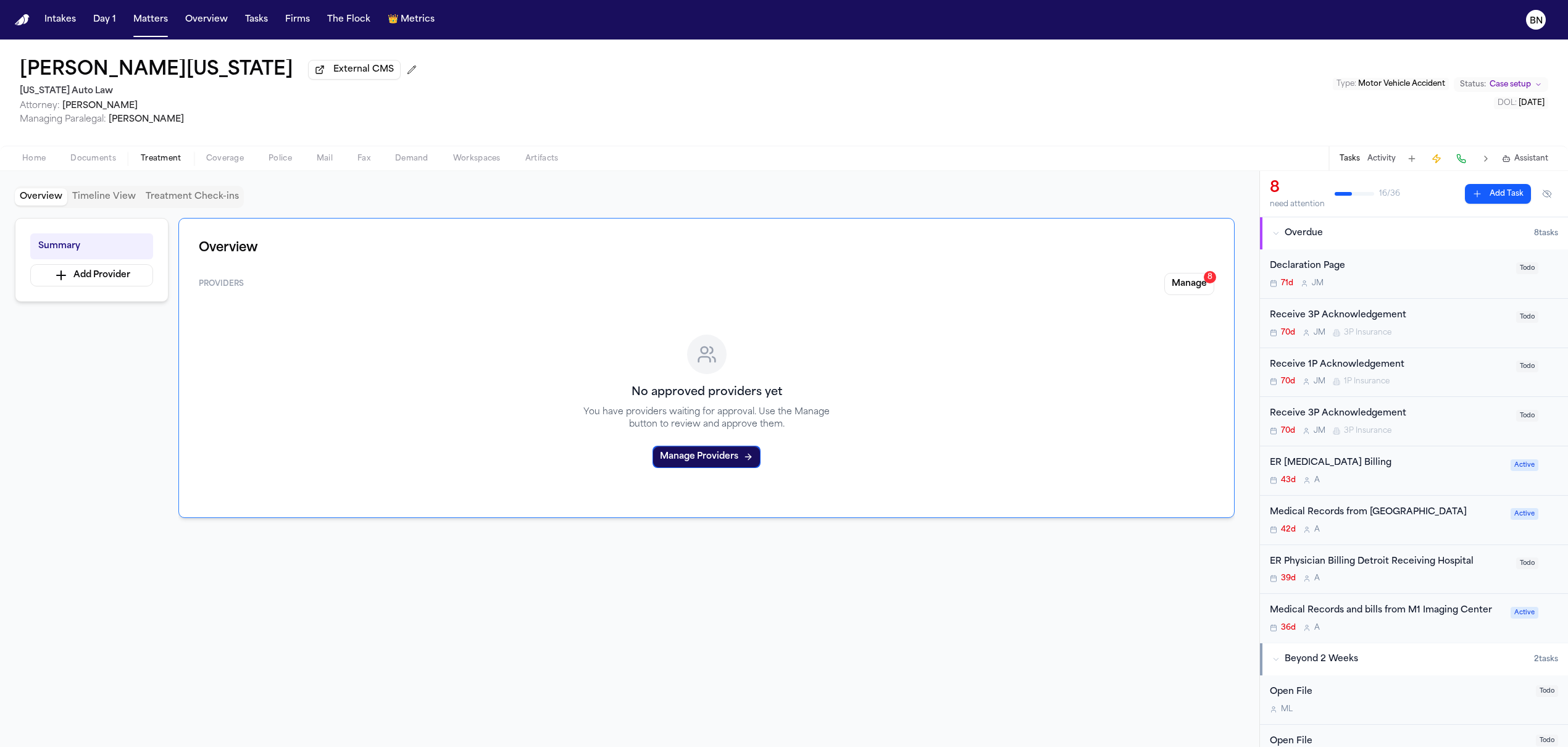
click at [220, 163] on span "Coverage" at bounding box center [225, 159] width 38 height 10
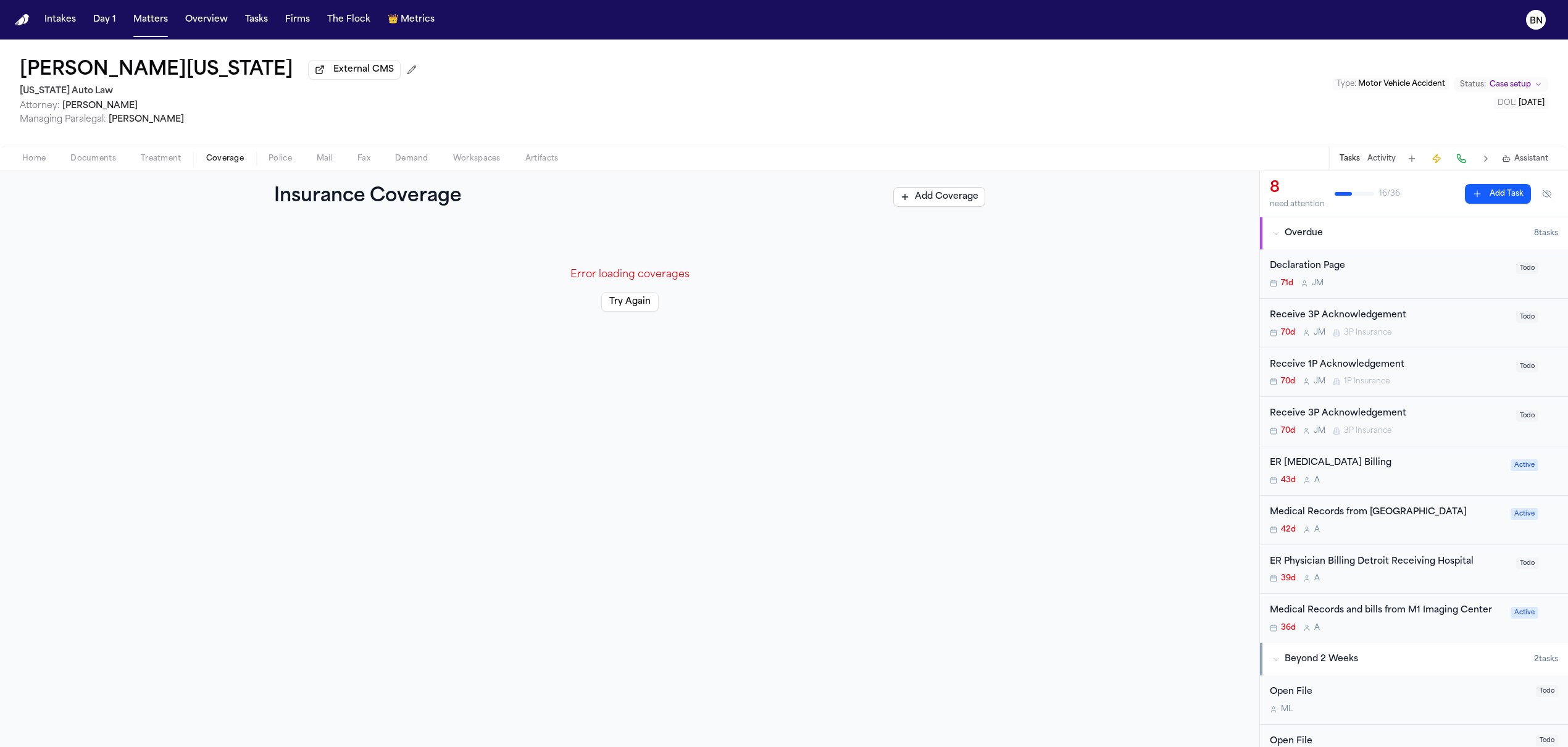
click at [70, 160] on span "Documents" at bounding box center [93, 159] width 46 height 10
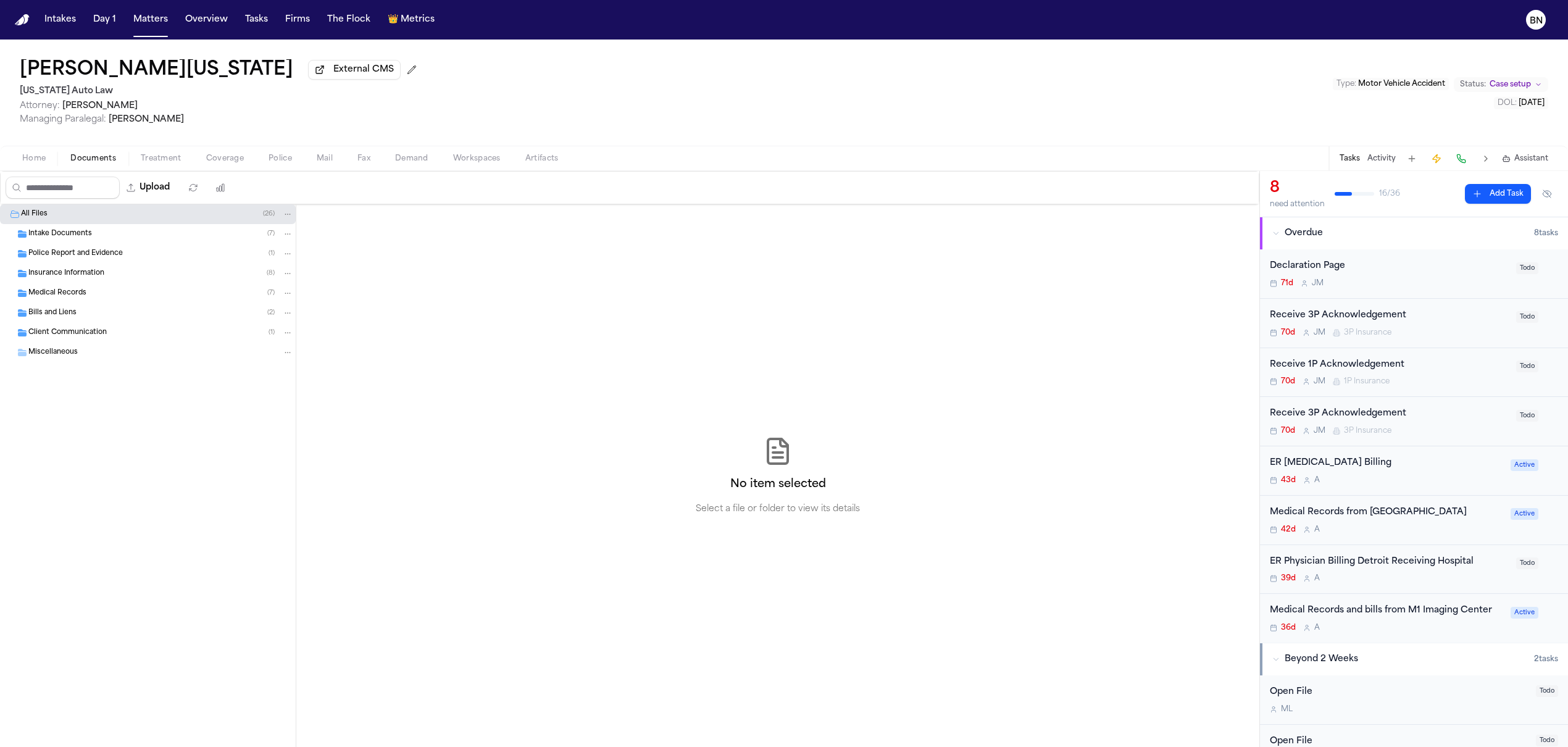
click at [141, 258] on div "Police Report and Evidence ( 1 )" at bounding box center [160, 253] width 265 height 11
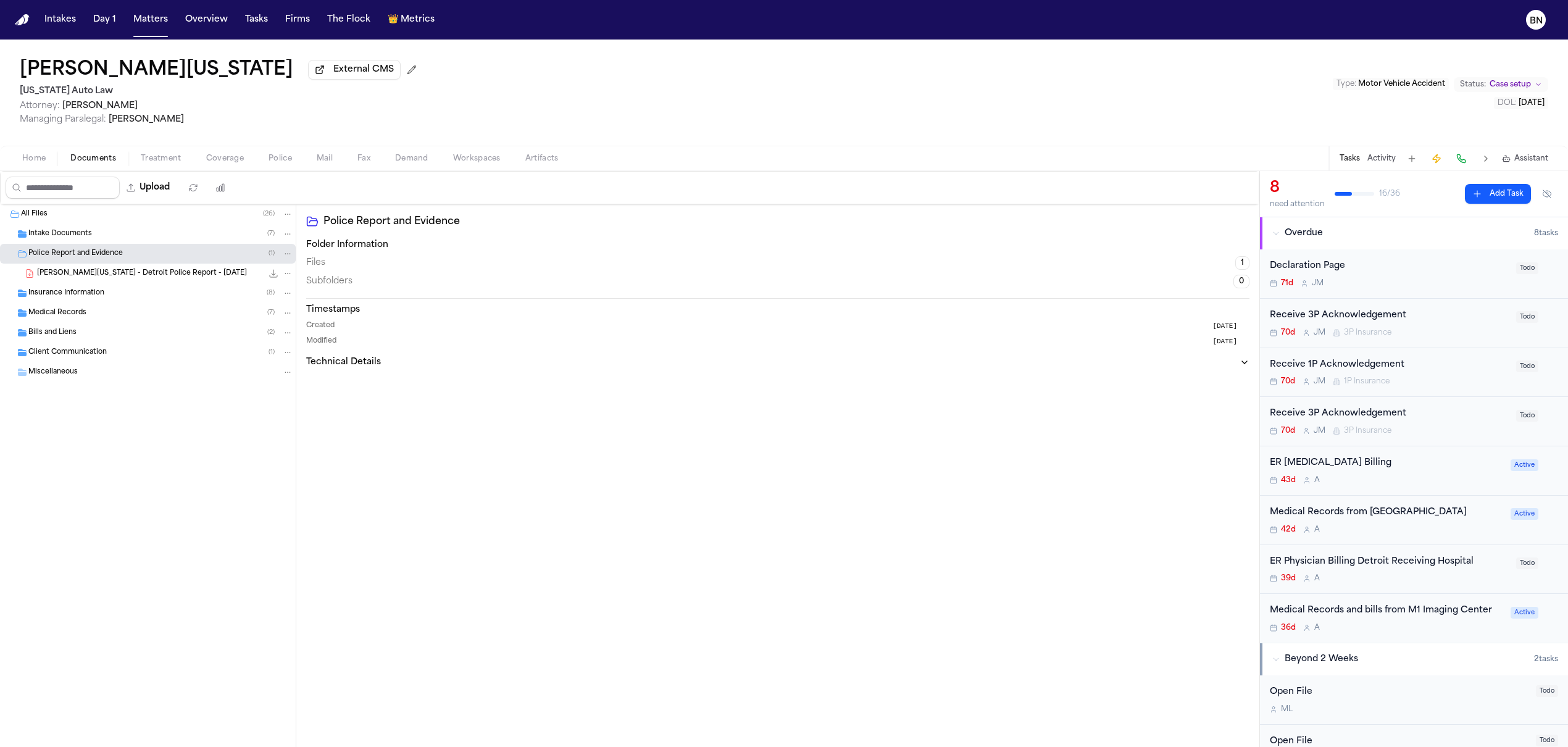
click at [147, 277] on span "S. Washington - Detroit Police Report - 6.26.25" at bounding box center [141, 273] width 210 height 10
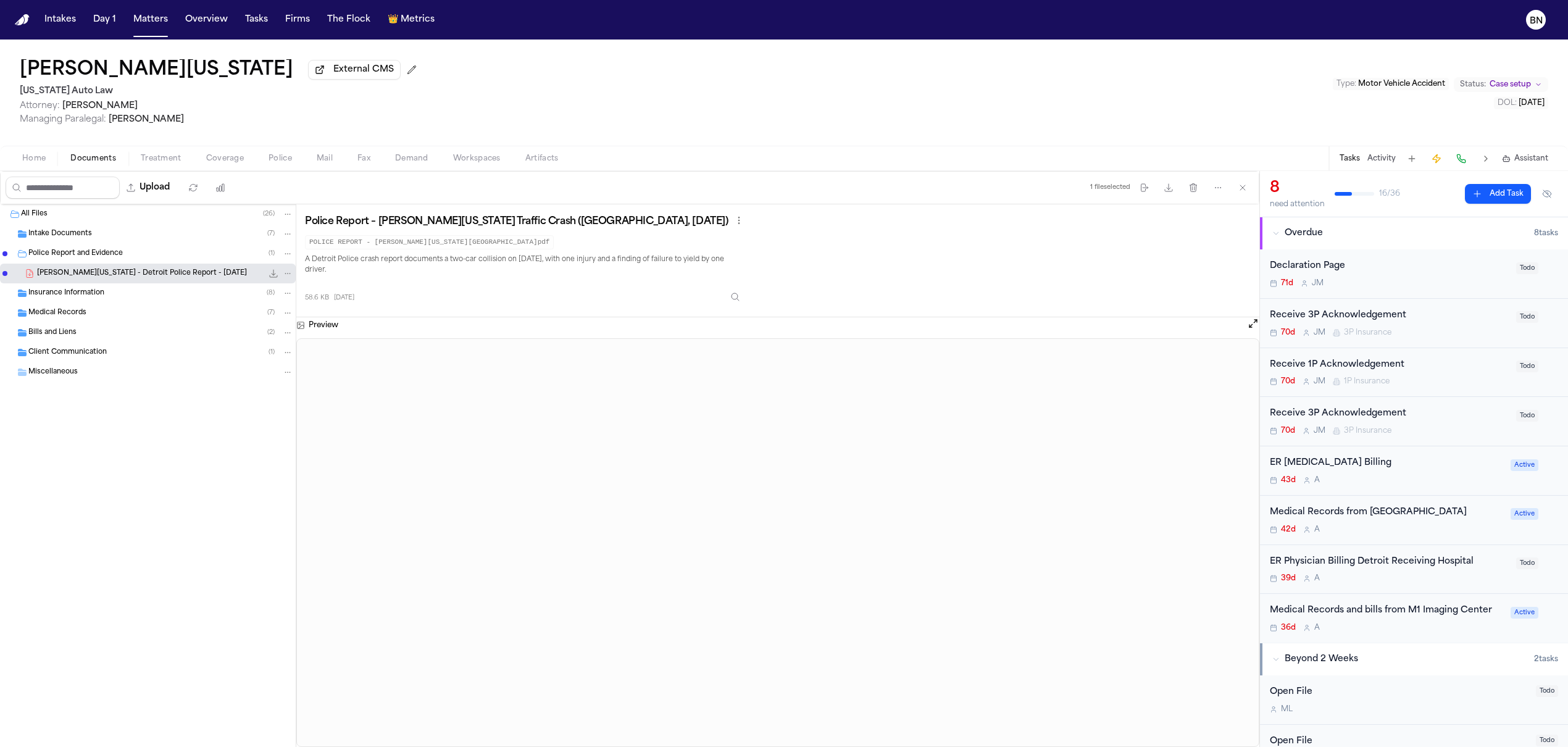
click at [230, 159] on span "Coverage" at bounding box center [225, 159] width 38 height 10
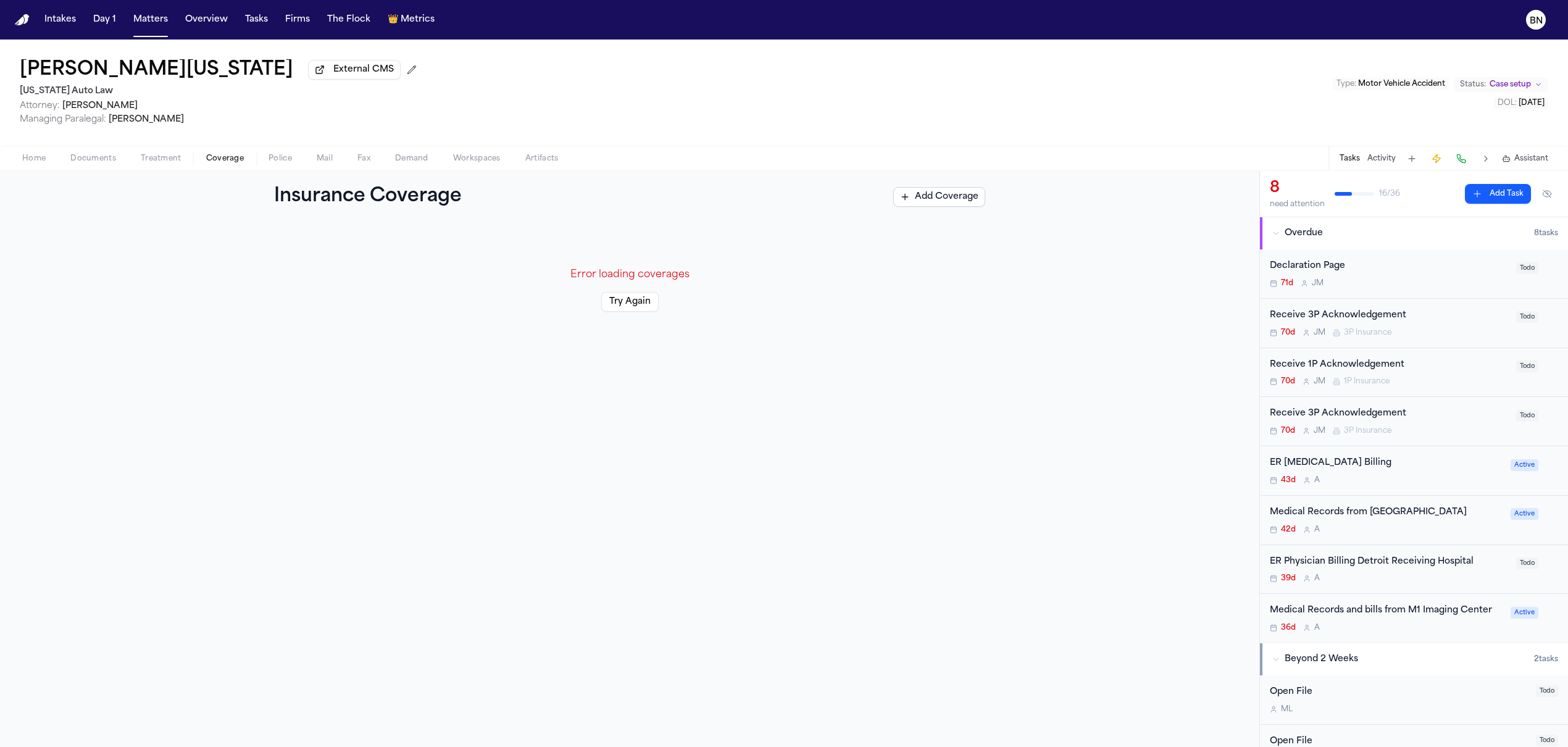
click at [620, 303] on button "Try Again" at bounding box center [630, 302] width 57 height 20
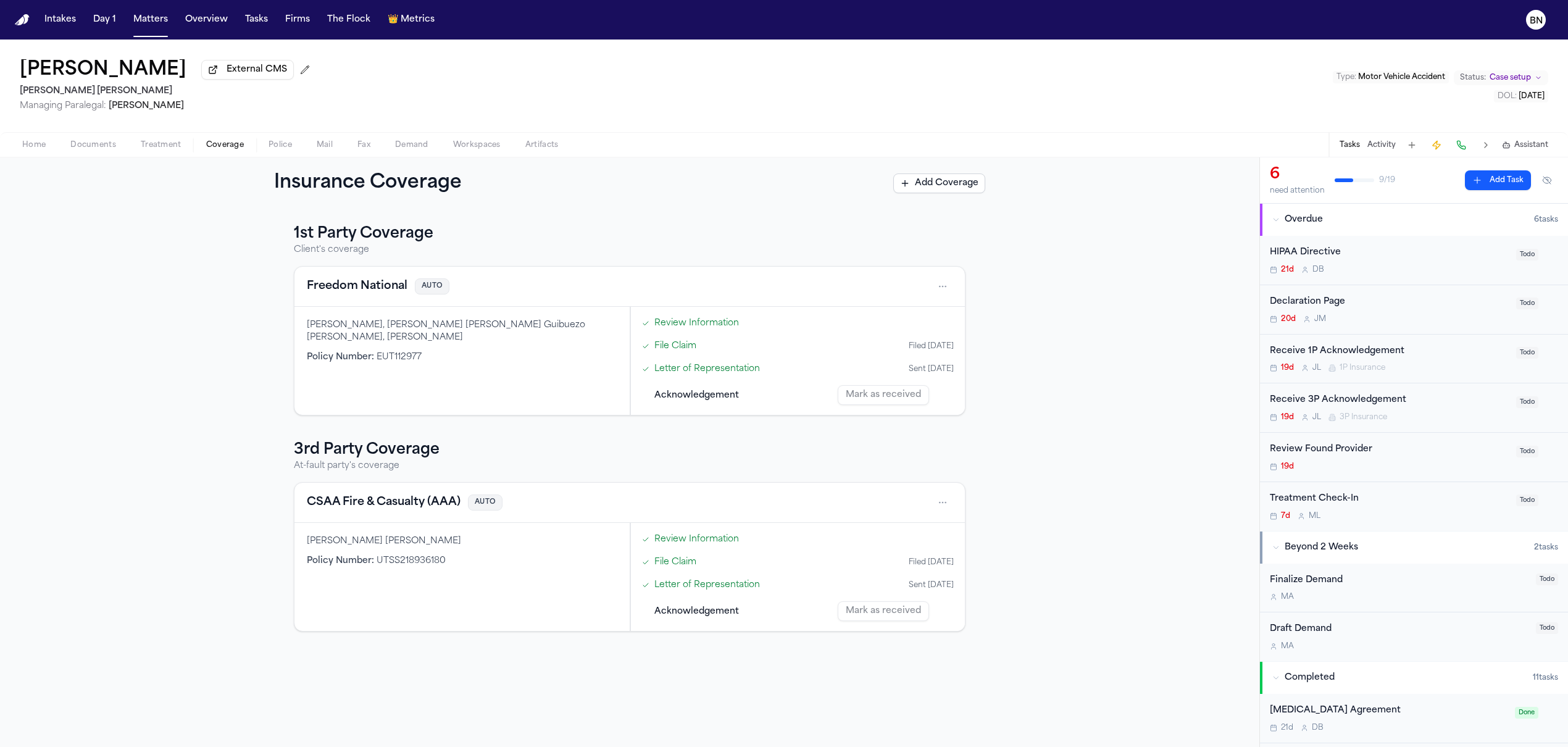
click at [226, 150] on span "Coverage" at bounding box center [225, 145] width 38 height 10
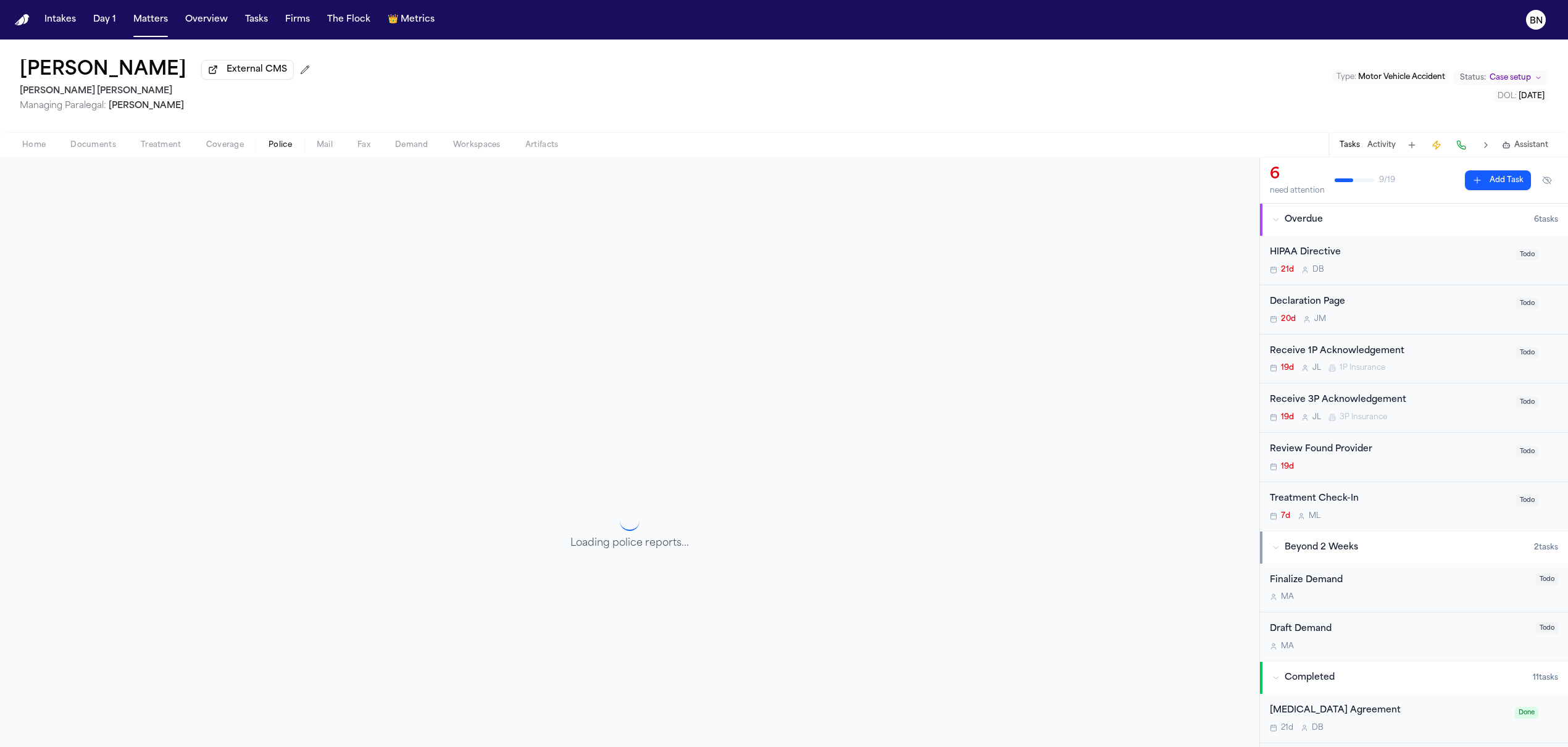
click at [278, 149] on span "Police" at bounding box center [280, 145] width 23 height 10
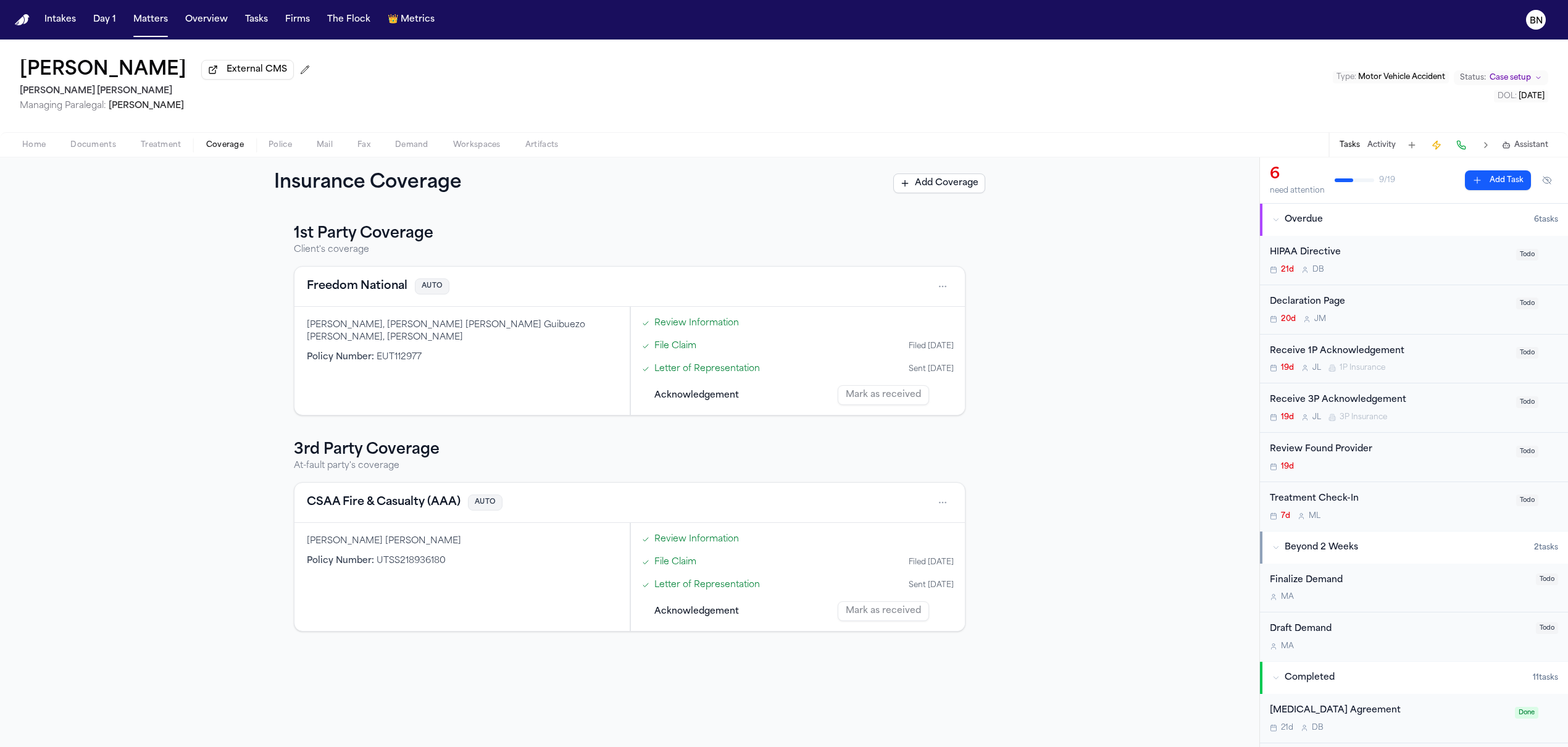
click at [228, 150] on span "Coverage" at bounding box center [225, 145] width 38 height 10
click at [688, 374] on link "Letter of Representation" at bounding box center [707, 369] width 106 height 13
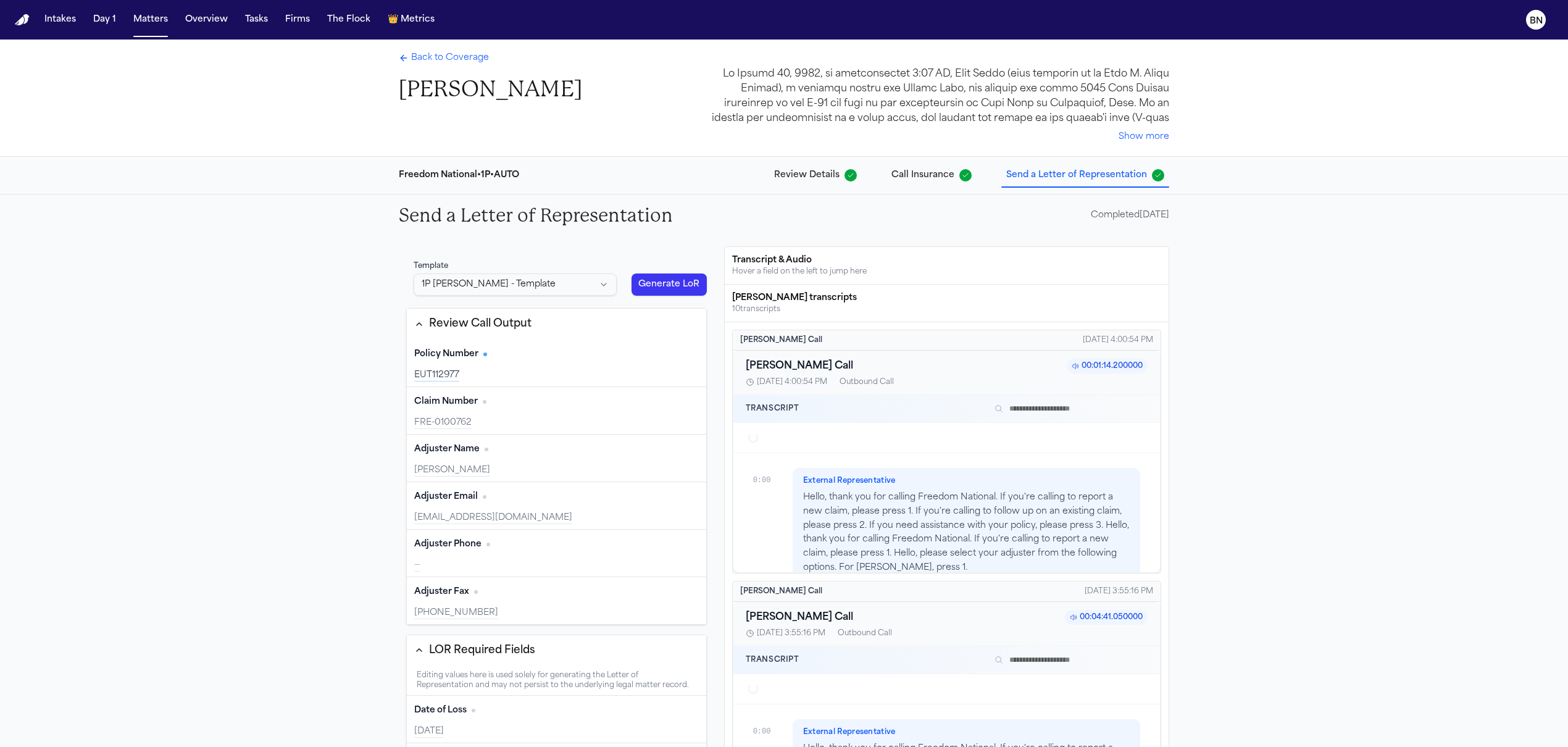
click at [421, 62] on div "Back to Coverage Jose Buezo Show more Freedom National • 1P • AUTO Review Detai…" at bounding box center [784, 685] width 1568 height 1293
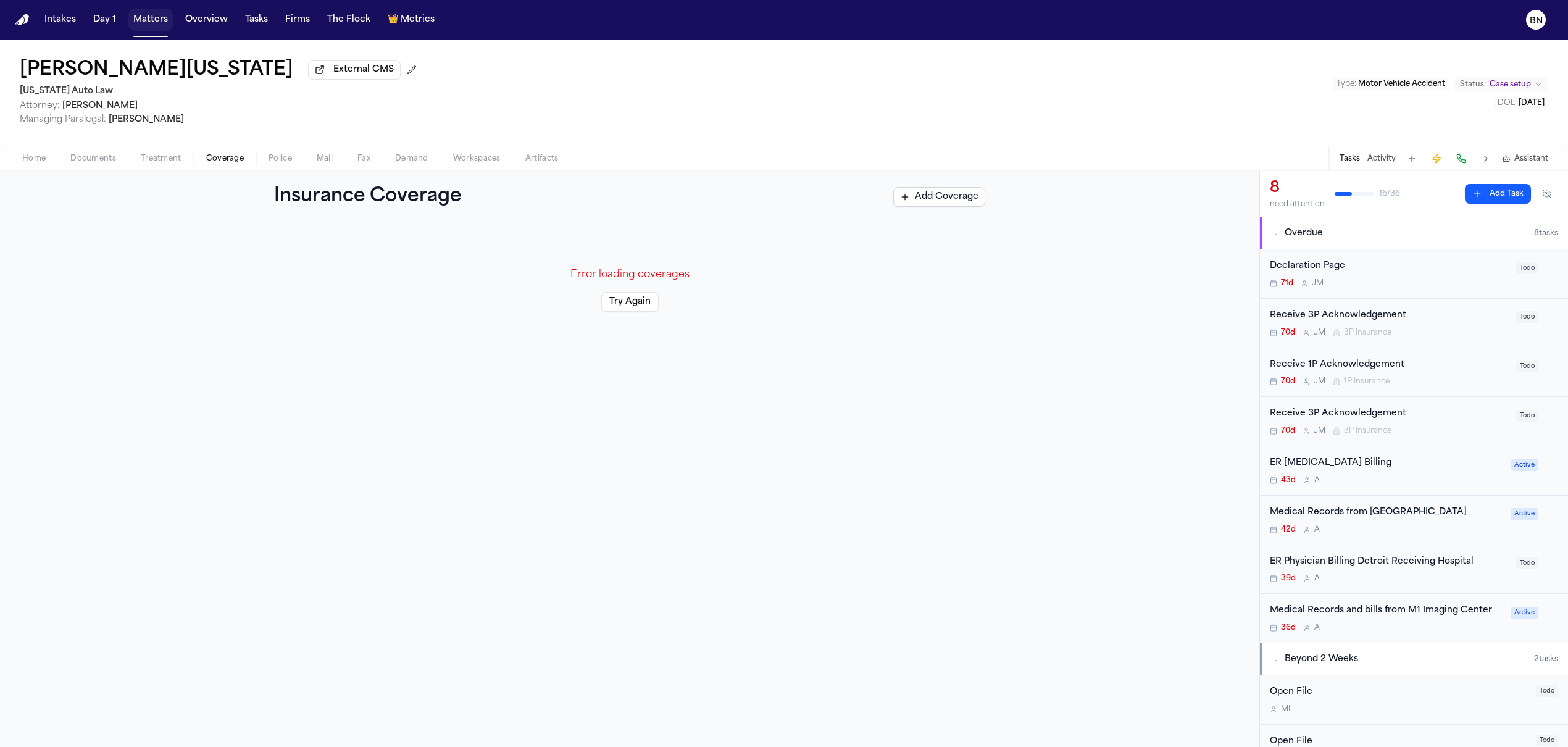
click at [145, 17] on button "Matters" at bounding box center [150, 20] width 44 height 22
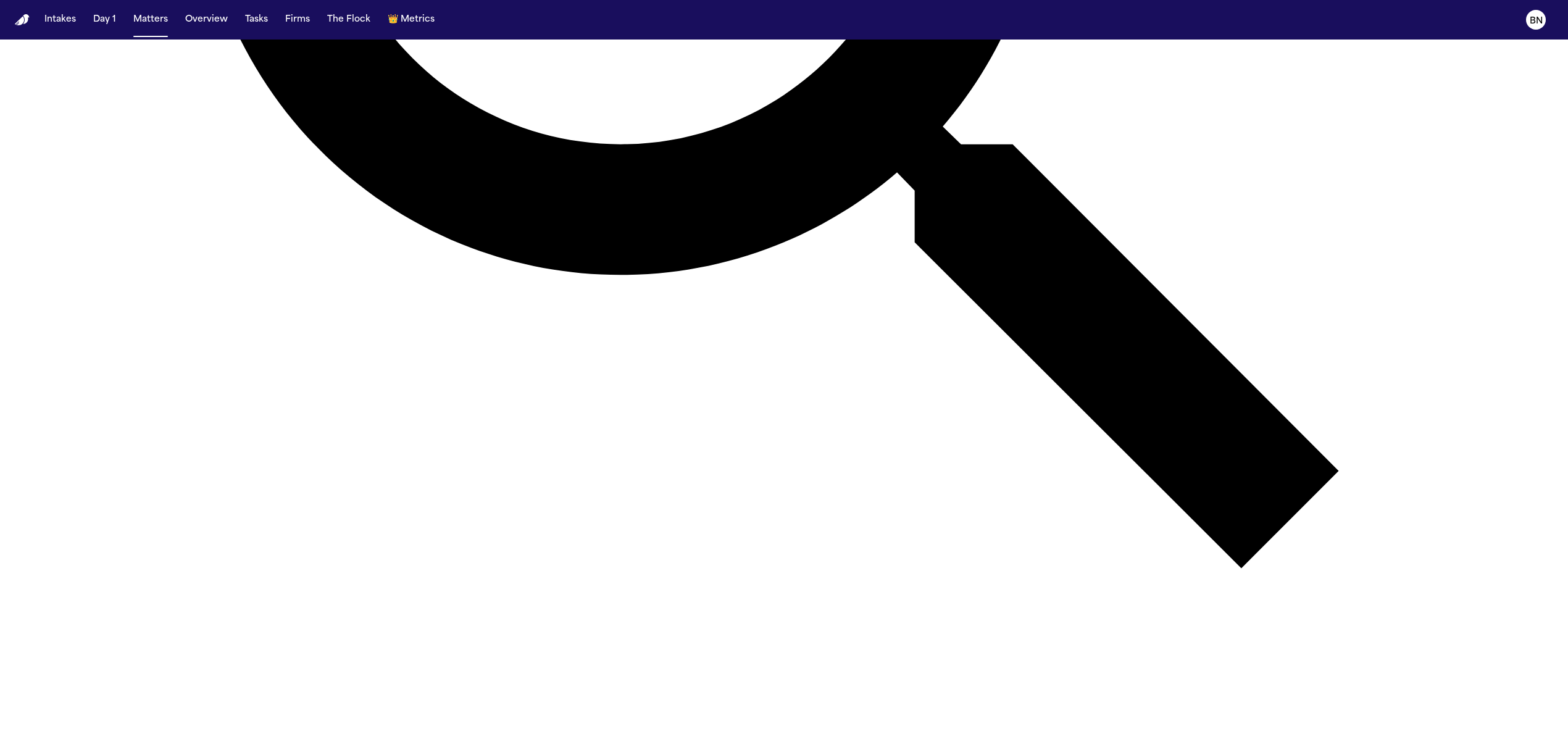
scroll to position [984, 0]
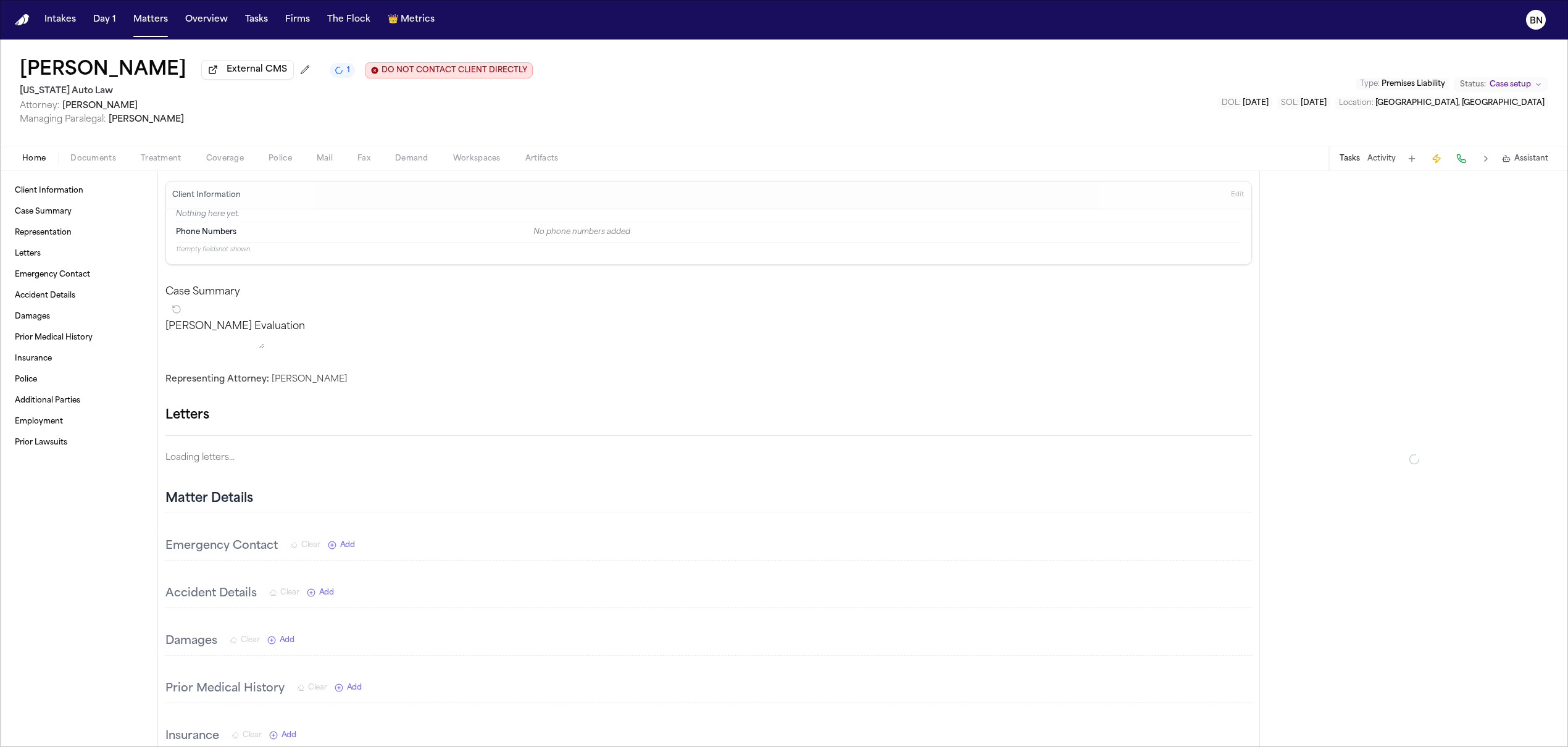
click at [215, 164] on span "Coverage" at bounding box center [225, 159] width 38 height 10
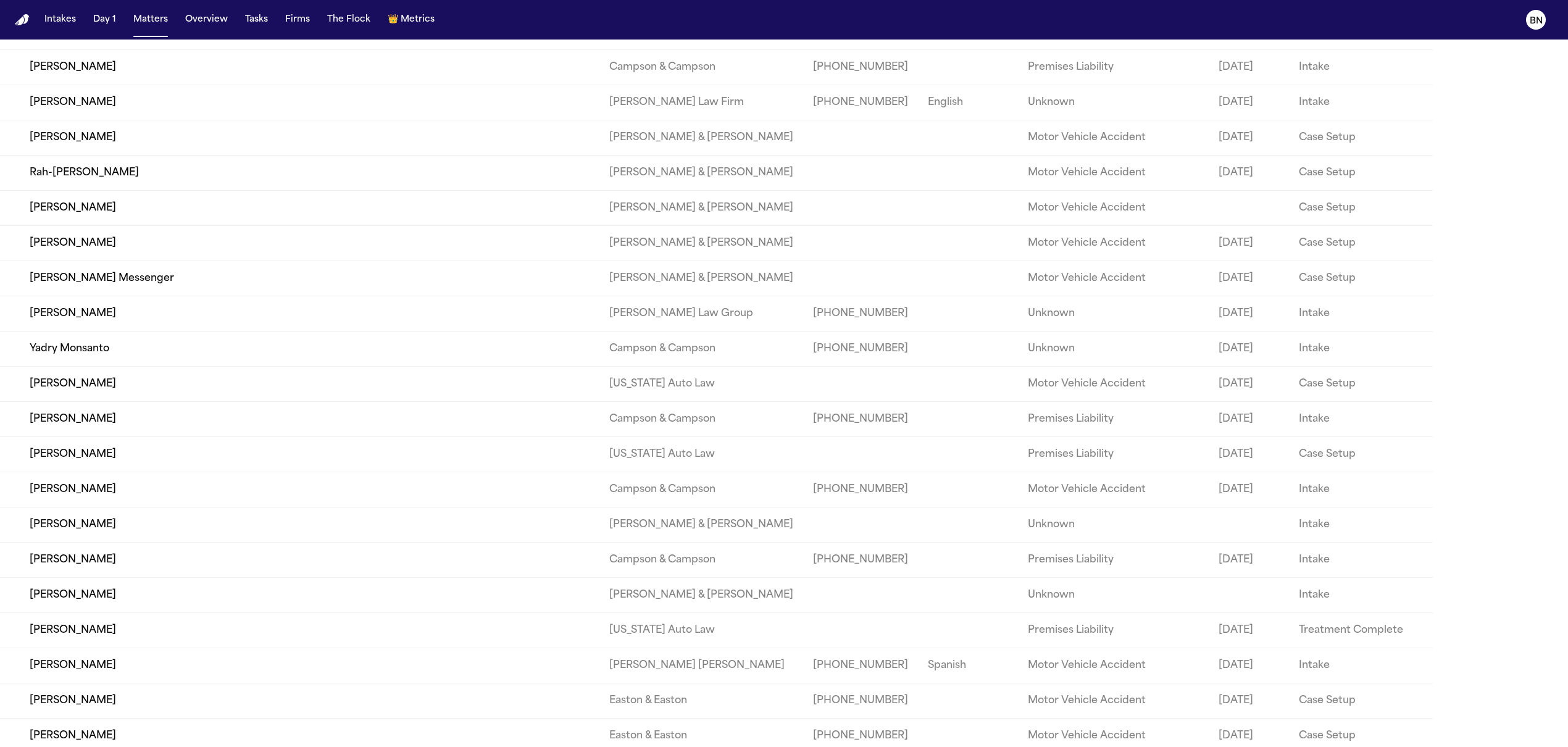
scroll to position [2266, 0]
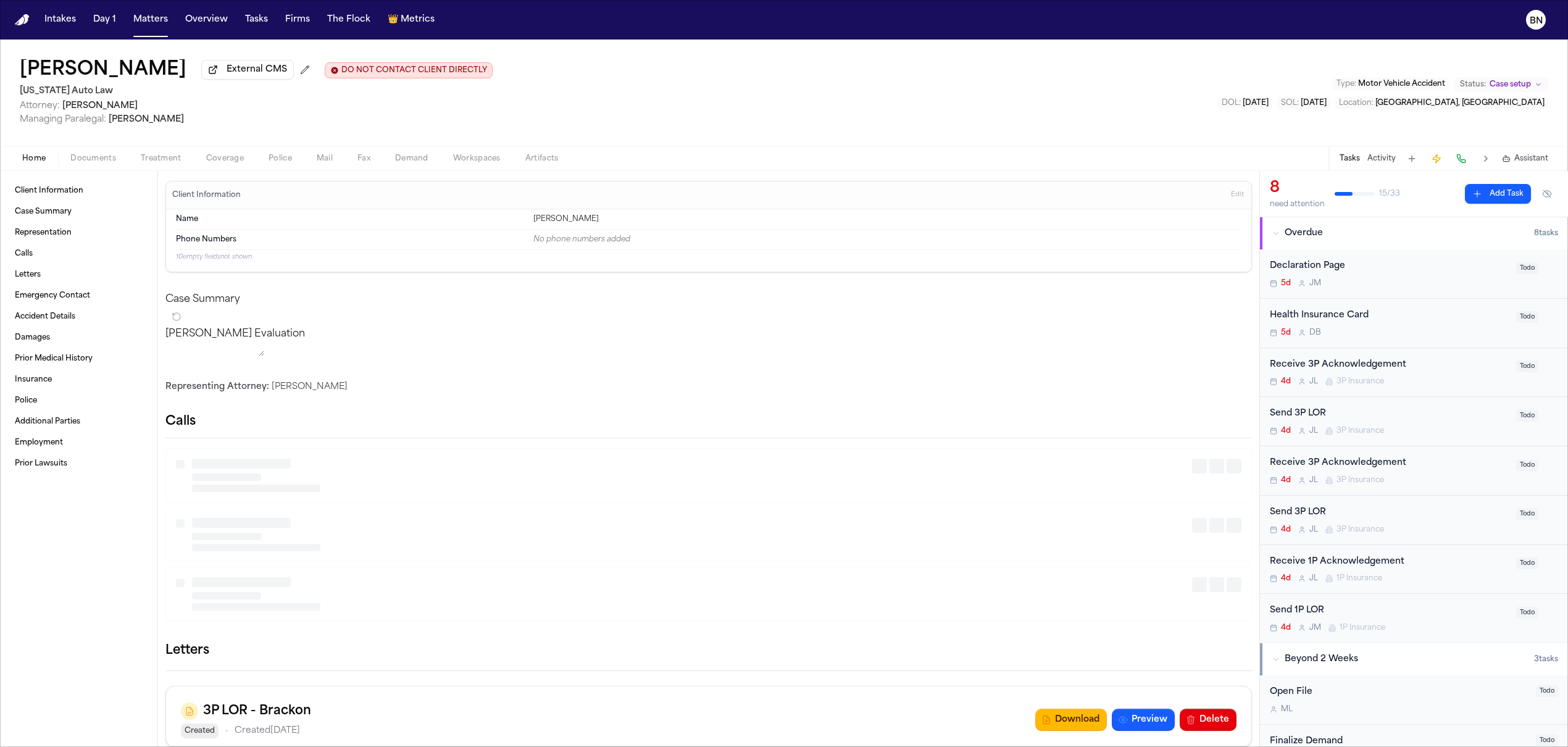
click at [247, 157] on button "Coverage" at bounding box center [225, 159] width 62 height 15
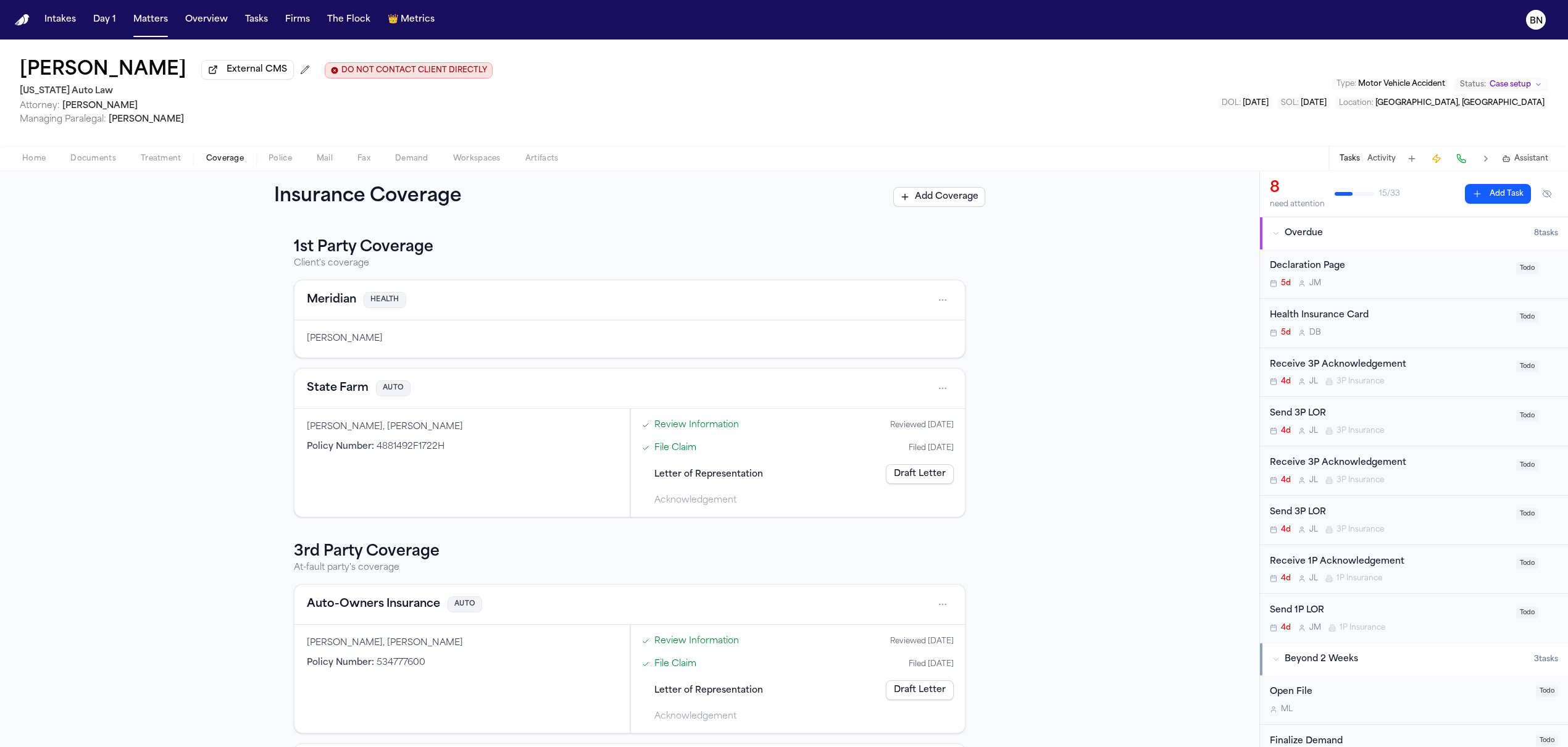
click at [342, 388] on button "State Farm" at bounding box center [337, 389] width 62 height 17
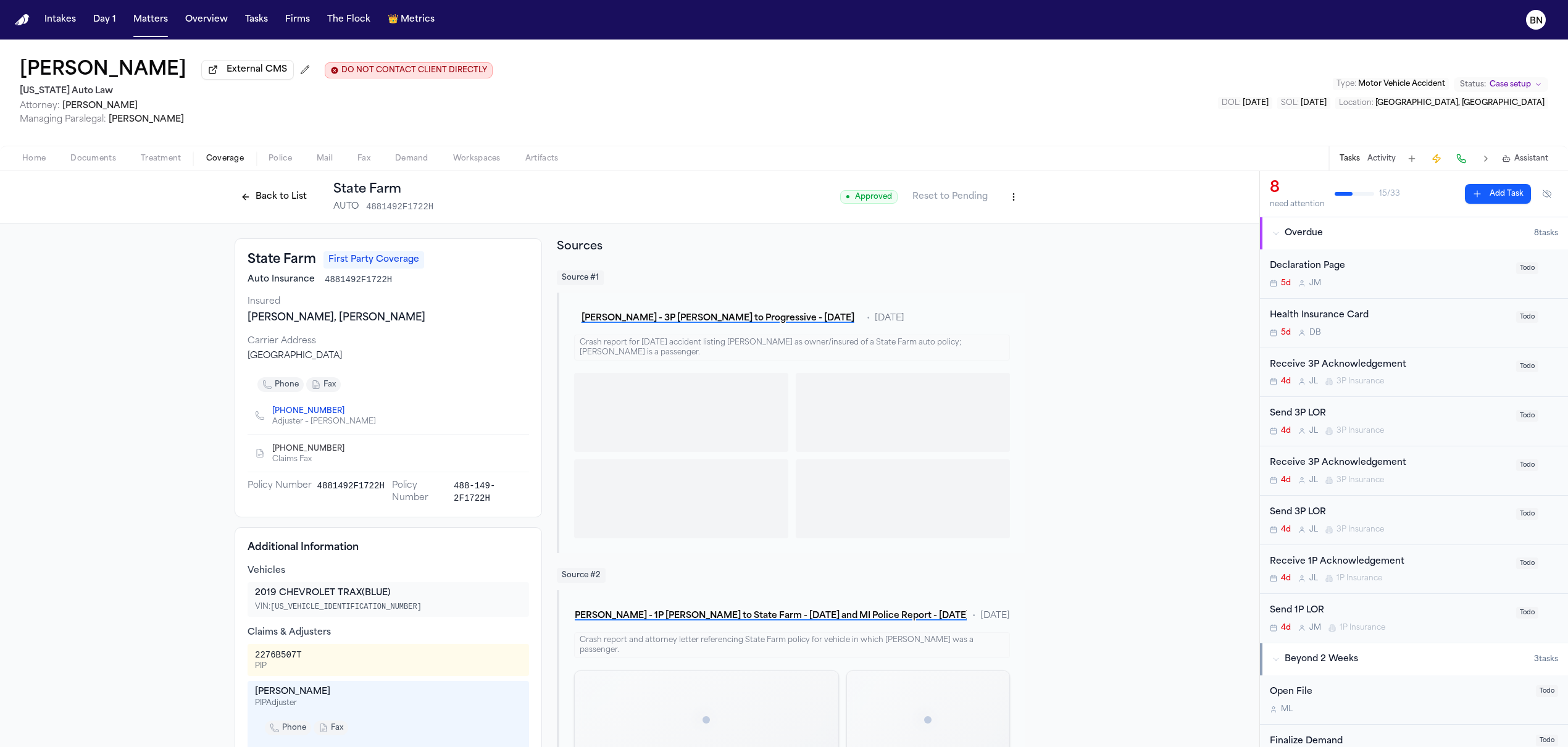
click at [248, 197] on button "Back to List" at bounding box center [273, 197] width 78 height 20
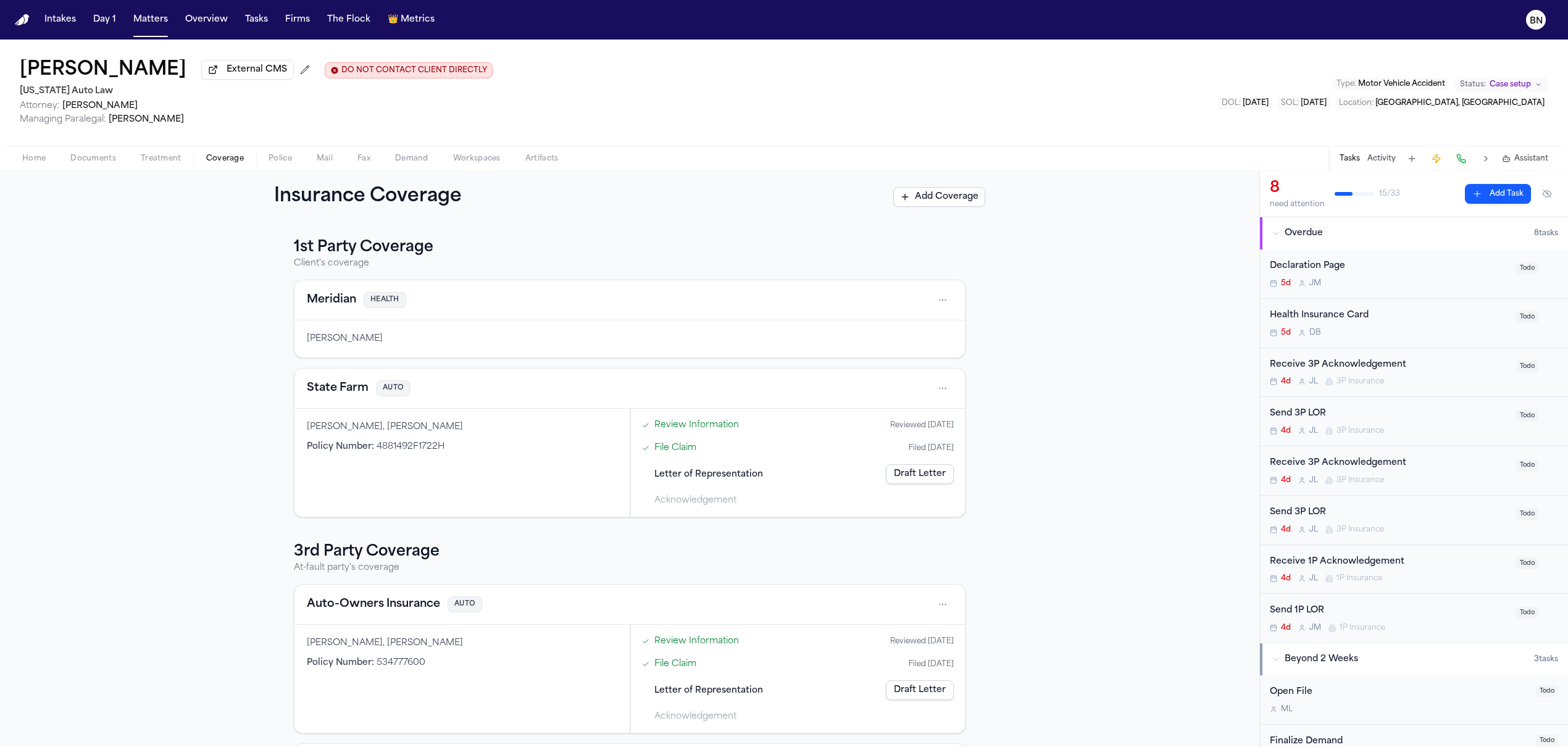
click at [682, 432] on link "Review Information" at bounding box center [696, 425] width 85 height 13
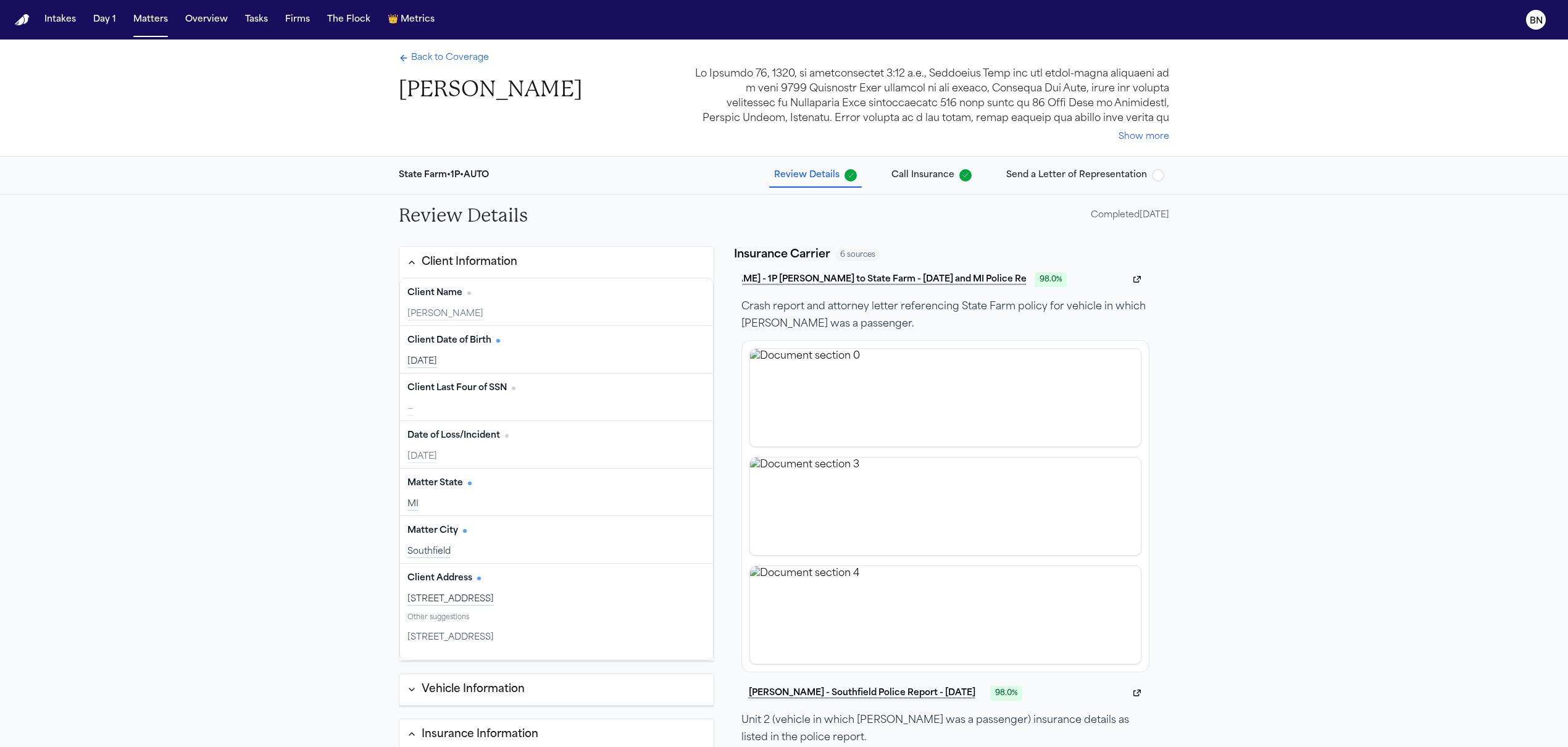
click at [419, 53] on span "Back to Coverage" at bounding box center [450, 58] width 78 height 12
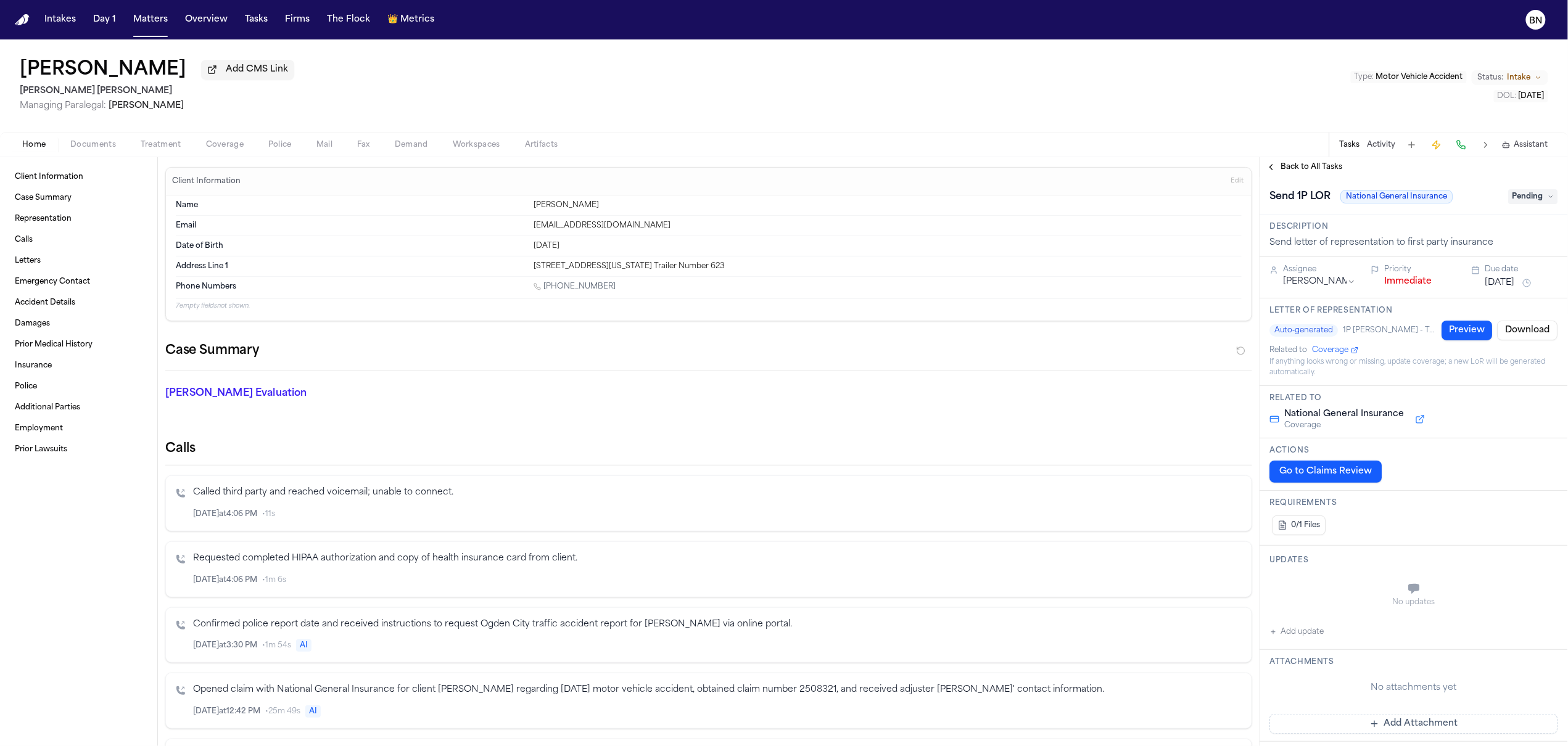
click at [1293, 163] on span "Back to All Tasks" at bounding box center [1311, 167] width 62 height 10
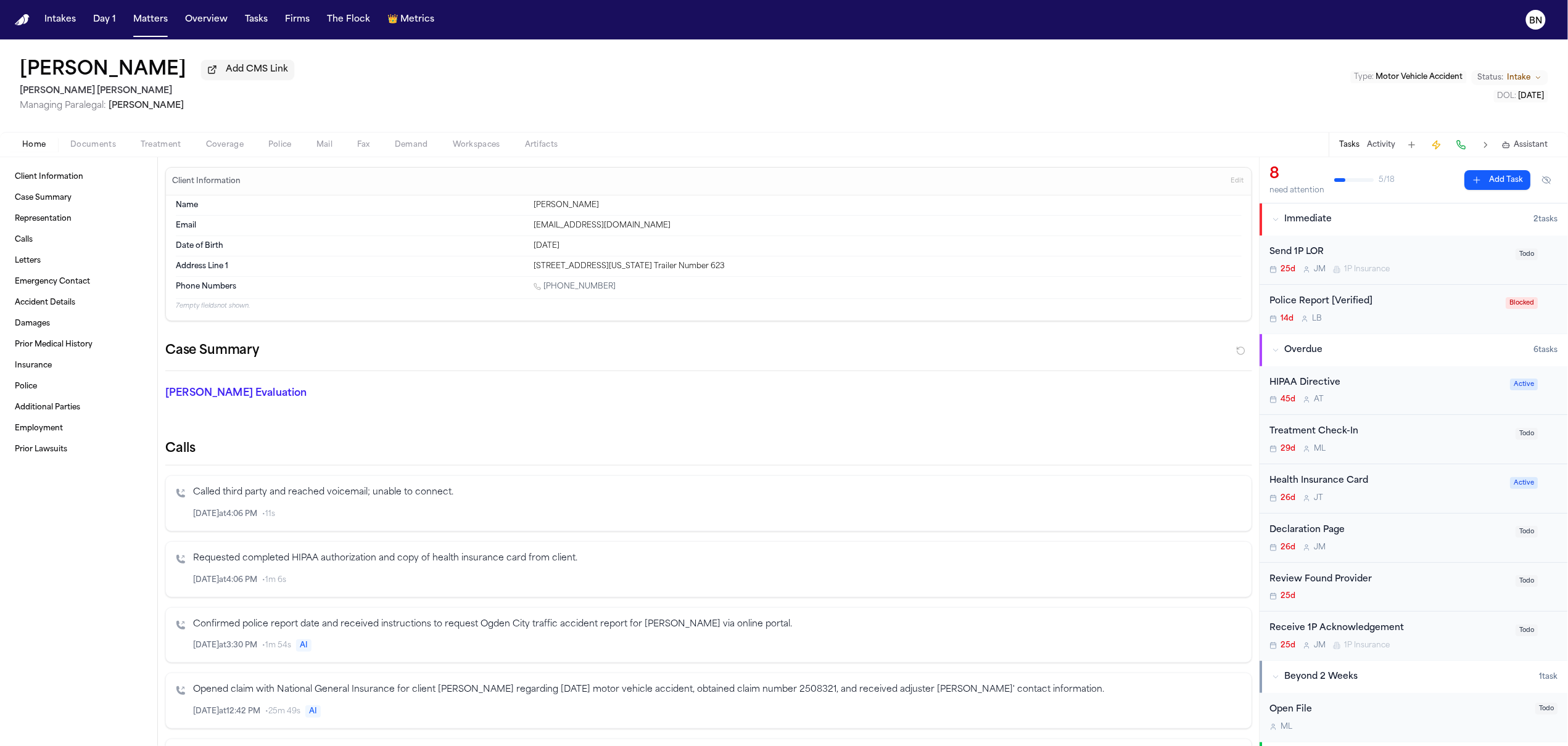
click at [258, 27] on button "Tasks" at bounding box center [256, 20] width 33 height 22
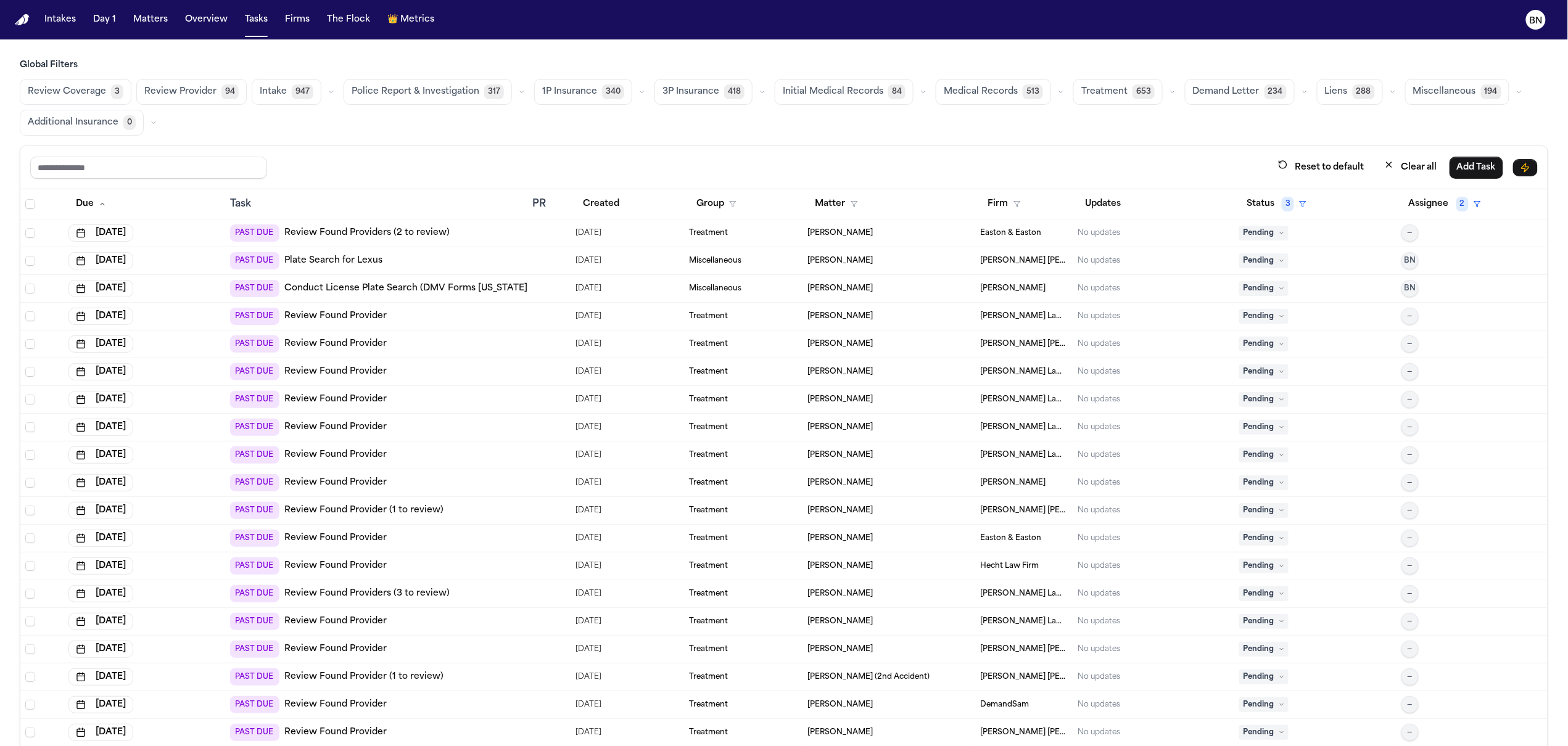
click at [638, 94] on icon "button" at bounding box center [642, 92] width 7 height 7
click at [615, 122] on button "Open Claim 24" at bounding box center [596, 122] width 122 height 25
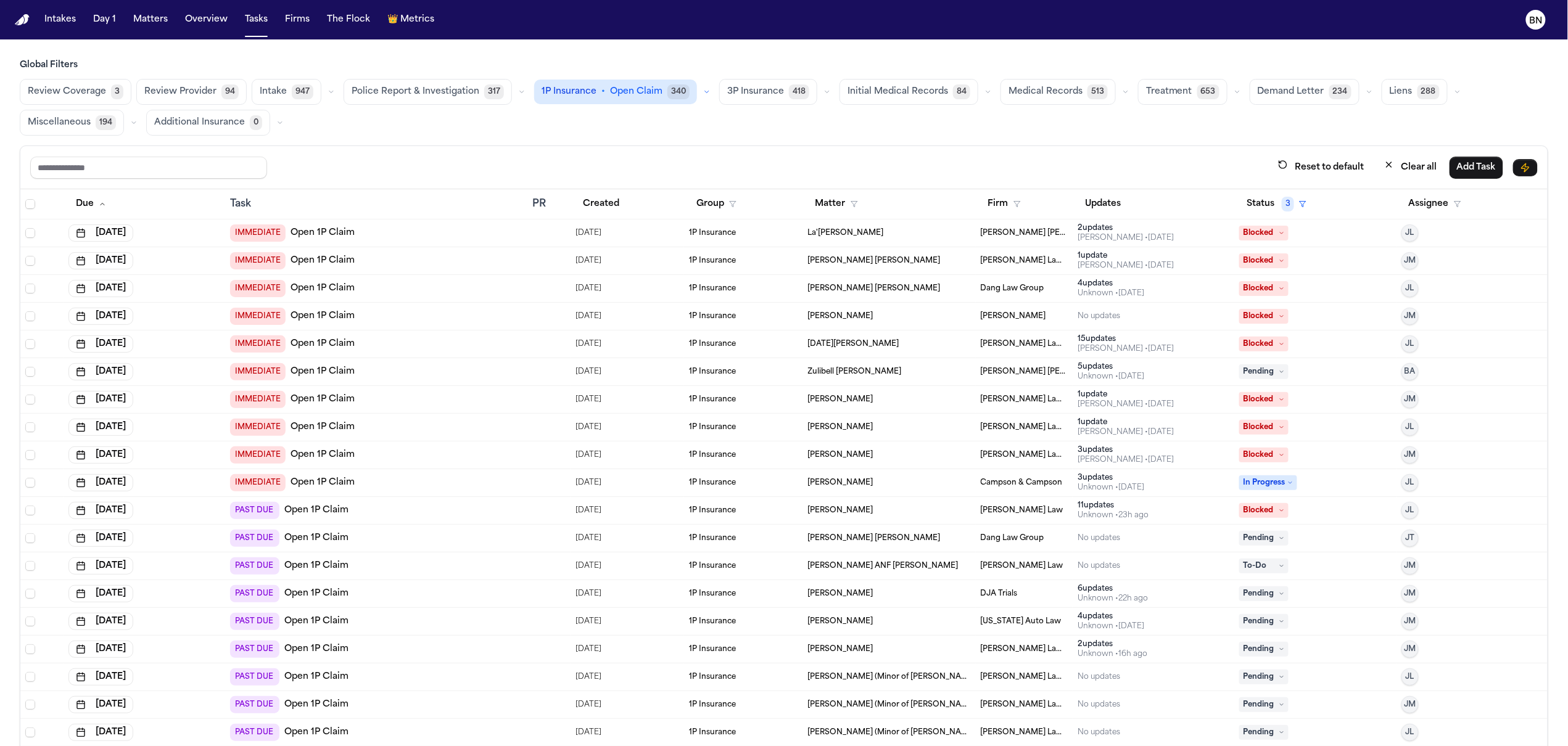
click at [1154, 344] on div "15 update s [PERSON_NAME] • [DATE]" at bounding box center [1153, 343] width 151 height 20
click at [715, 164] on div "Reset to default Clear all Add Task" at bounding box center [784, 167] width 1507 height 22
click at [711, 148] on div "Reset to default Clear all Add Task" at bounding box center [784, 168] width 1527 height 43
click at [939, 246] on td "La'[PERSON_NAME]" at bounding box center [889, 233] width 172 height 28
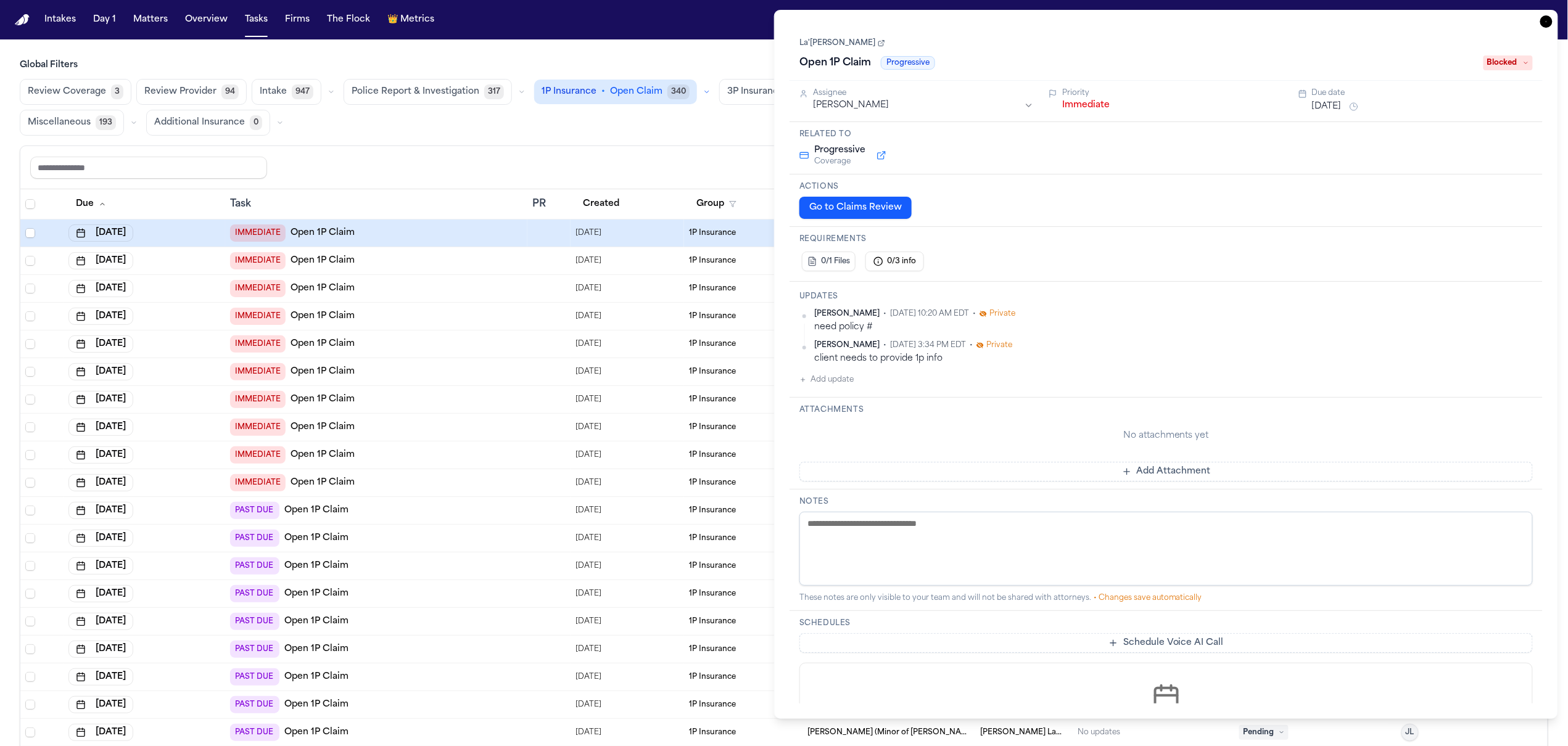
click at [852, 39] on link "La'[PERSON_NAME]" at bounding box center [842, 43] width 86 height 10
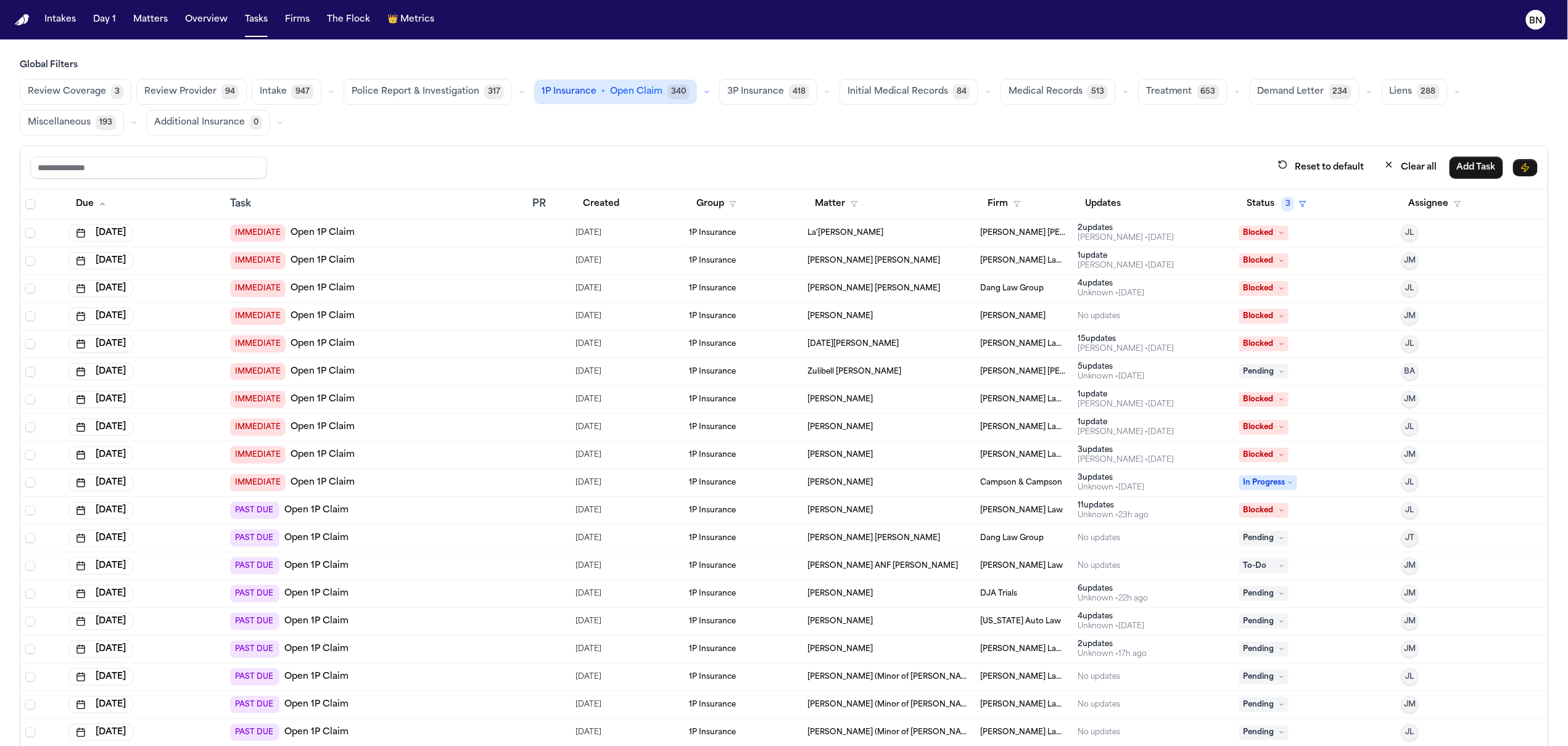
click at [715, 163] on div "Reset to default Clear all Add Task" at bounding box center [784, 167] width 1507 height 22
click at [650, 151] on div "Reset to default Clear all Add Task" at bounding box center [784, 168] width 1527 height 43
click at [823, 93] on icon "button" at bounding box center [827, 92] width 7 height 7
click at [798, 117] on button "Open Claim 43" at bounding box center [780, 122] width 122 height 25
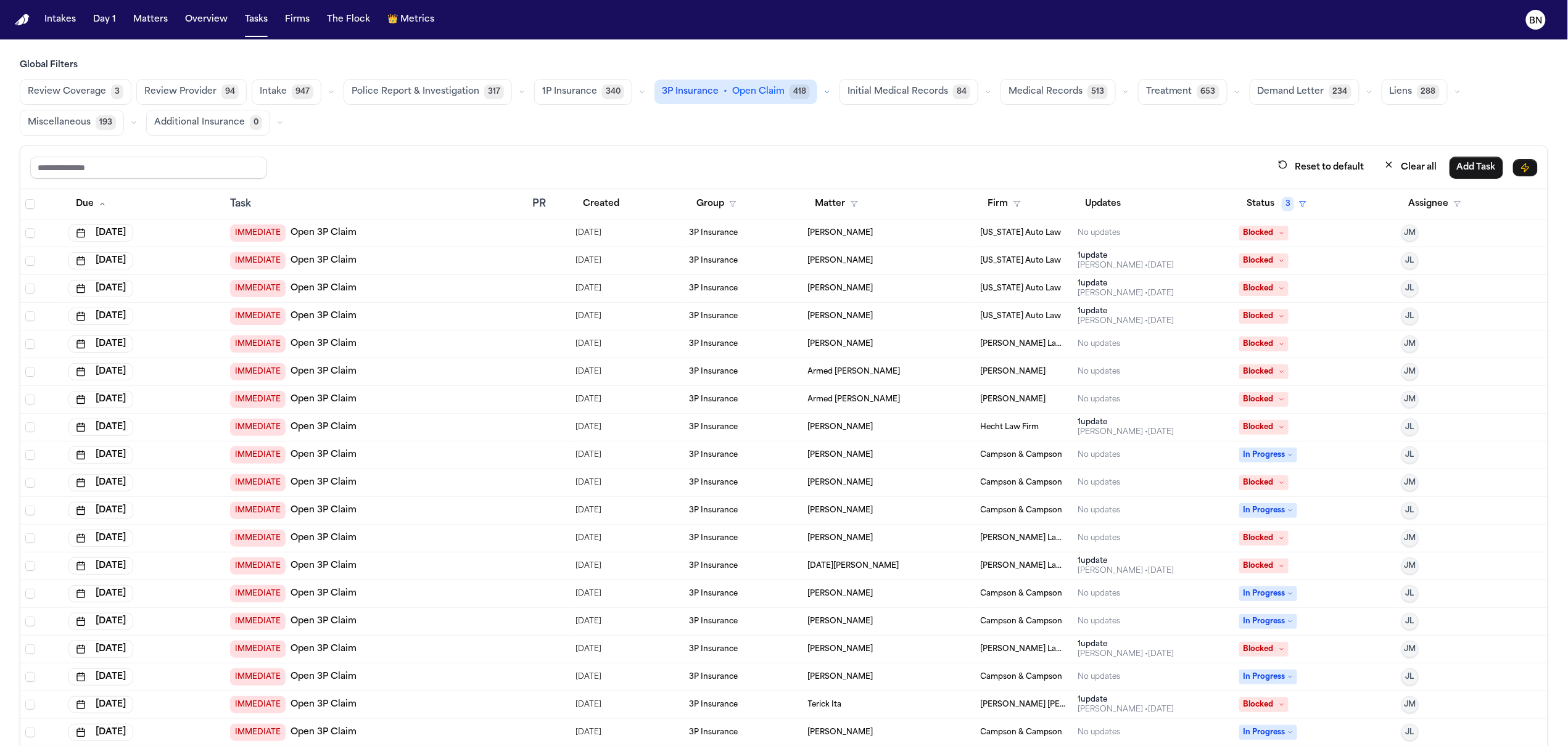
click at [635, 89] on button "button" at bounding box center [642, 92] width 14 height 14
click at [612, 120] on button "Open Claim 24" at bounding box center [596, 122] width 122 height 25
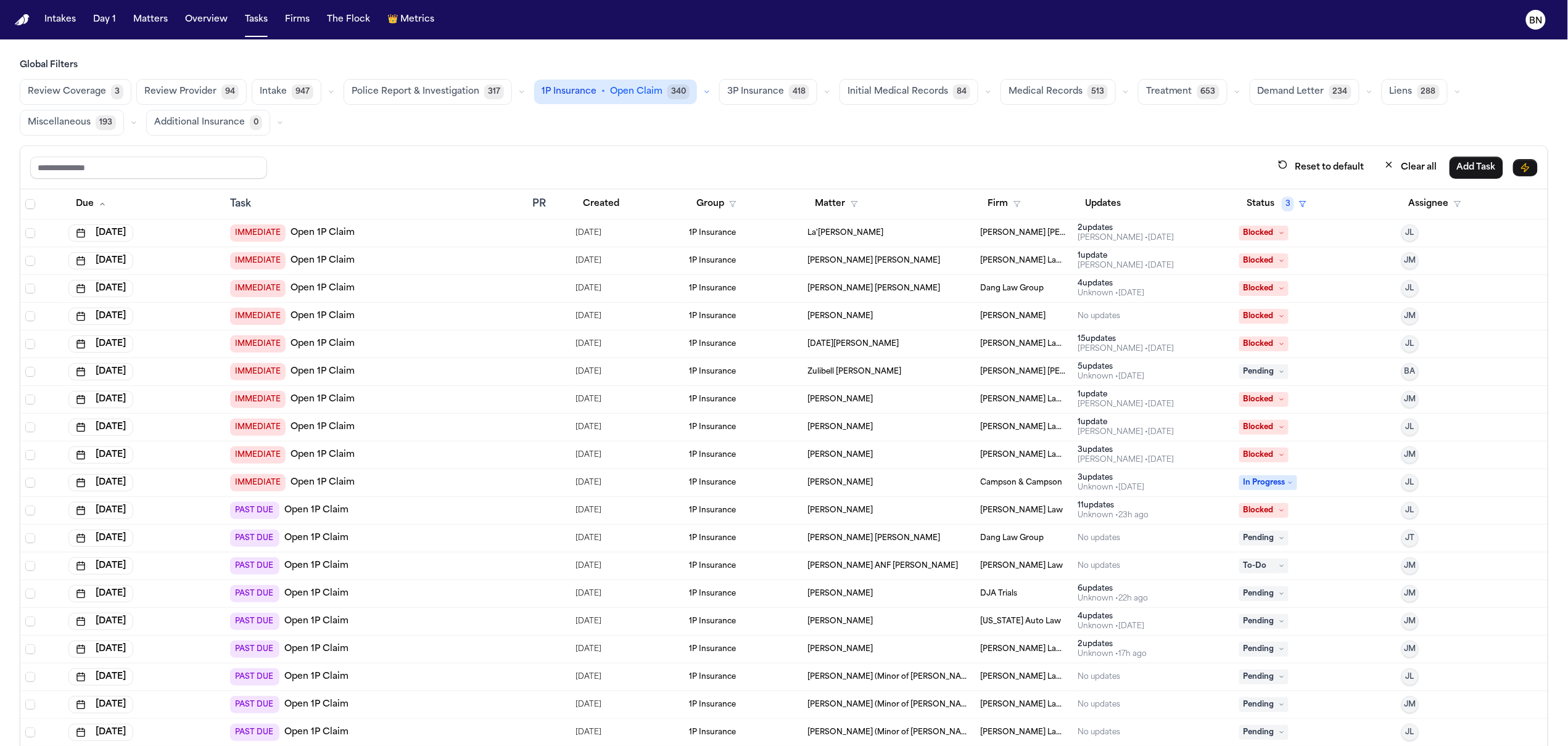
click at [825, 91] on icon "button" at bounding box center [827, 92] width 4 height 2
click at [795, 122] on button "Open Claim 43" at bounding box center [780, 122] width 122 height 25
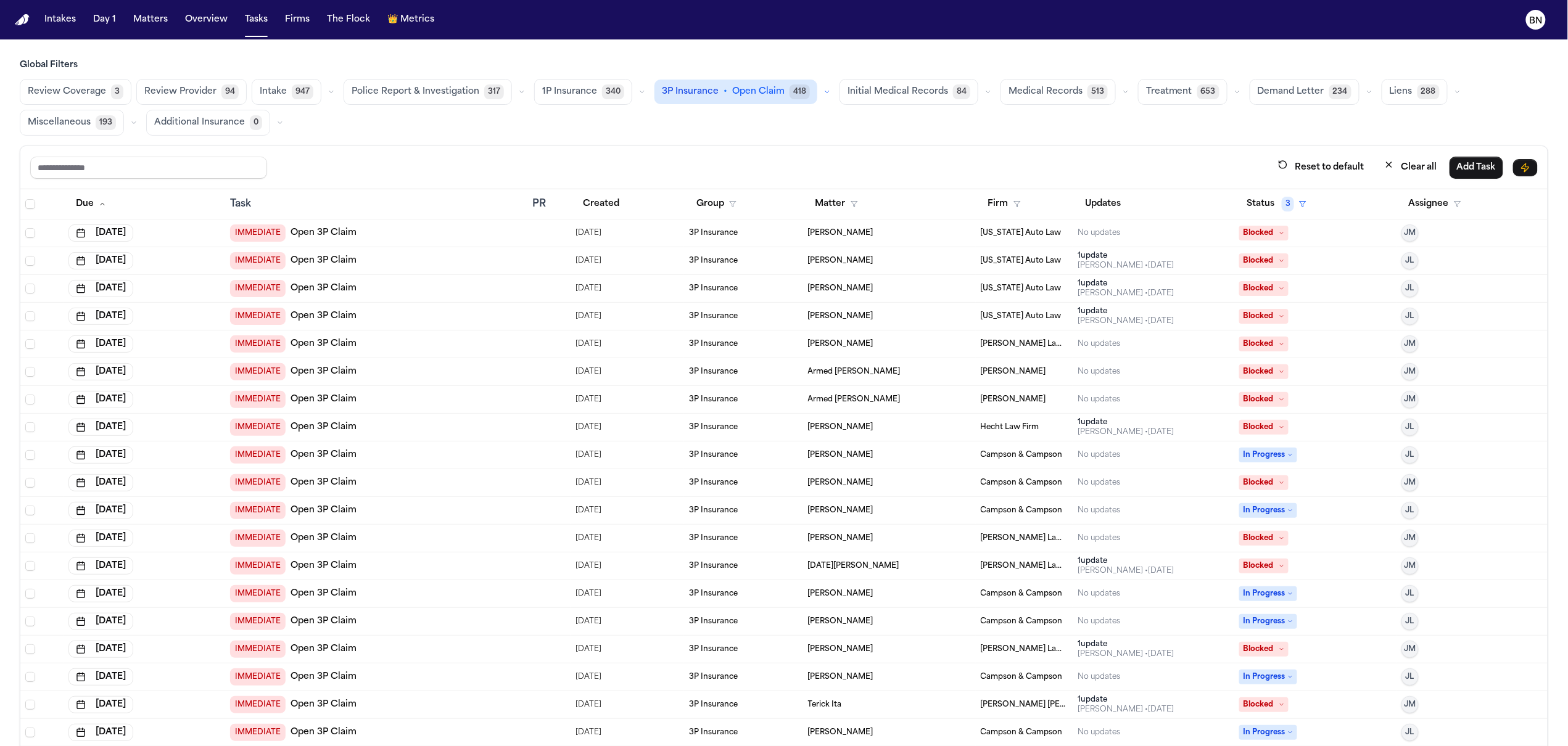
click at [1090, 149] on div "Reset to default Clear all Add Task" at bounding box center [784, 168] width 1527 height 43
drag, startPoint x: 1073, startPoint y: 151, endPoint x: 1474, endPoint y: 498, distance: 530.3
click at [1072, 151] on div "Reset to default Clear all Add Task" at bounding box center [784, 168] width 1527 height 43
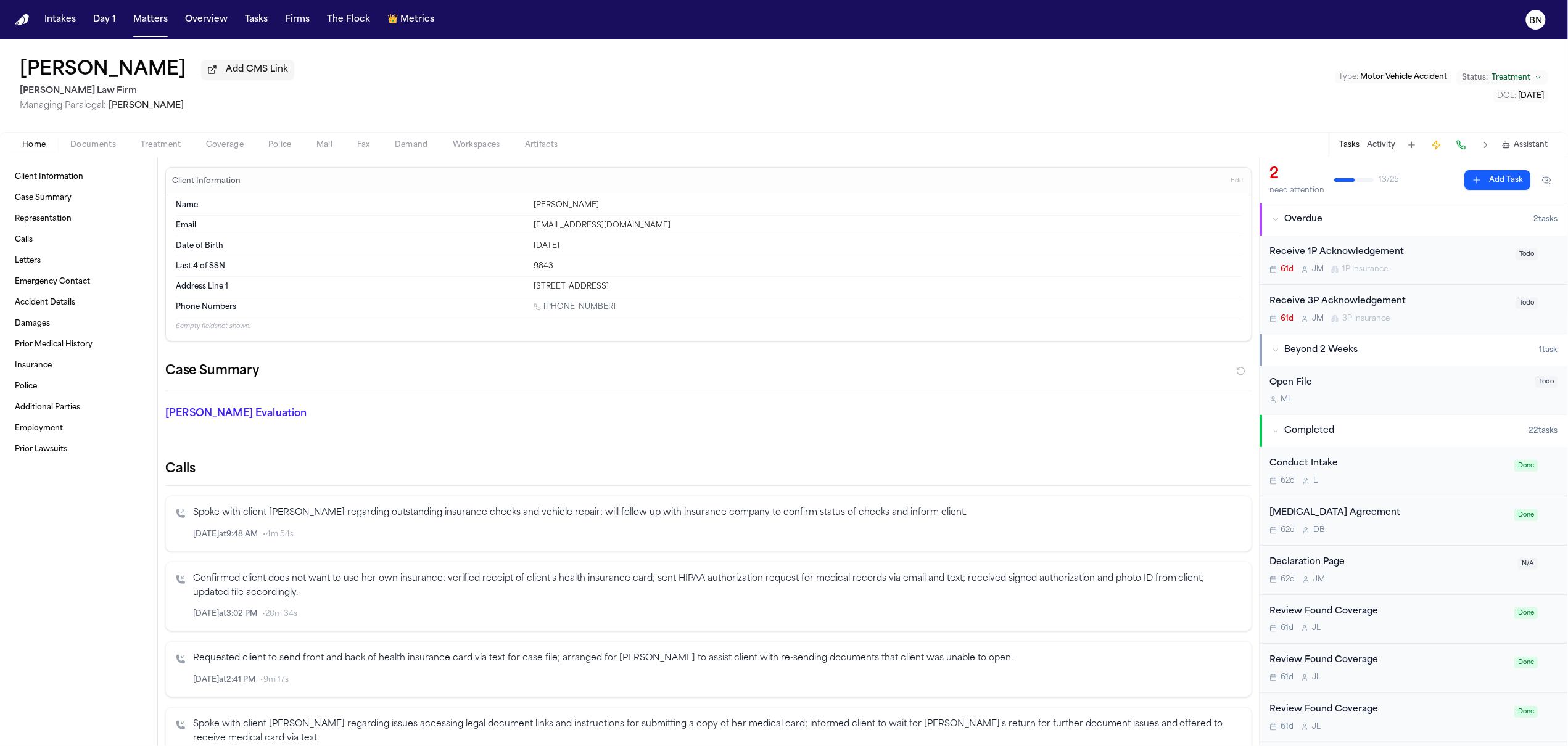
click at [137, 152] on button "Treatment" at bounding box center [161, 145] width 65 height 14
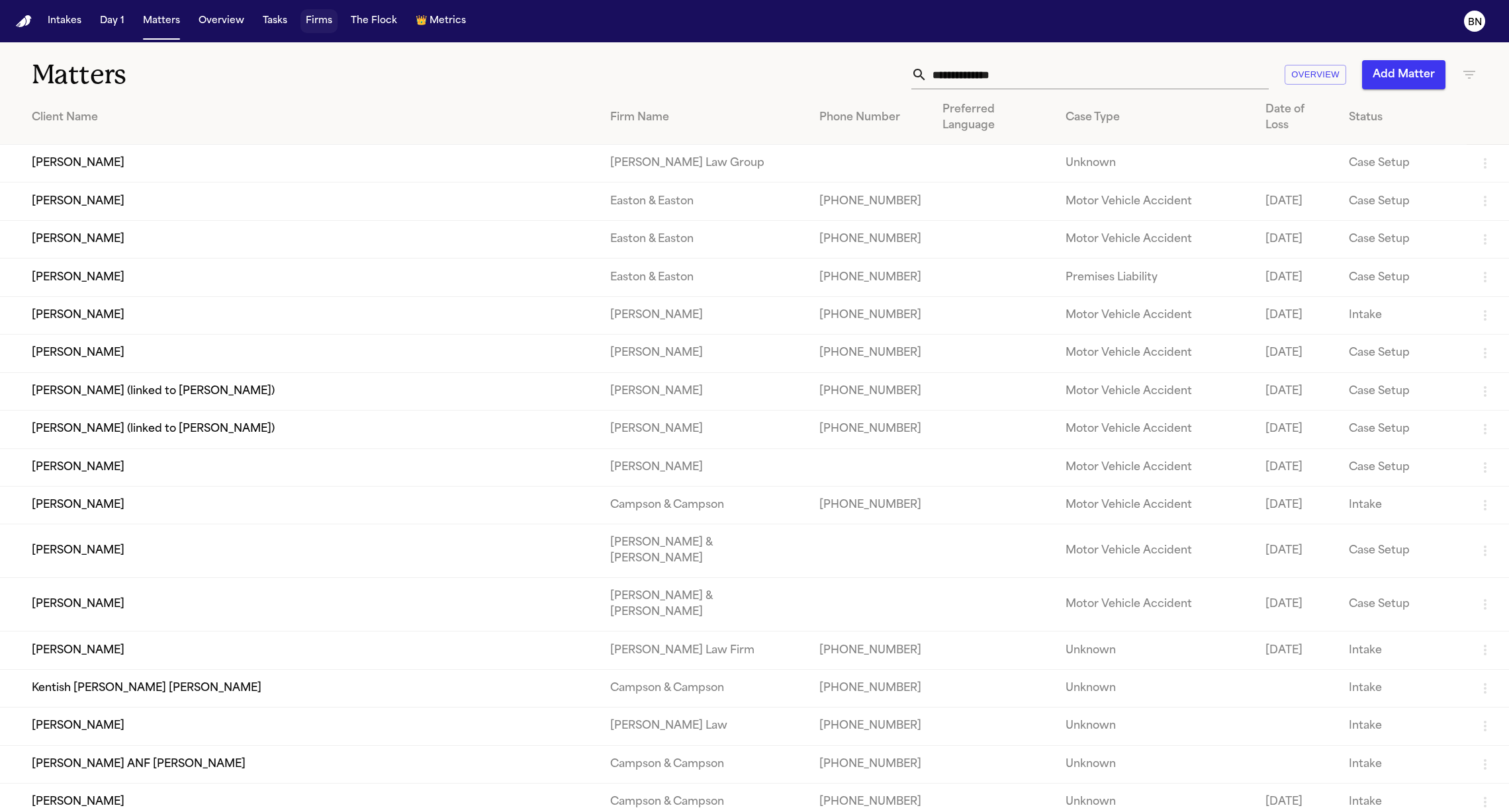
click at [326, 22] on button "Firms" at bounding box center [319, 21] width 37 height 24
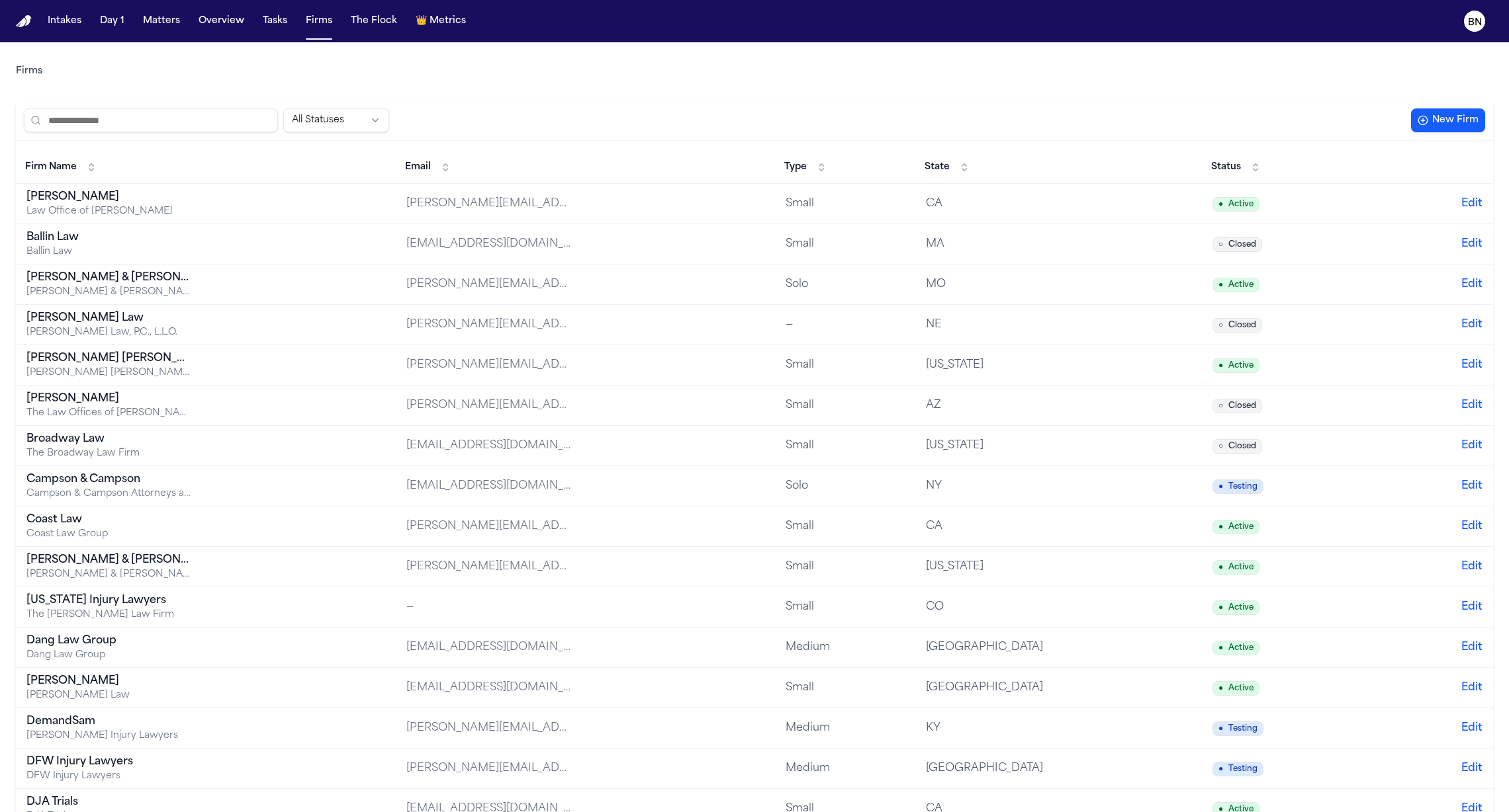
click at [606, 105] on div "All Statuses New Firm" at bounding box center [754, 120] width 1477 height 40
